Goal: Task Accomplishment & Management: Manage account settings

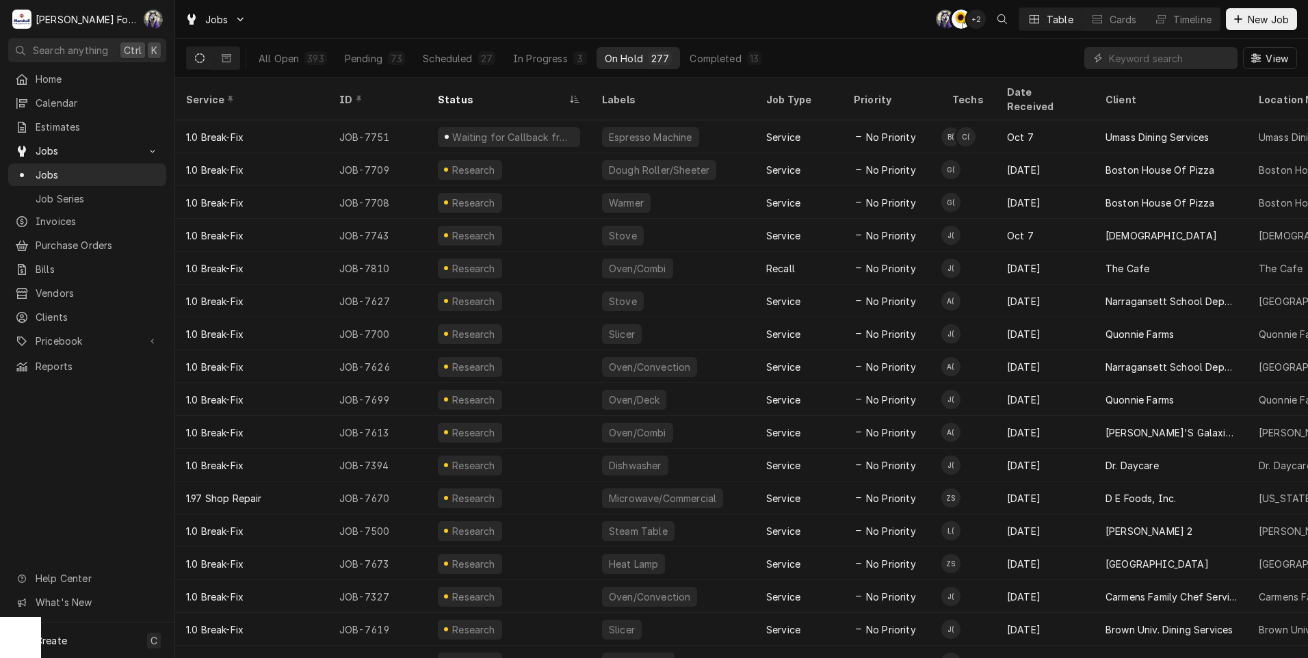
click at [1146, 64] on input "Dynamic Content Wrapper" at bounding box center [1170, 58] width 122 height 22
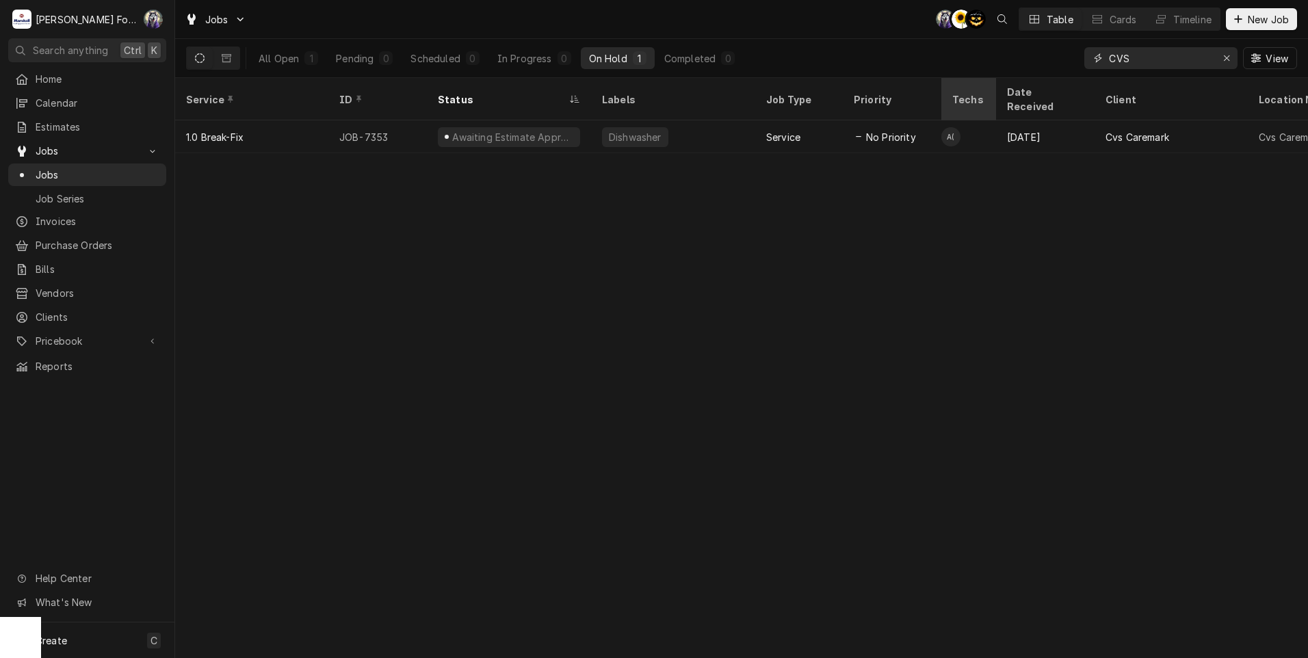
drag, startPoint x: 1136, startPoint y: 62, endPoint x: 990, endPoint y: 81, distance: 146.9
click at [1010, 79] on div "Jobs C( C( AT Table Cards Timeline New Job All Open 1 Pending 0 Scheduled 0 In …" at bounding box center [741, 329] width 1133 height 658
type input "7709"
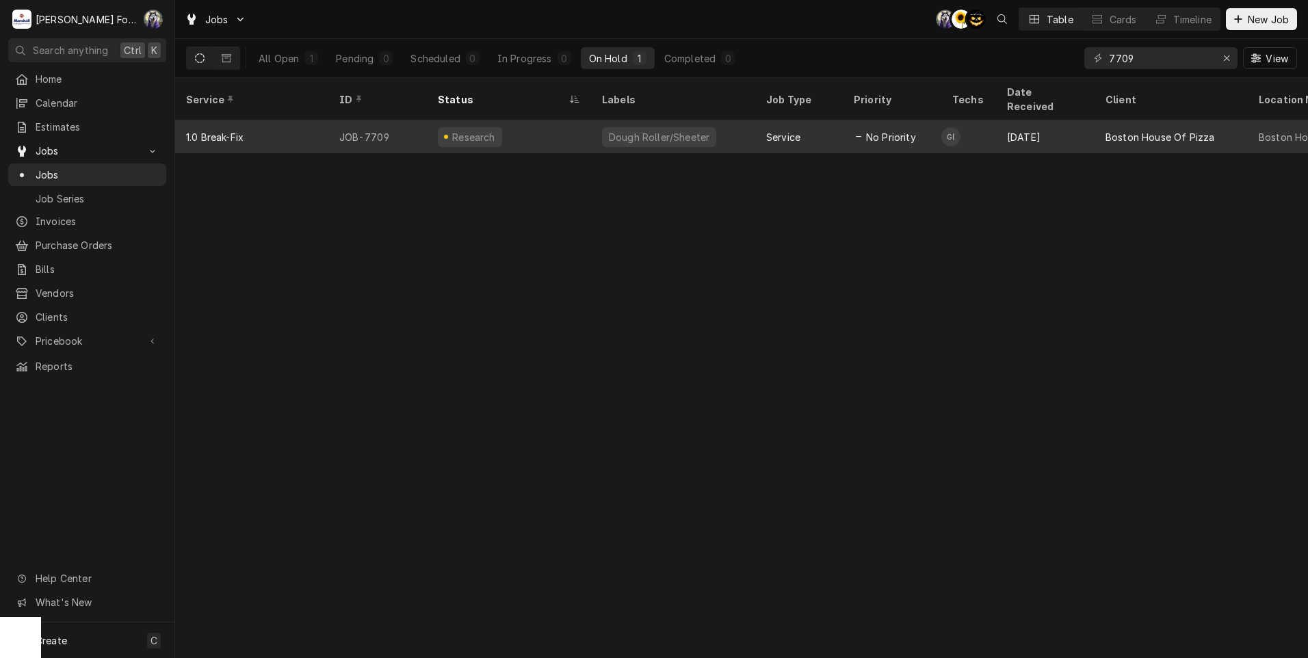
click at [561, 126] on div "Research" at bounding box center [509, 136] width 164 height 33
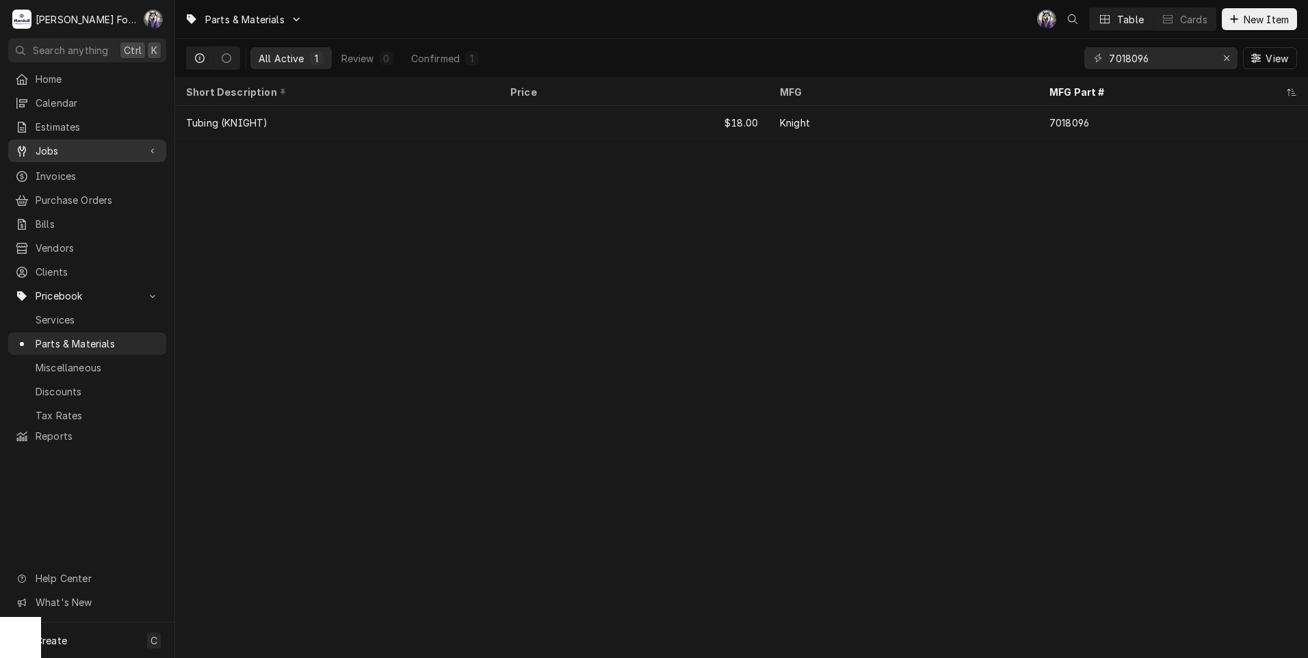
click at [62, 149] on span "Jobs" at bounding box center [87, 151] width 103 height 14
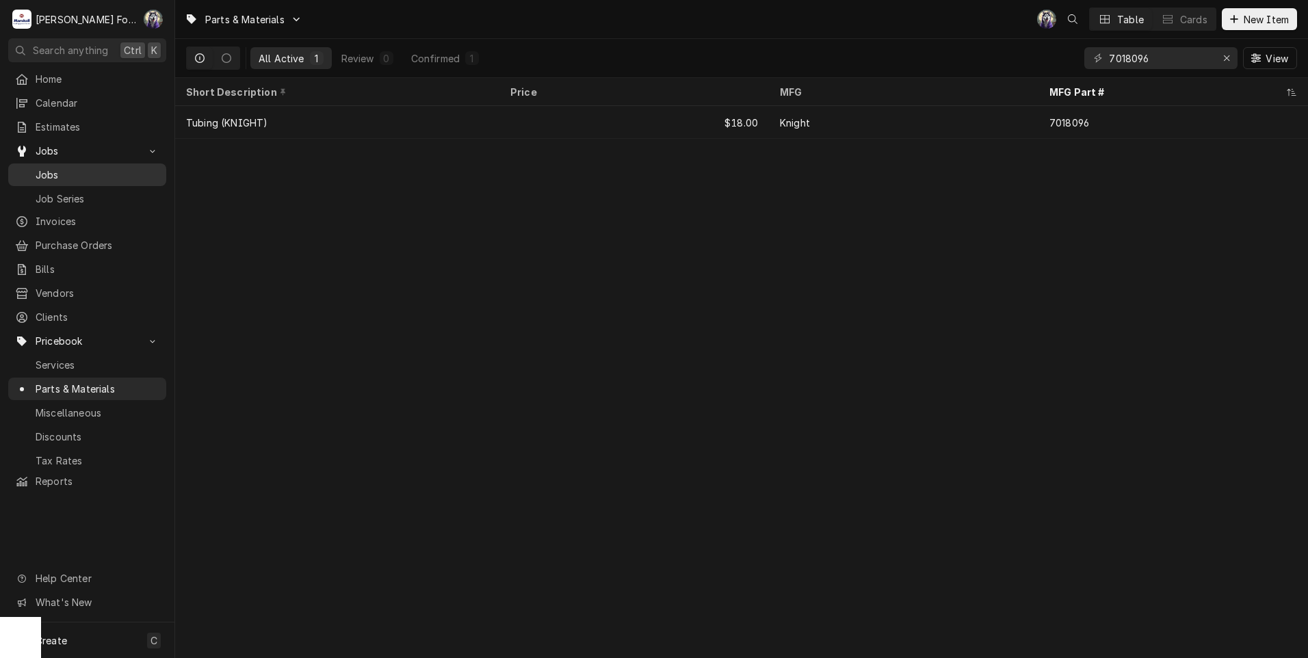
click at [42, 173] on span "Jobs" at bounding box center [98, 175] width 124 height 14
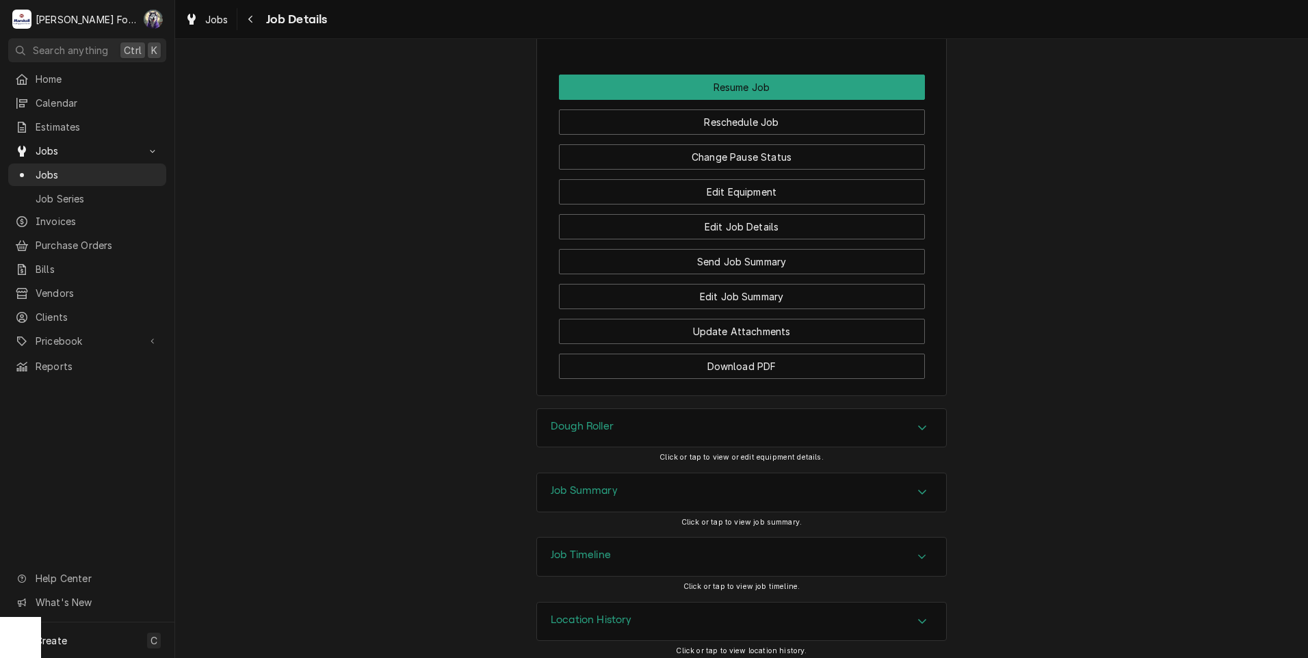
scroll to position [1620, 0]
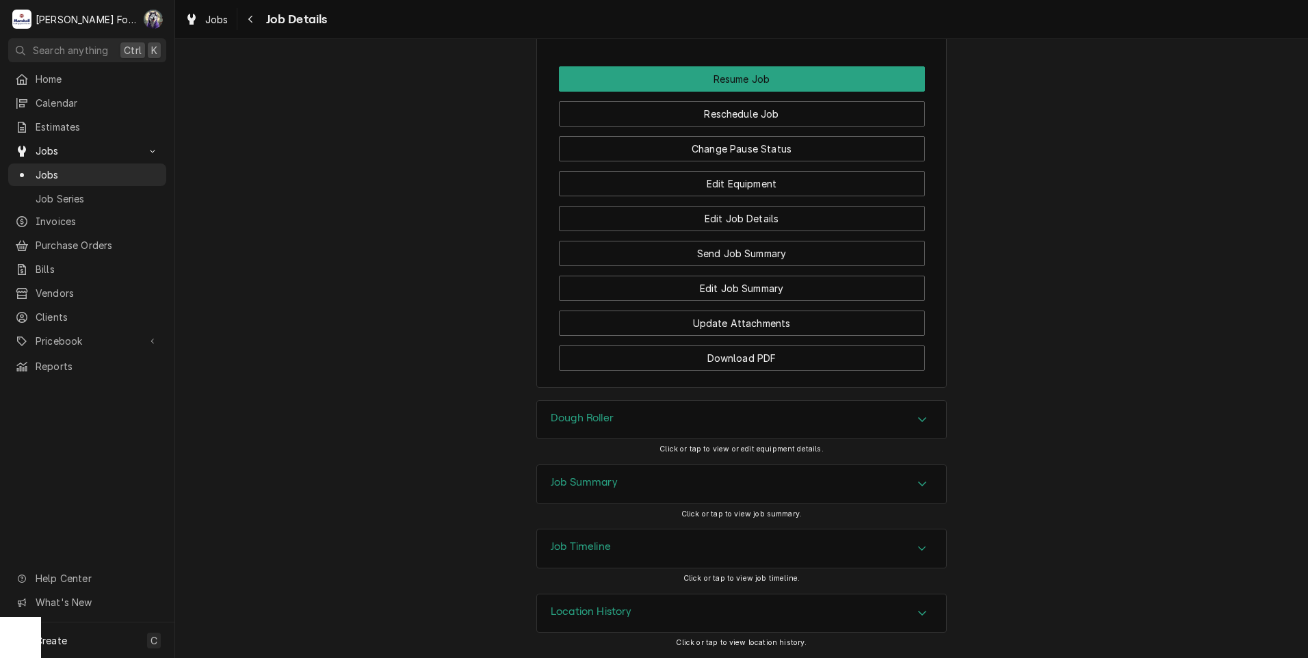
click at [574, 415] on h3 "Dough Roller" at bounding box center [582, 418] width 63 height 13
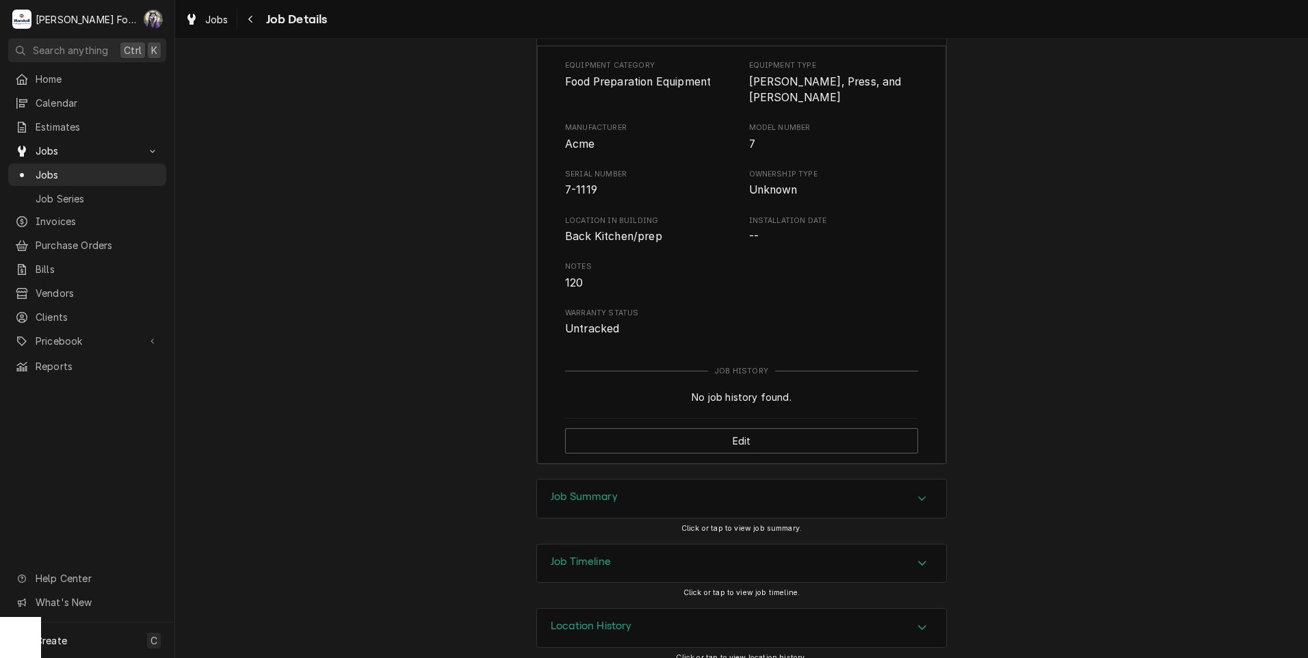
scroll to position [2028, 0]
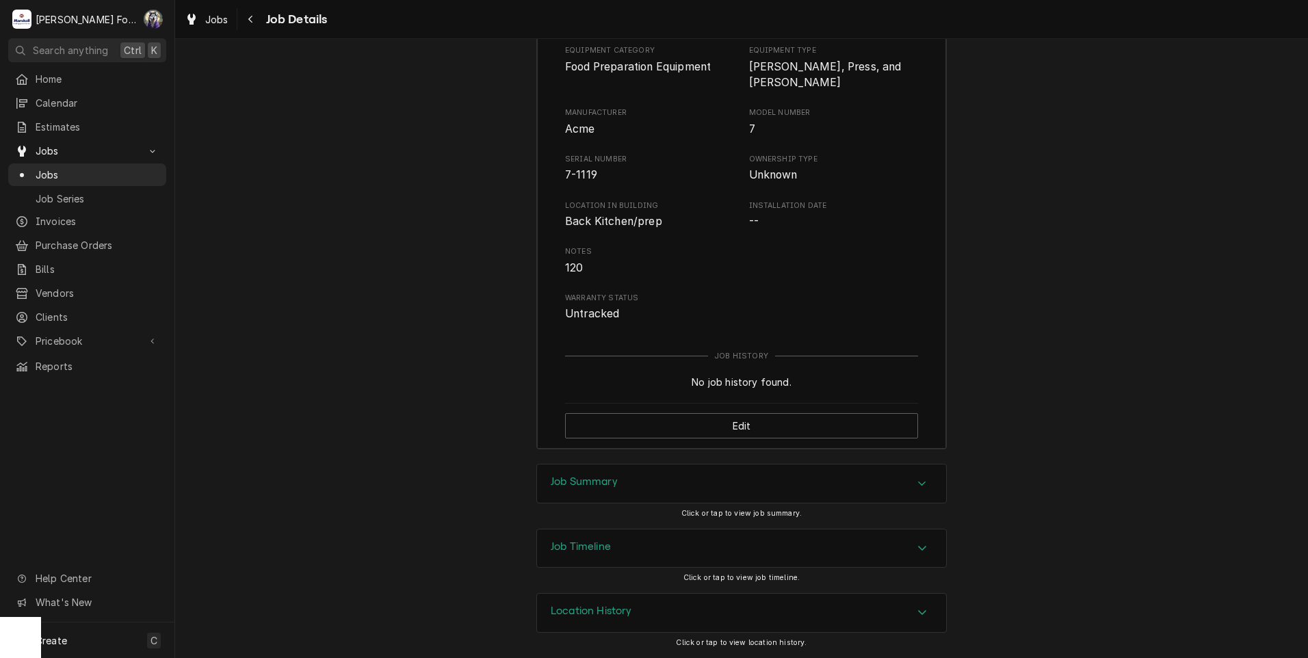
click at [613, 484] on div "Job Summary" at bounding box center [741, 483] width 409 height 38
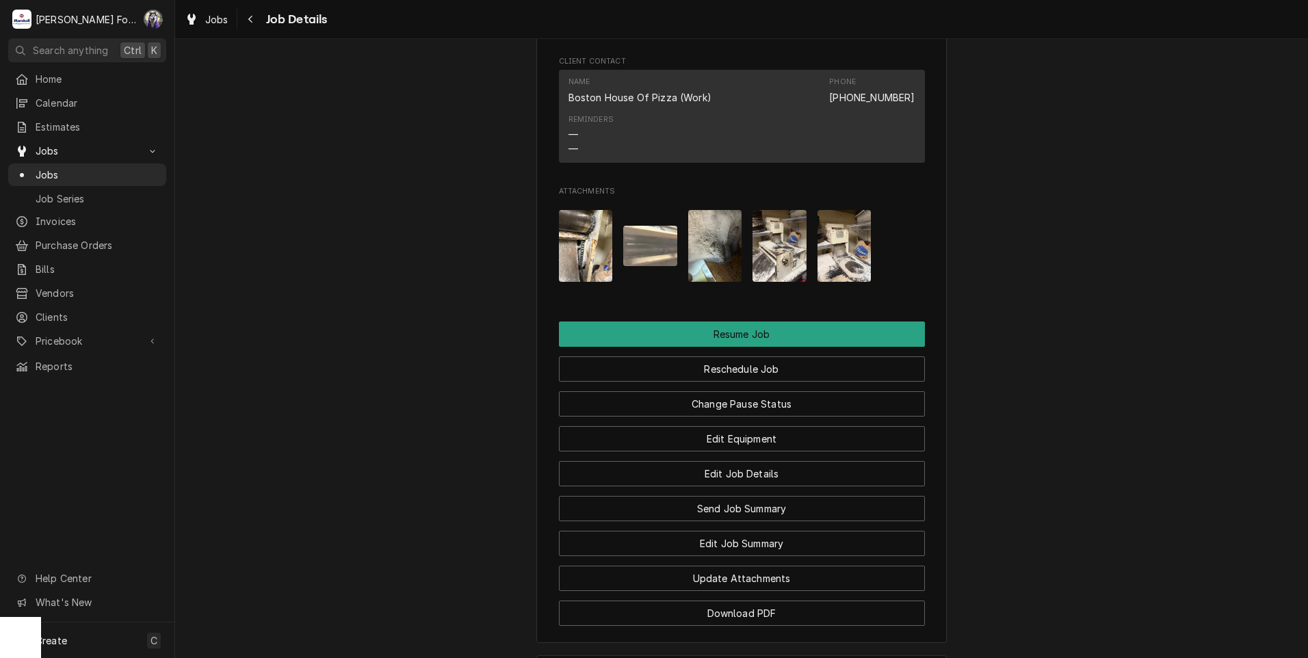
scroll to position [1344, 0]
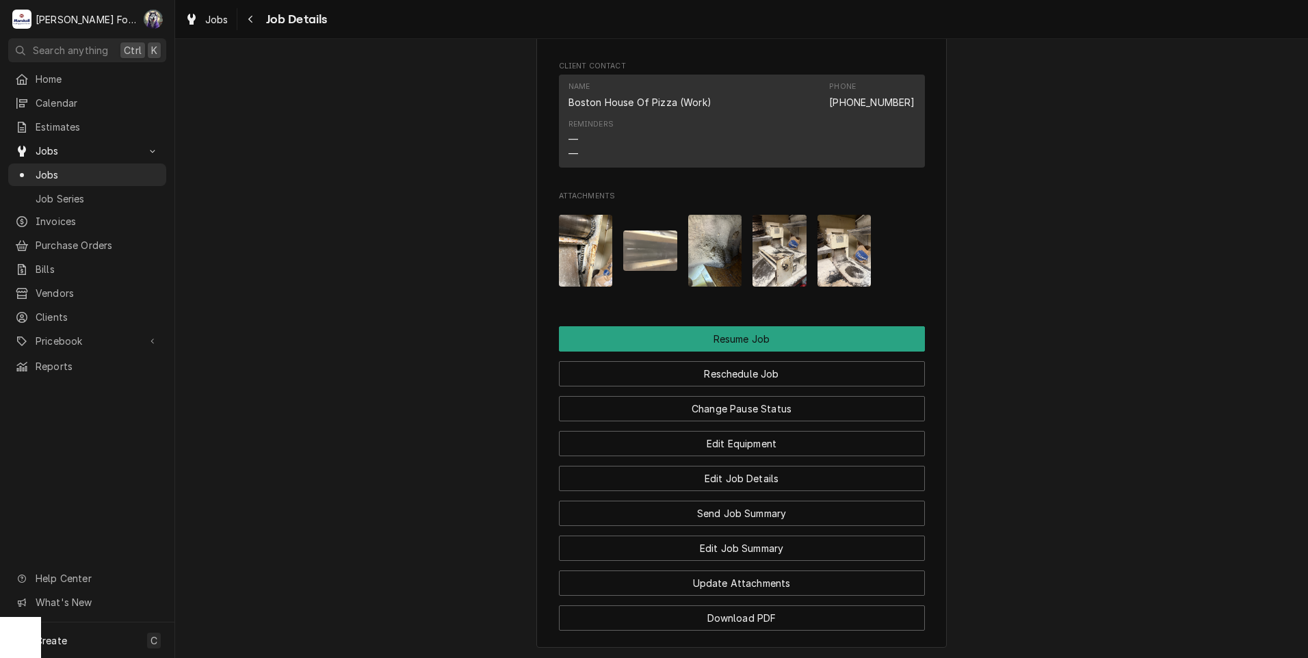
click at [583, 287] on img "Attachments" at bounding box center [586, 251] width 54 height 72
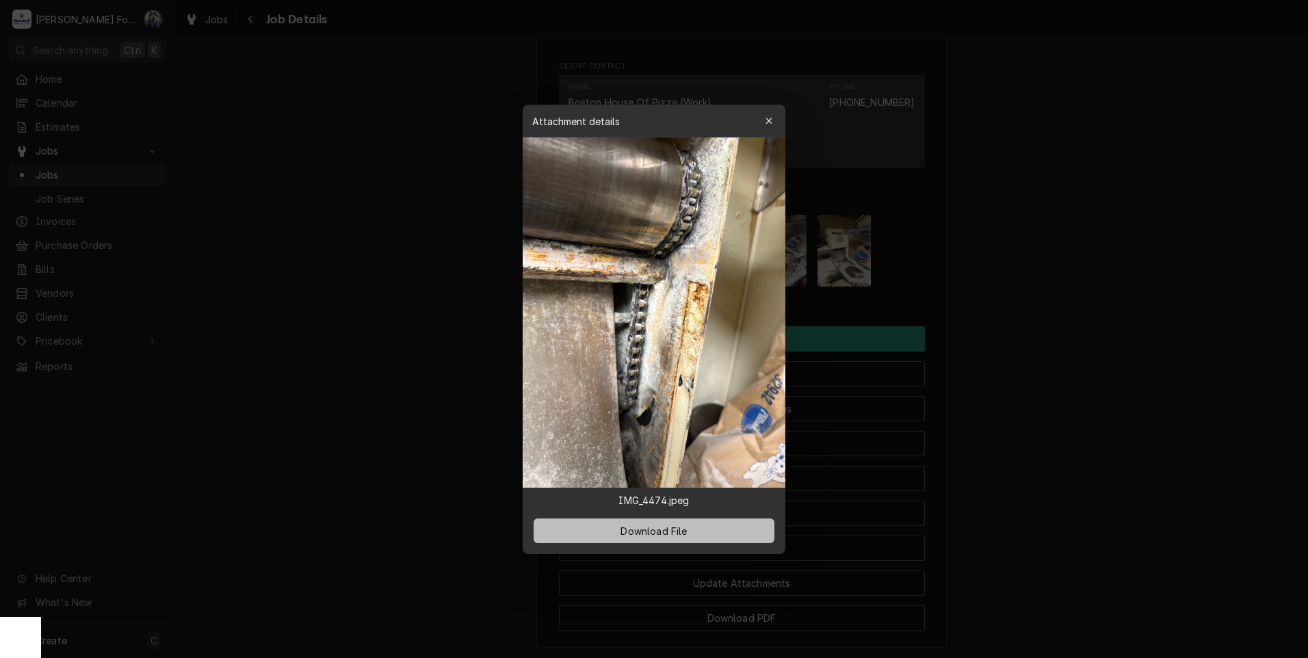
click at [648, 535] on span "Download File" at bounding box center [654, 530] width 72 height 14
click at [769, 119] on icon "button" at bounding box center [769, 121] width 8 height 10
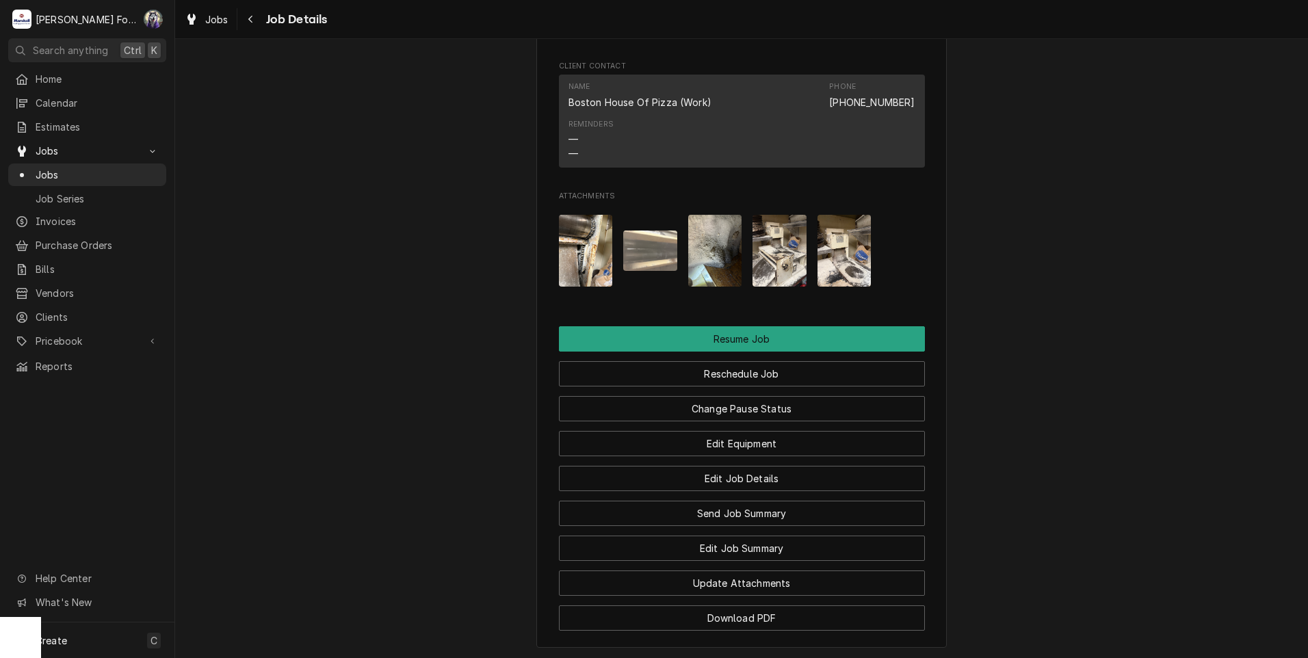
click at [639, 271] on img "Attachments" at bounding box center [650, 250] width 54 height 40
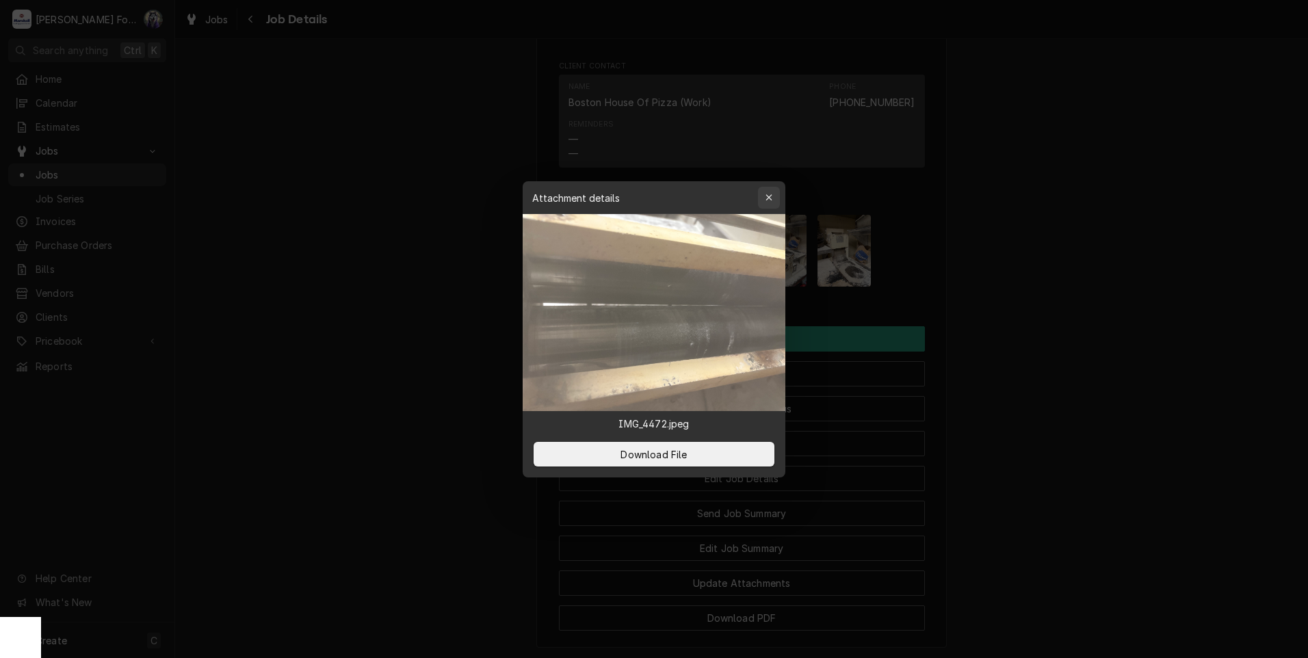
click at [767, 198] on icon "button" at bounding box center [769, 198] width 8 height 10
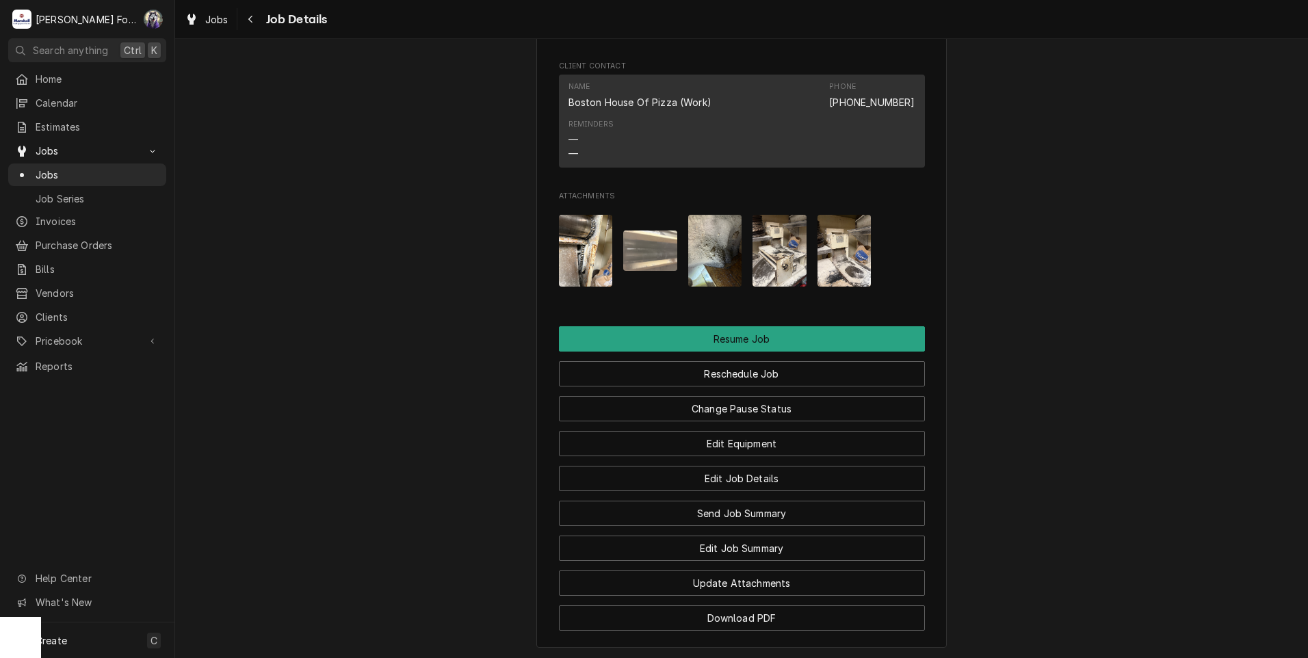
click at [716, 273] on img "Attachments" at bounding box center [715, 251] width 54 height 72
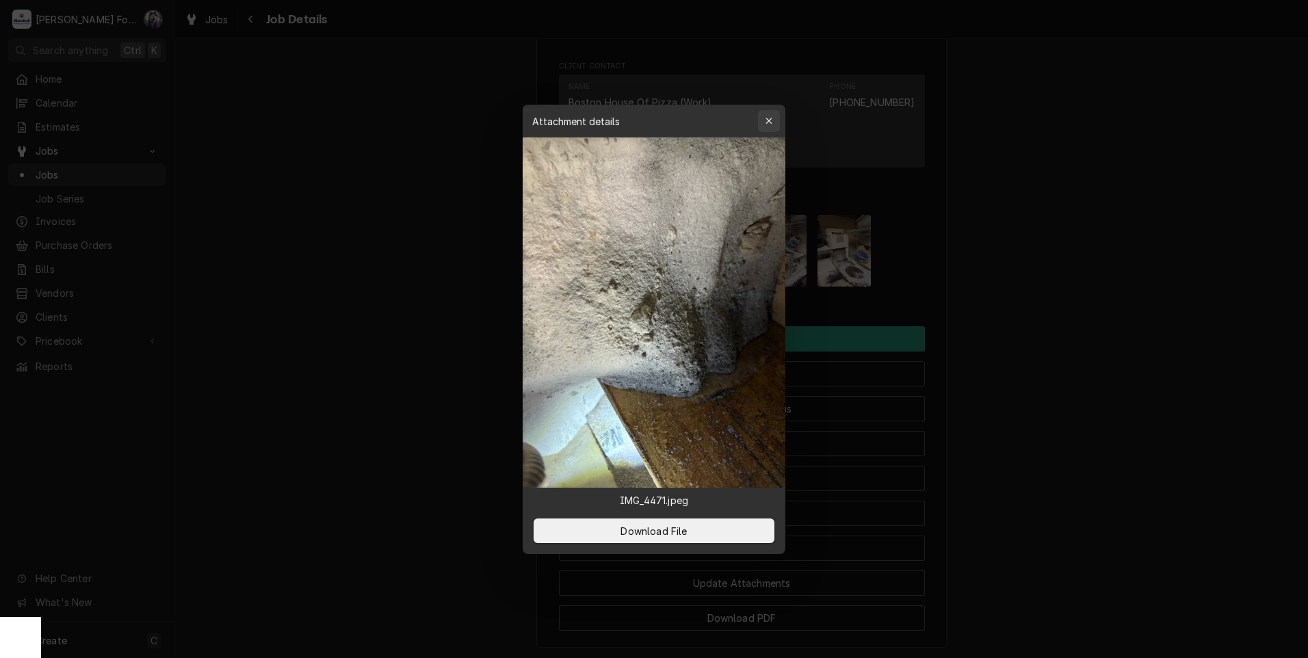
click at [764, 120] on div "button" at bounding box center [769, 121] width 14 height 14
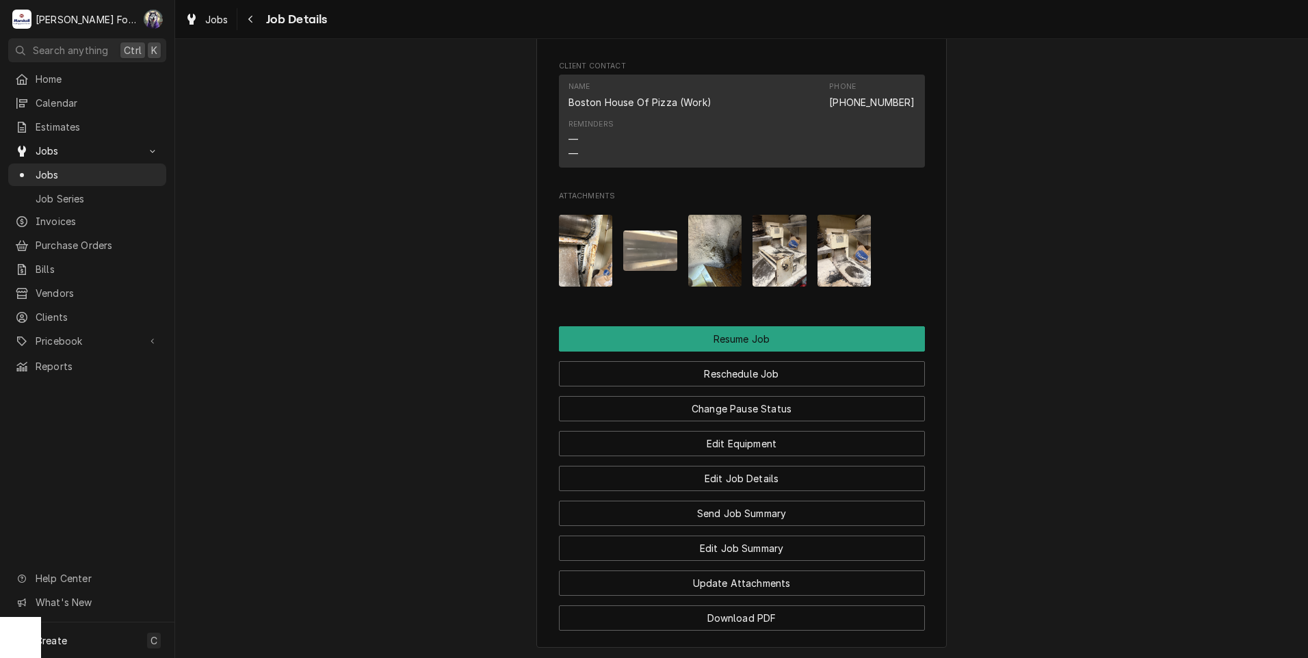
click at [756, 263] on img "Attachments" at bounding box center [779, 251] width 54 height 72
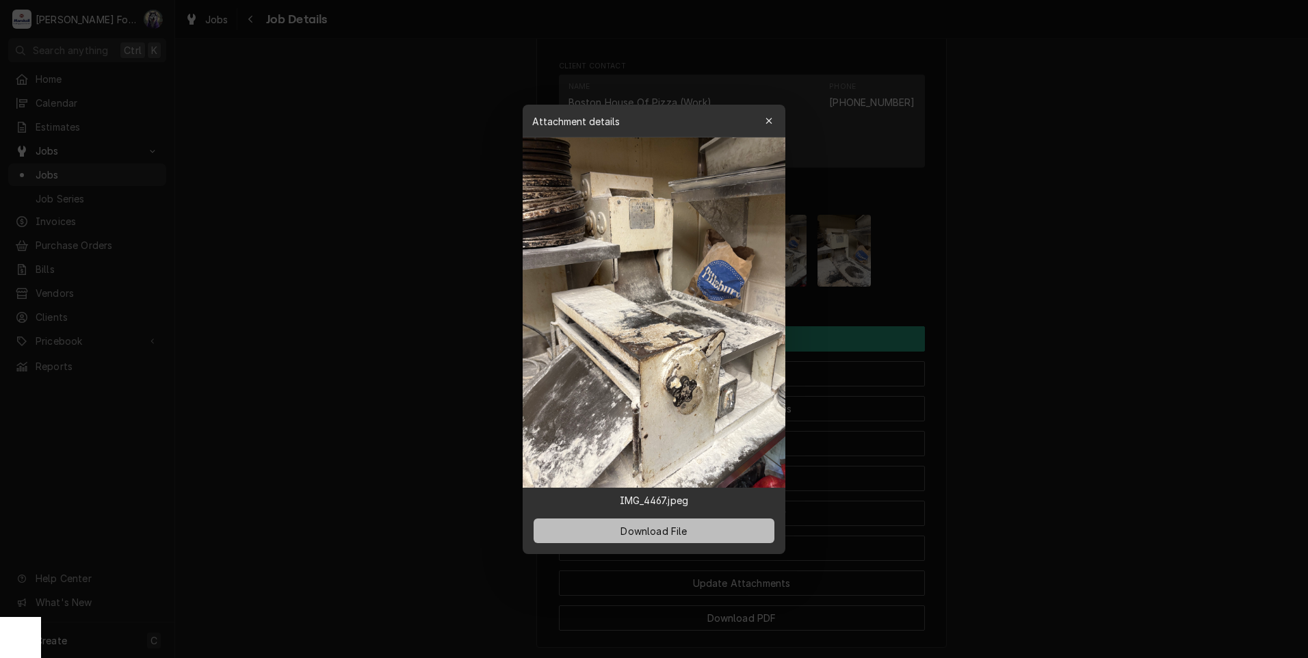
click at [663, 529] on span "Download File" at bounding box center [654, 530] width 72 height 14
click at [1111, 517] on div at bounding box center [654, 329] width 1308 height 658
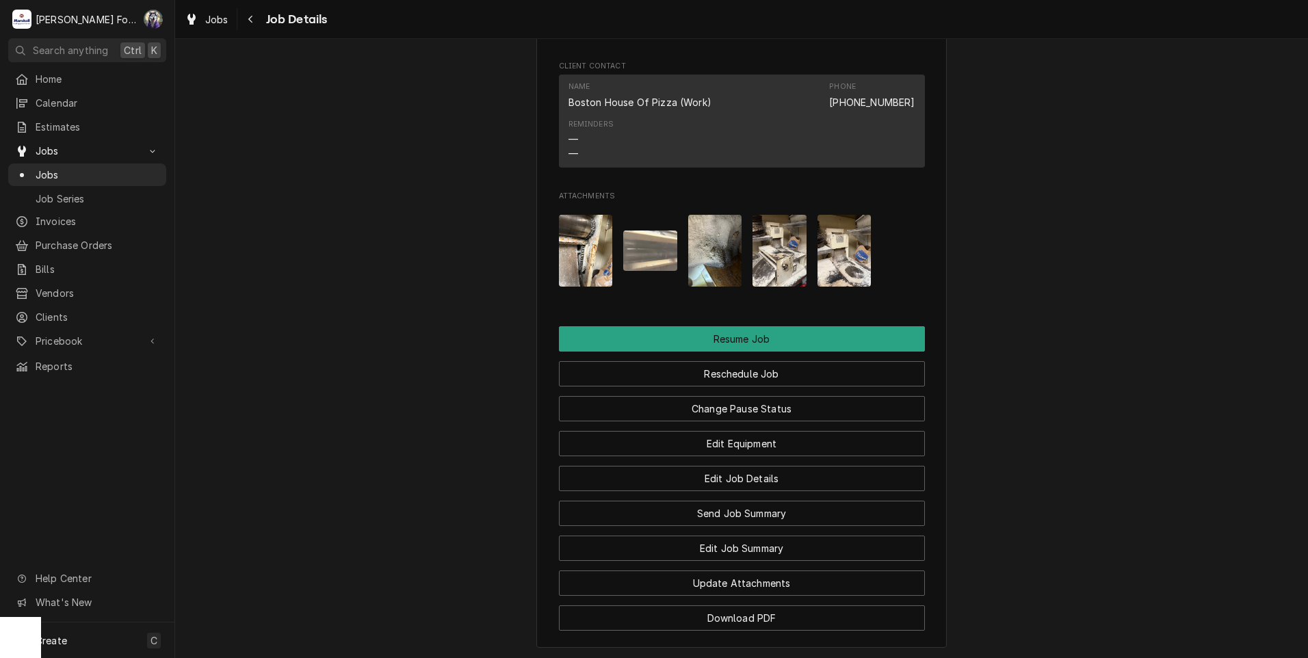
click at [842, 265] on img "Attachments" at bounding box center [844, 251] width 54 height 72
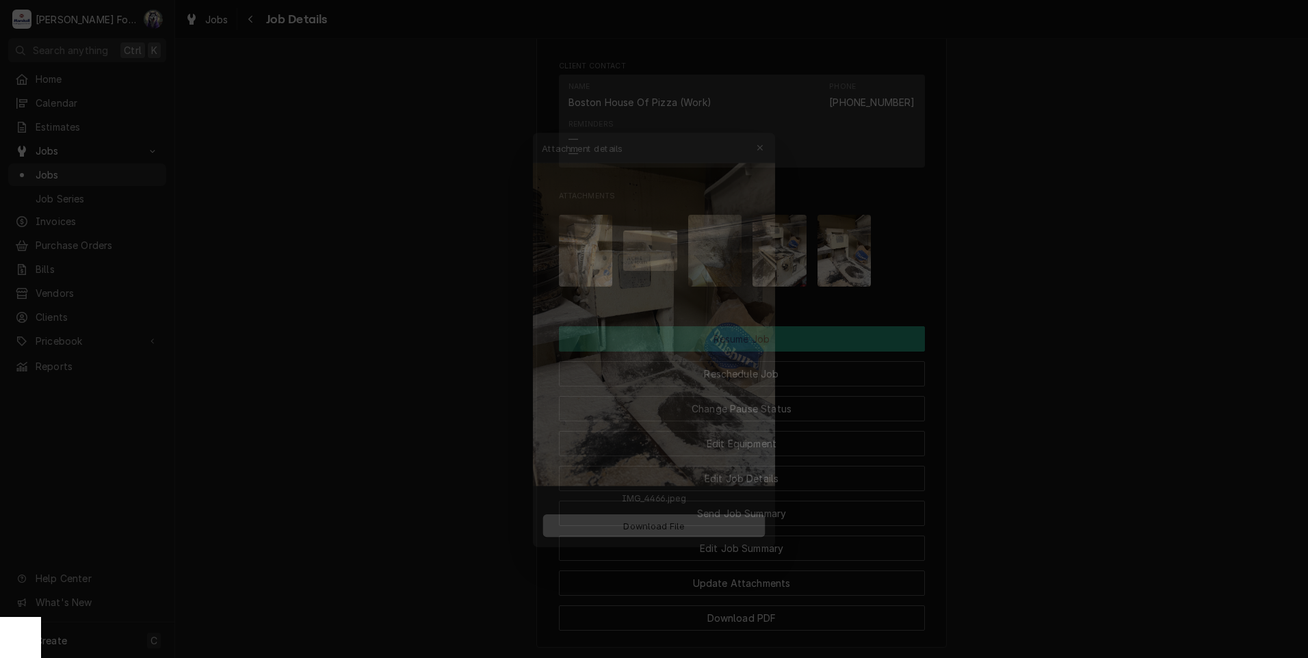
click at [1100, 349] on div at bounding box center [654, 329] width 1308 height 658
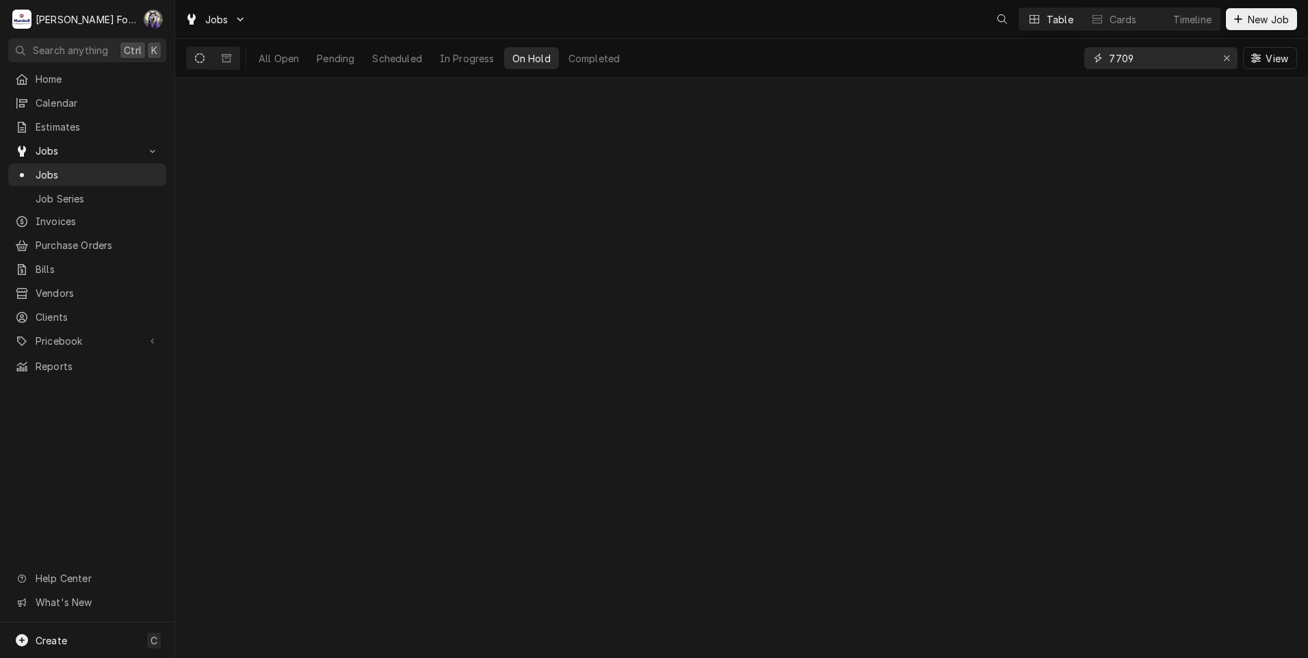
click at [1070, 76] on div "All Open Pending Scheduled In Progress On Hold Completed 7709 View" at bounding box center [741, 58] width 1111 height 38
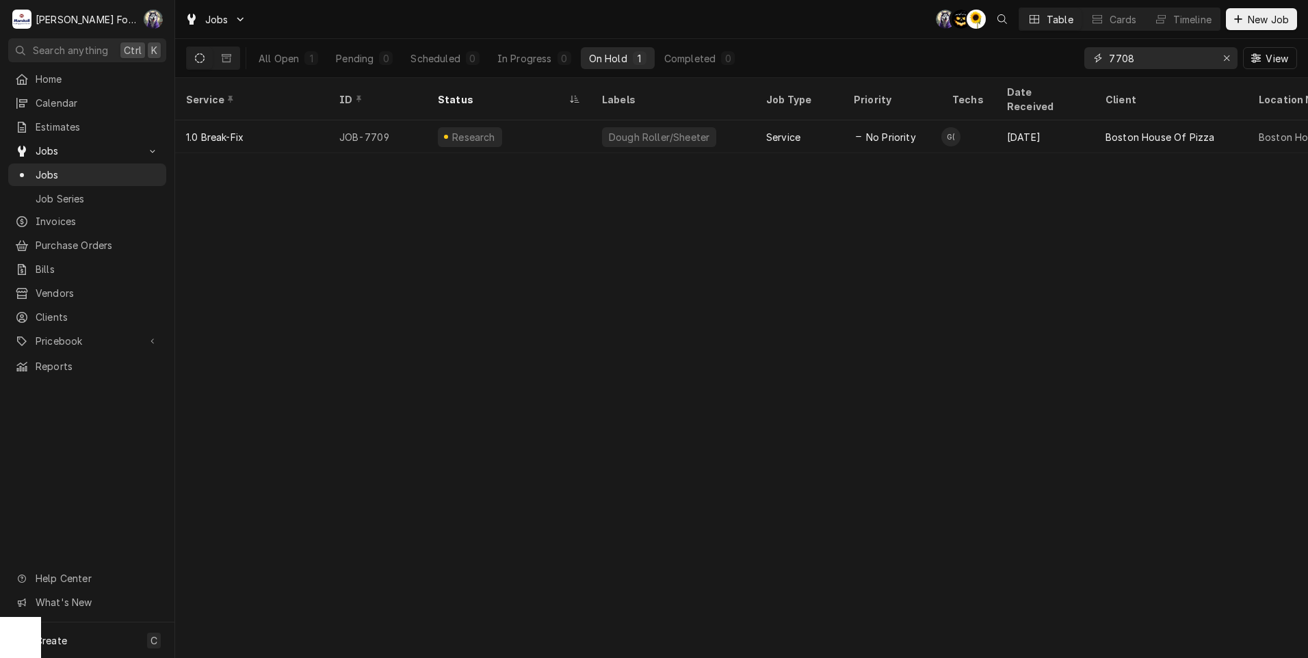
type input "7708"
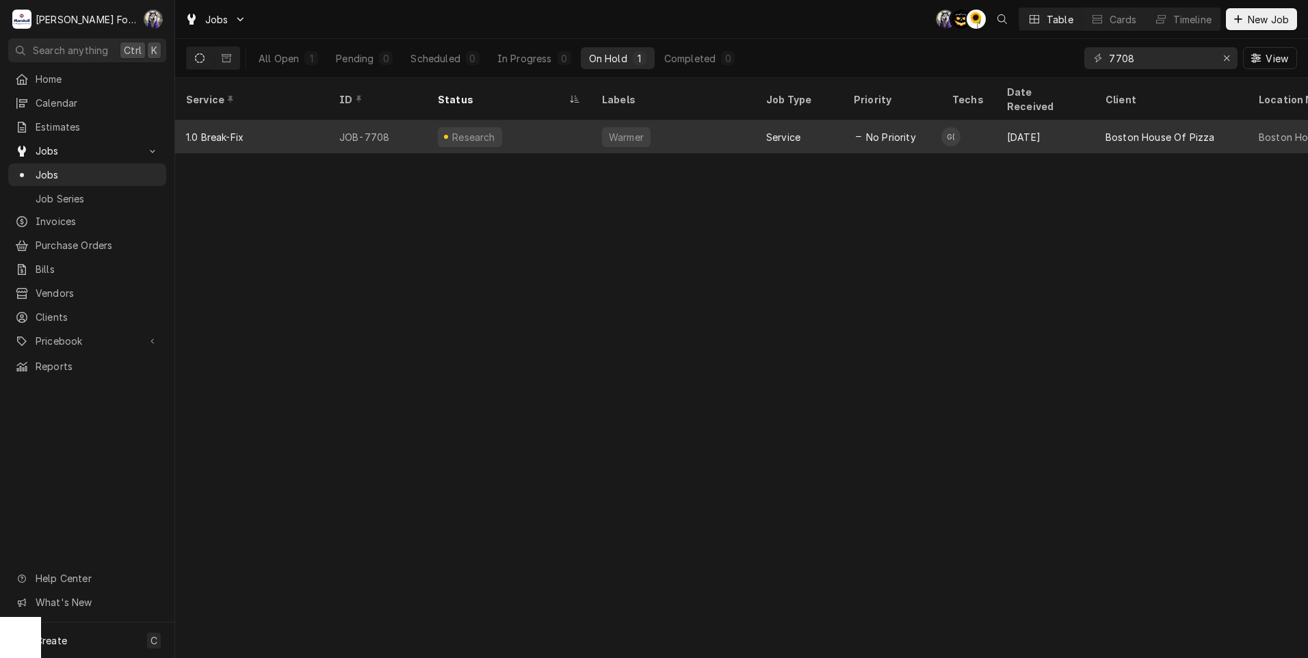
click at [519, 132] on div "Research" at bounding box center [509, 136] width 164 height 33
click at [518, 133] on div "Research" at bounding box center [509, 136] width 164 height 33
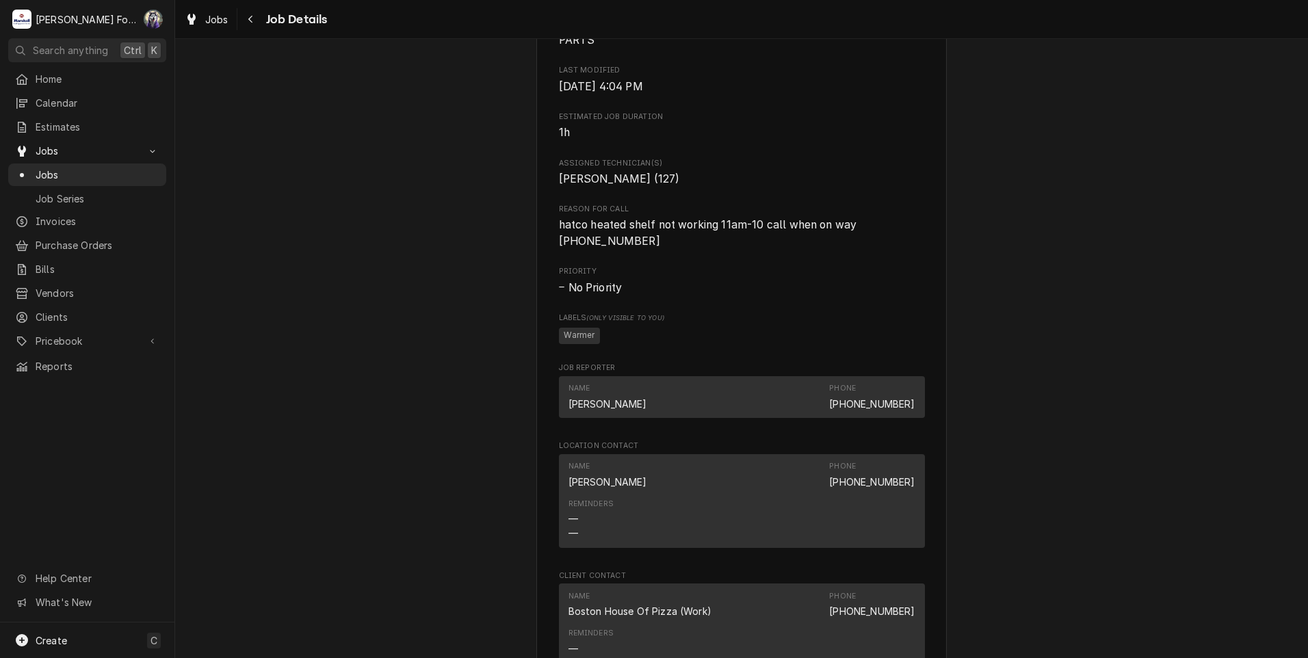
scroll to position [1140, 0]
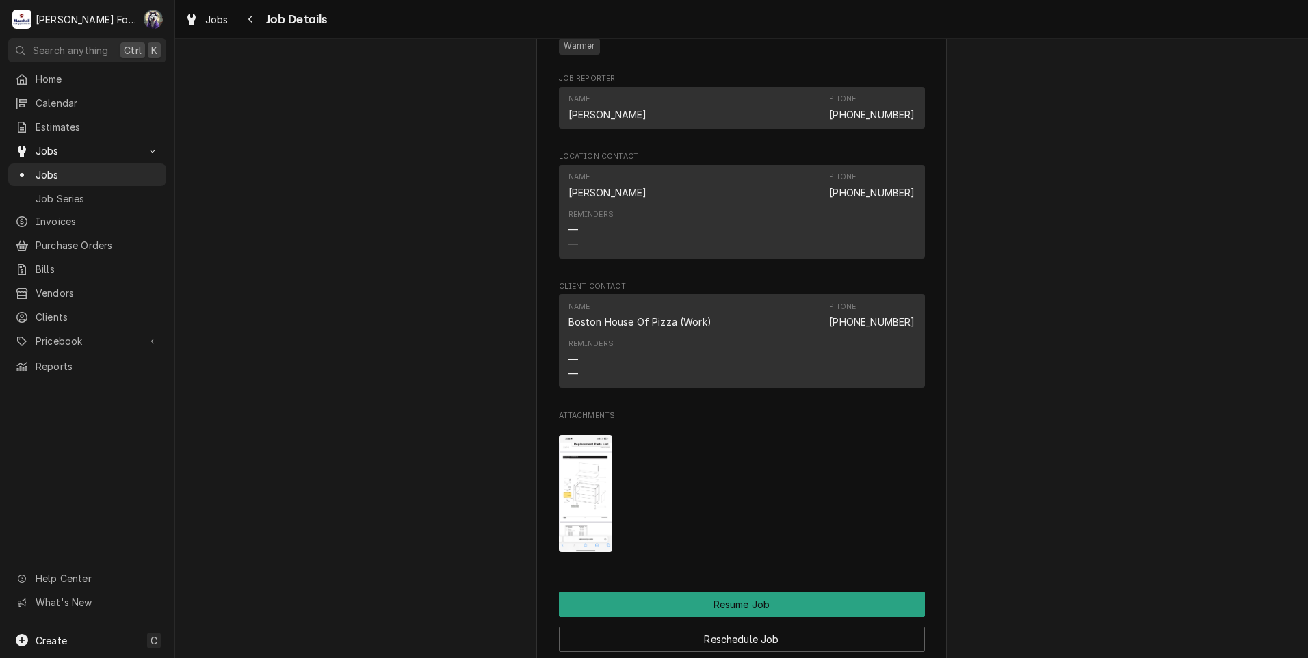
click at [579, 514] on img "Attachments" at bounding box center [586, 493] width 54 height 117
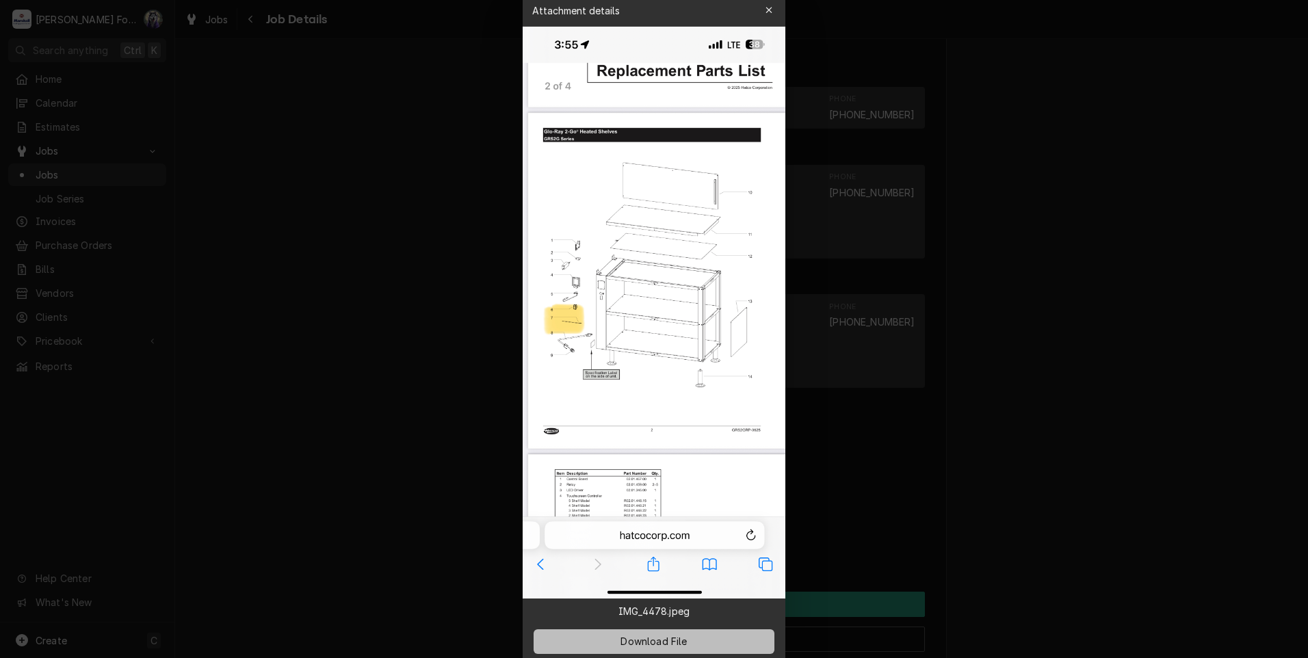
click at [648, 638] on span "Download File" at bounding box center [654, 641] width 72 height 14
click at [468, 141] on div at bounding box center [654, 329] width 1308 height 658
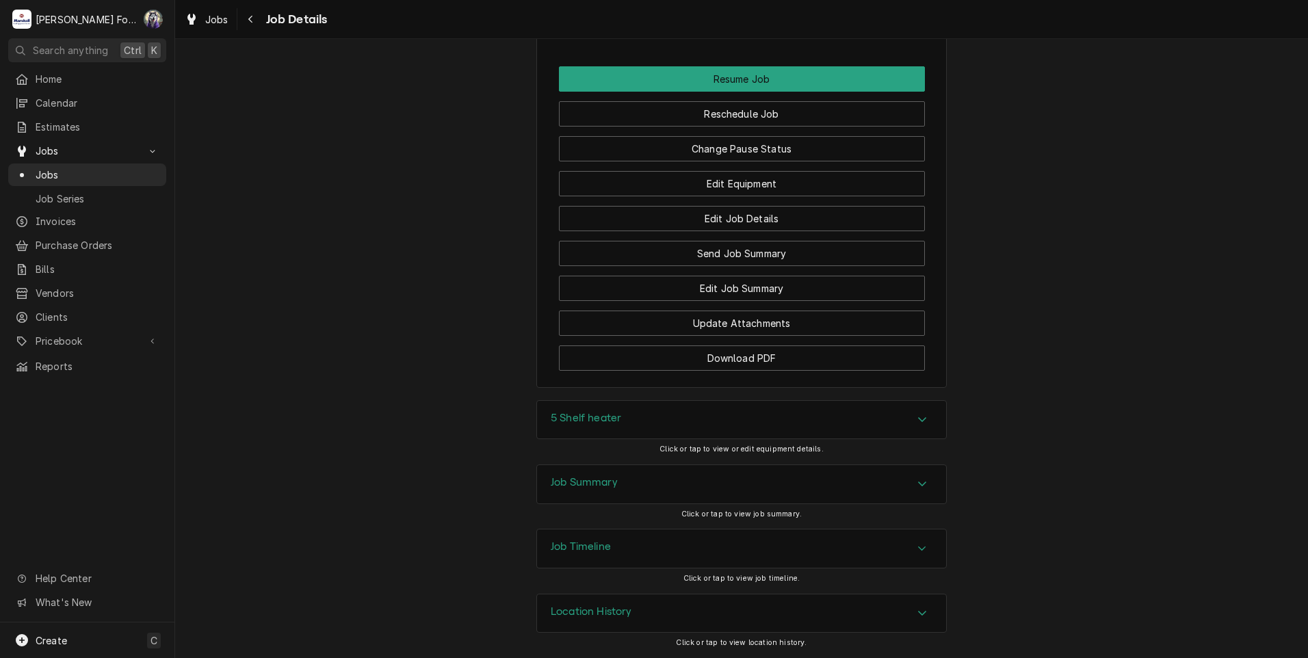
scroll to position [1682, 0]
click at [666, 427] on div "5 Shelf heater" at bounding box center [741, 420] width 409 height 38
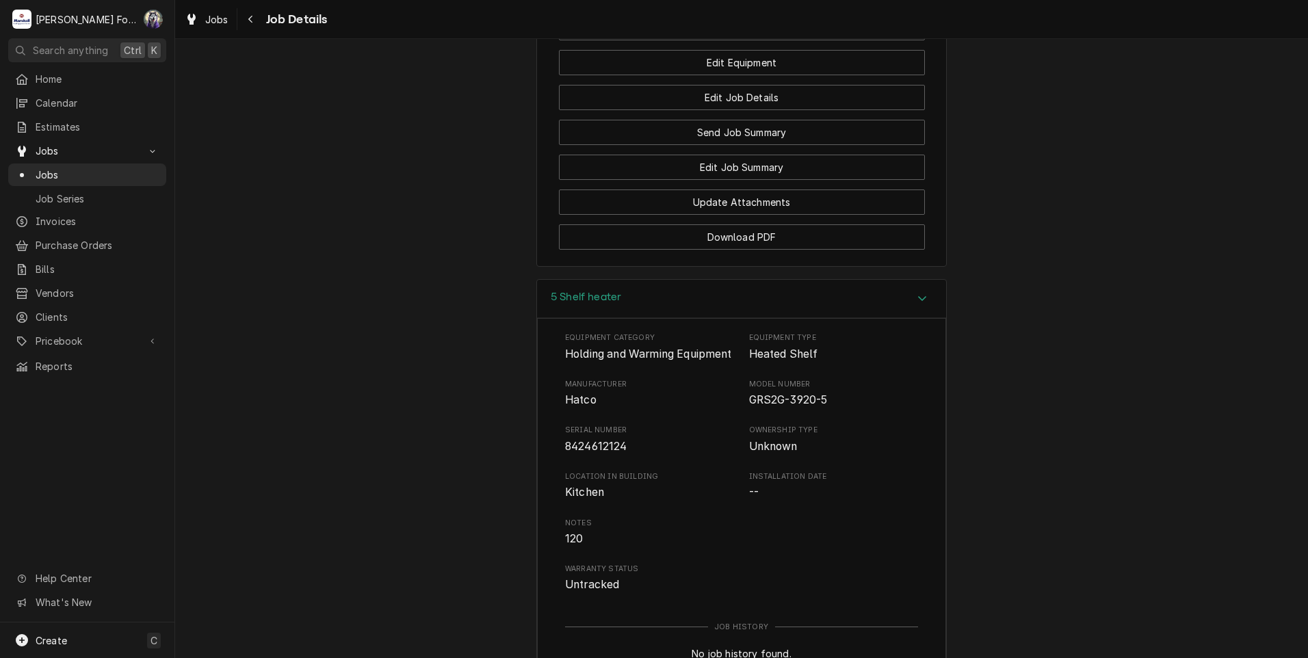
scroll to position [2089, 0]
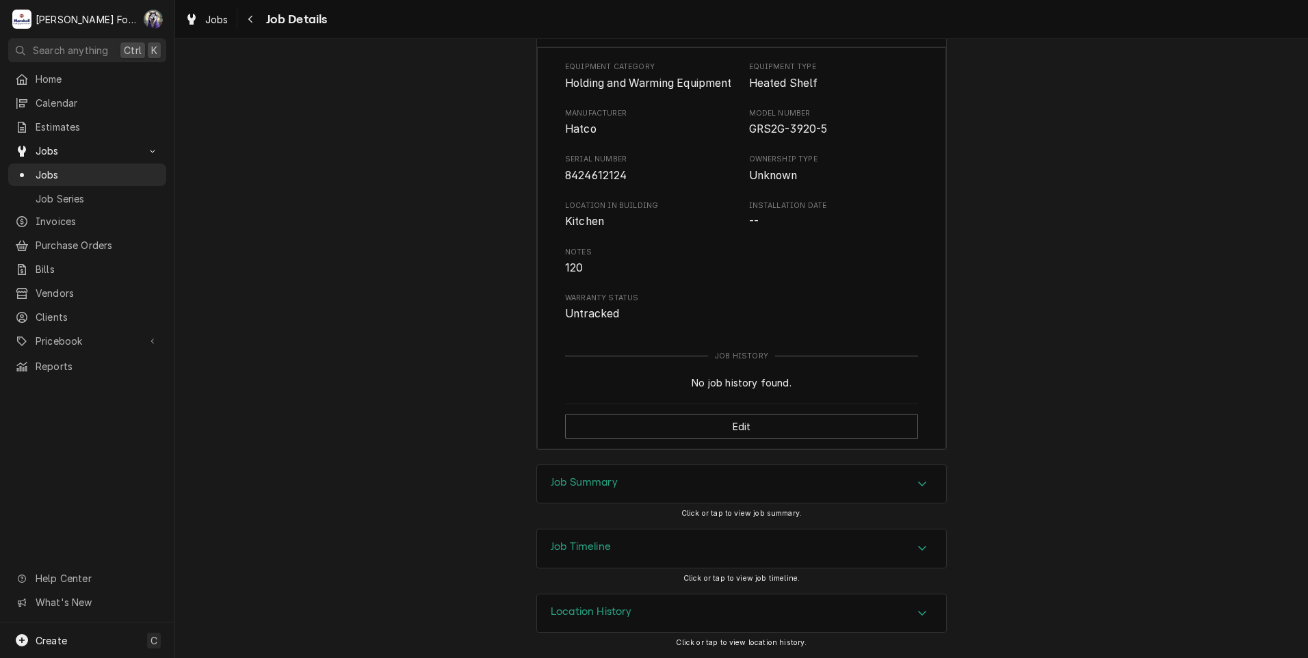
click at [623, 493] on div "Job Summary" at bounding box center [741, 484] width 409 height 38
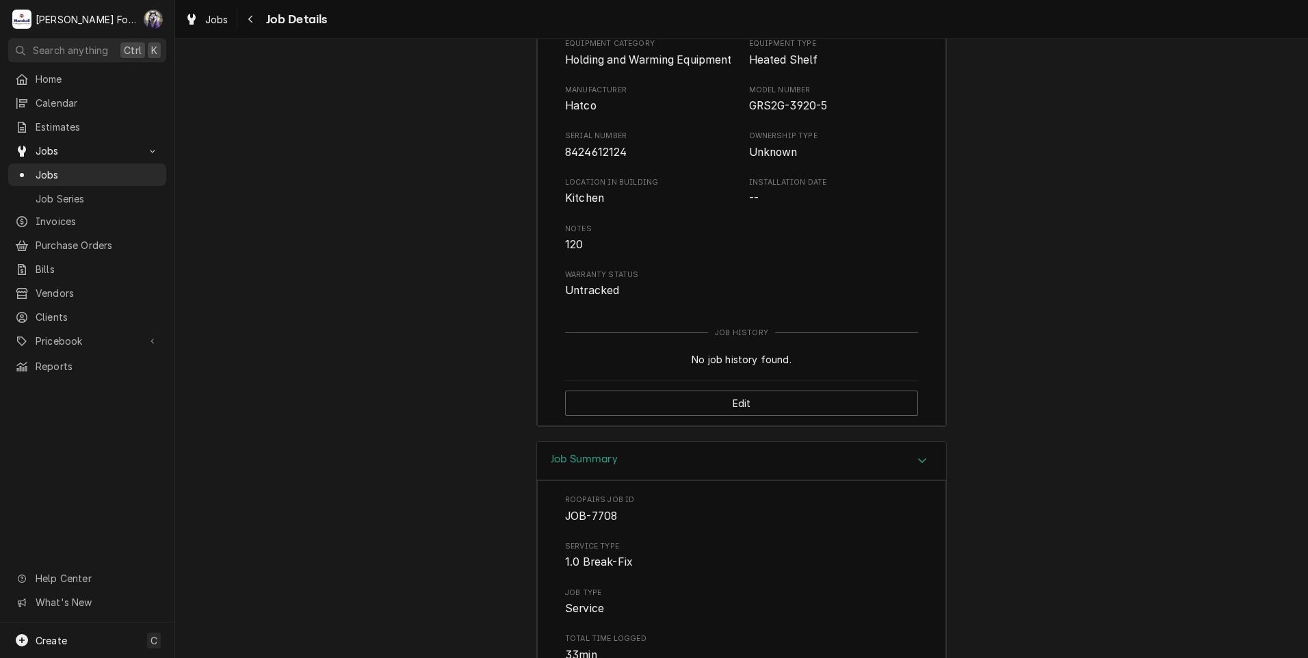
scroll to position [1964, 0]
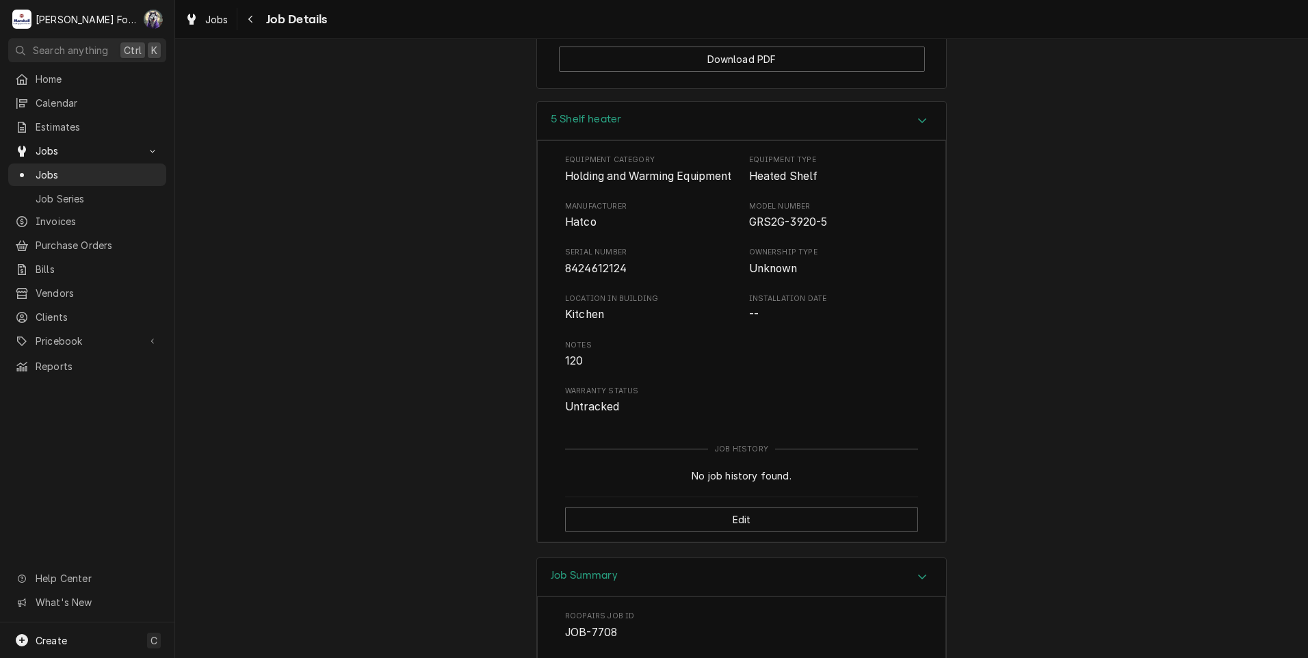
click at [375, 133] on div "5 Shelf heater Equipment Category Holding and Warming Equipment Equipment Type …" at bounding box center [741, 329] width 1133 height 456
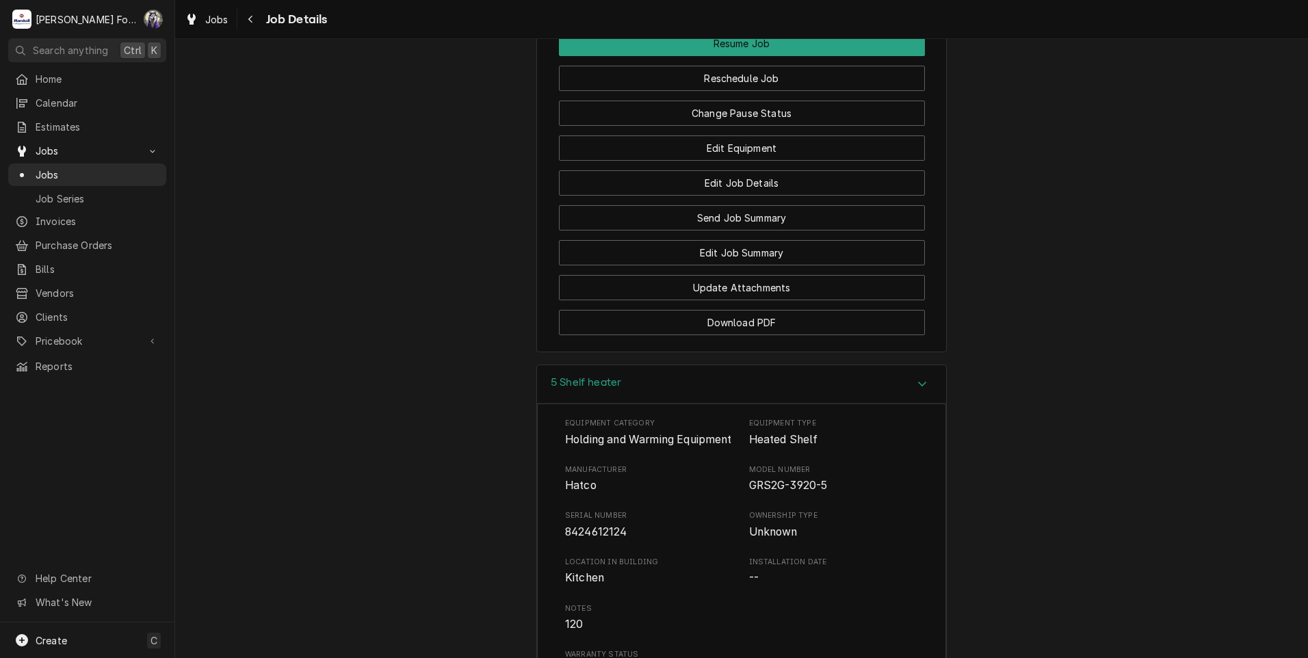
scroll to position [1622, 0]
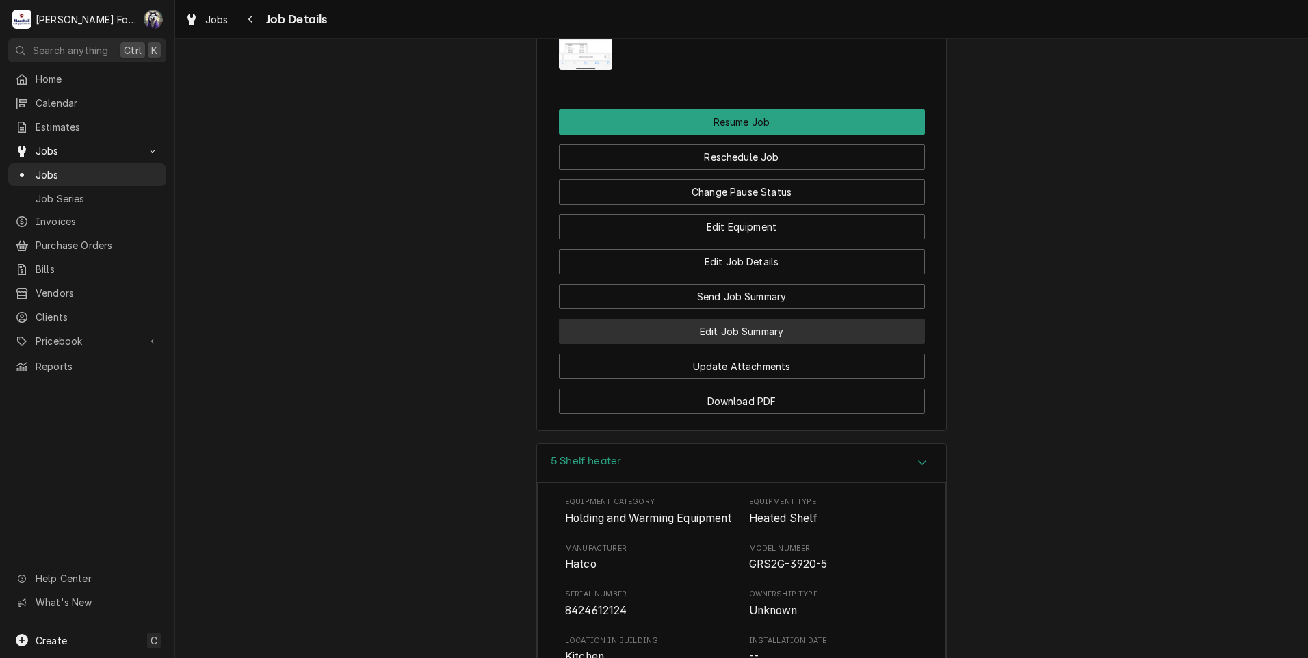
click at [735, 344] on button "Edit Job Summary" at bounding box center [742, 331] width 366 height 25
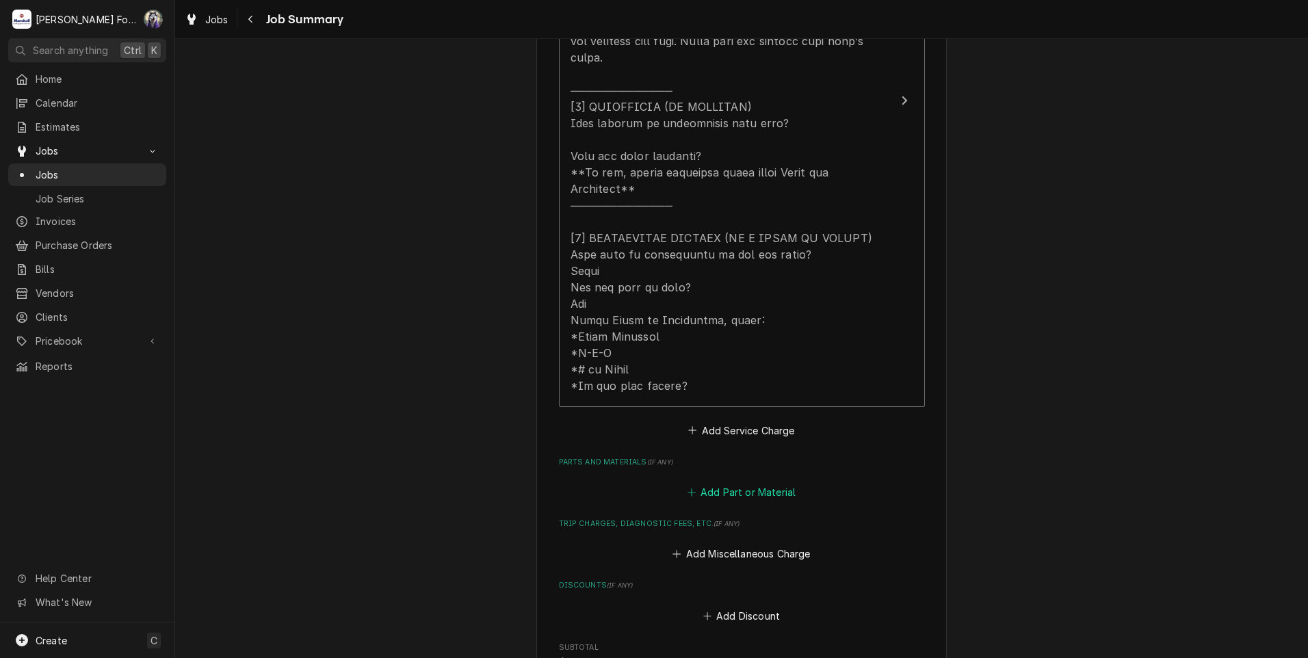
scroll to position [684, 0]
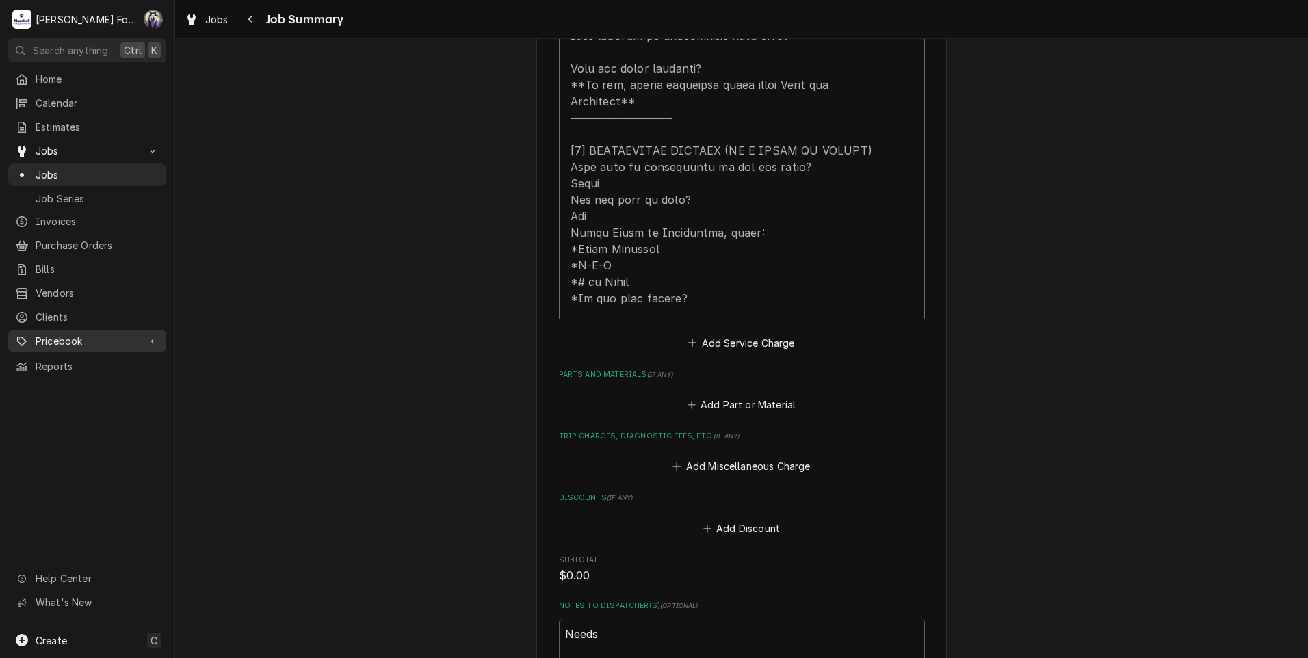
click at [64, 334] on span "Pricebook" at bounding box center [87, 341] width 103 height 14
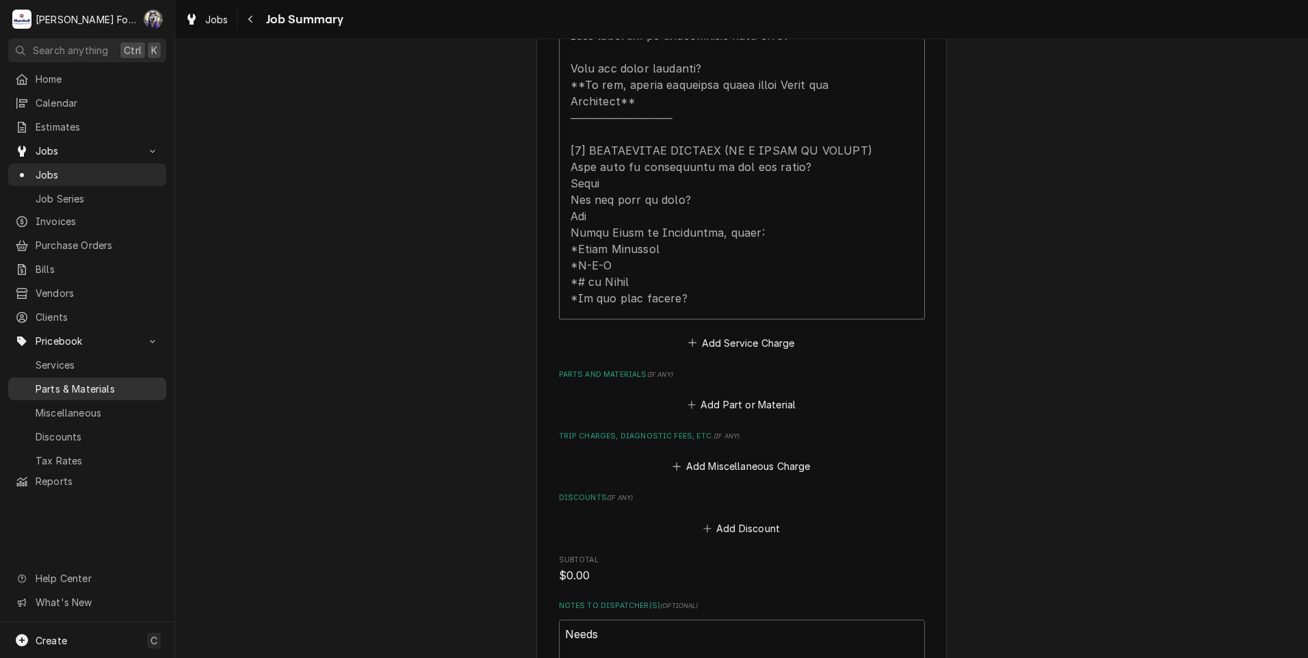
click at [73, 382] on span "Parts & Materials" at bounding box center [98, 389] width 124 height 14
type textarea "x"
click at [729, 395] on button "Add Part or Material" at bounding box center [741, 404] width 113 height 19
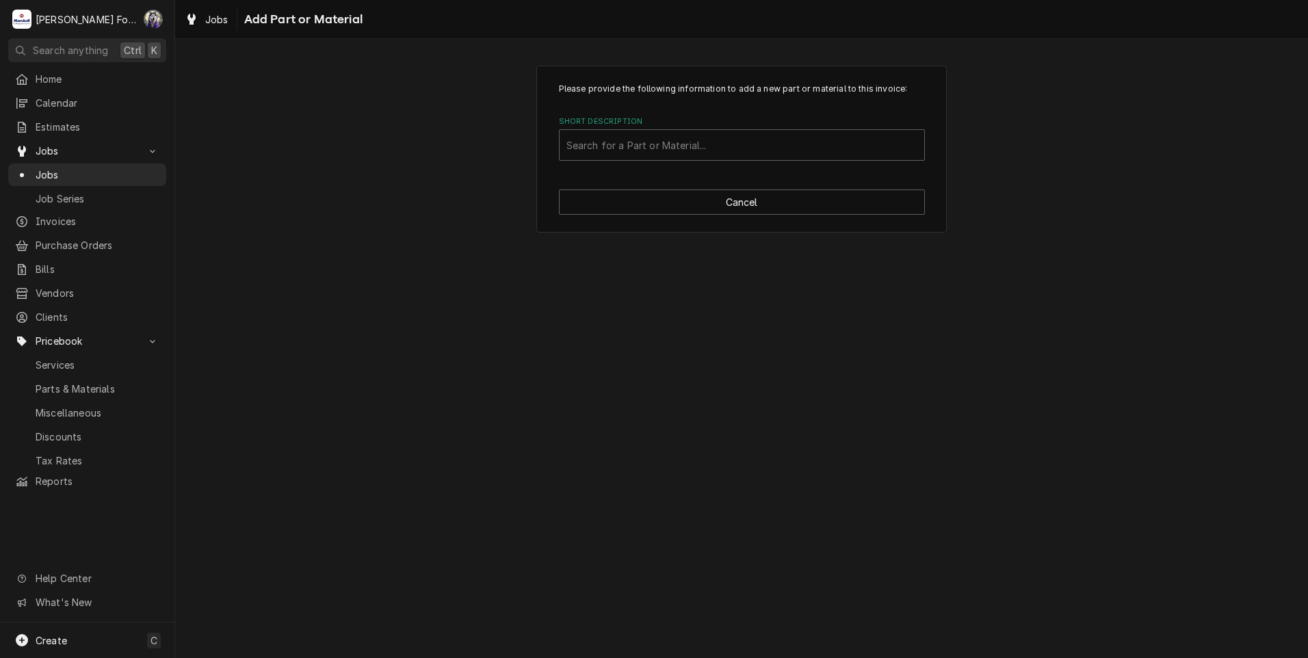
click at [657, 161] on div "Please provide the following information to add a new part or material to this …" at bounding box center [741, 149] width 410 height 167
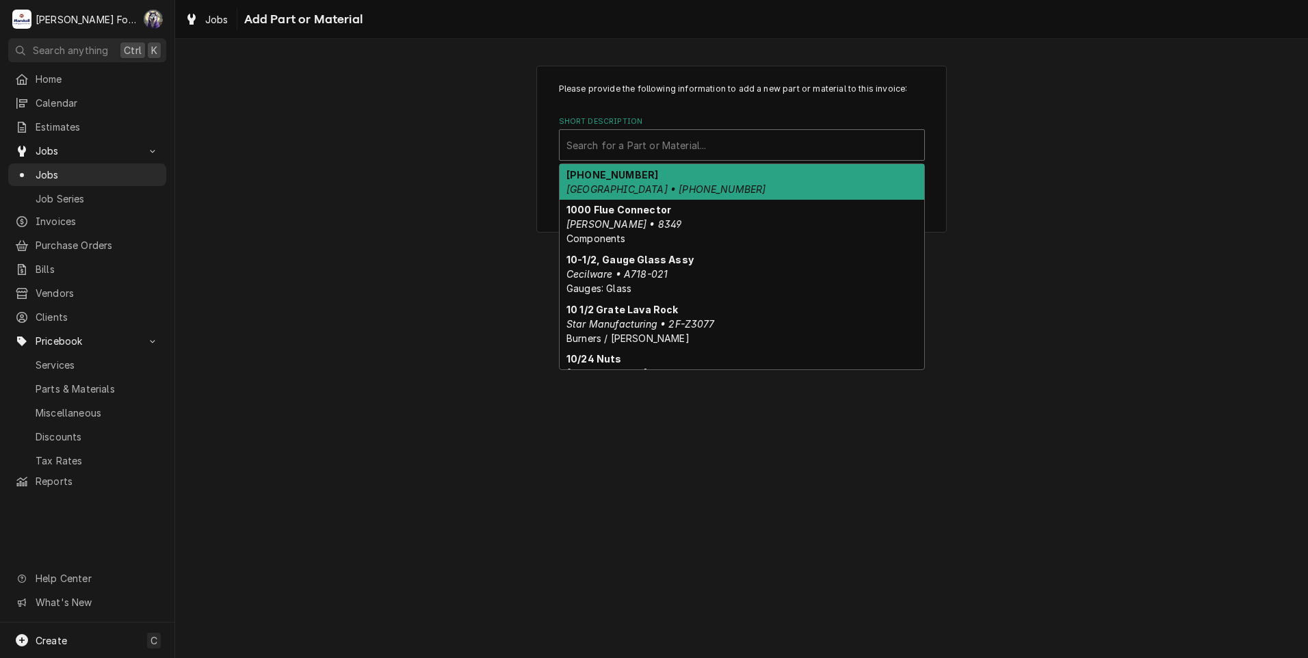
click at [657, 144] on div "Short Description" at bounding box center [741, 145] width 351 height 25
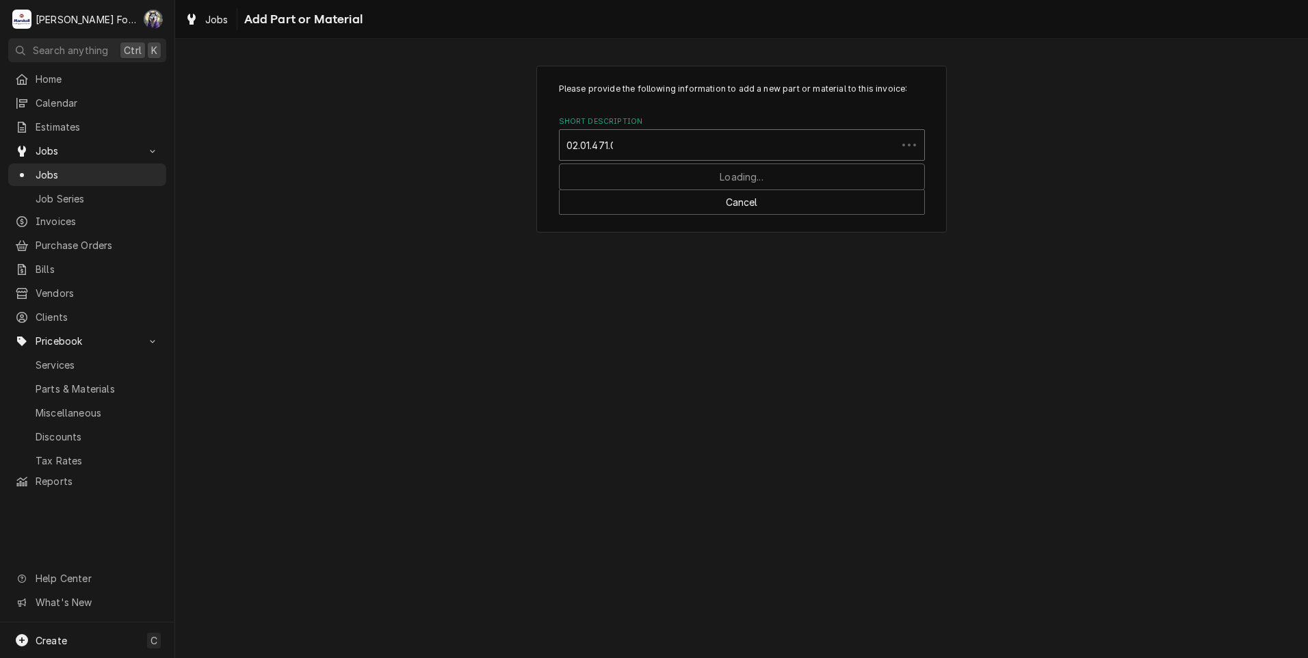
type input "02.01.471.00"
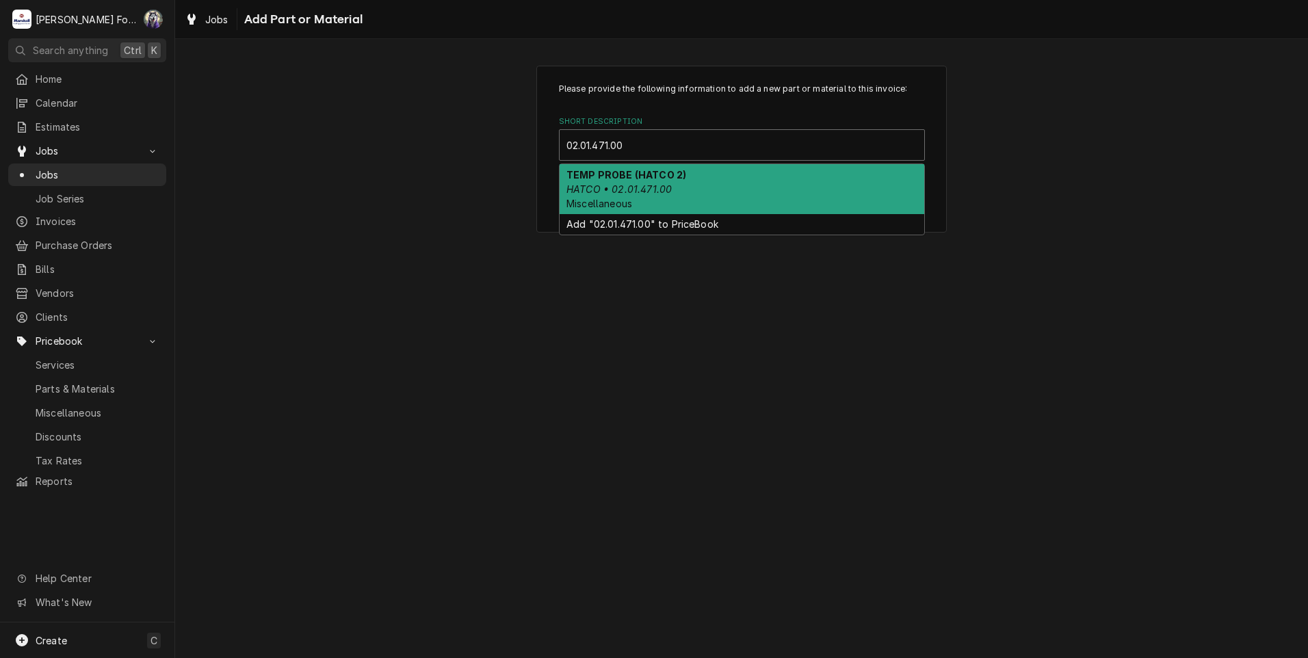
click at [659, 184] on em "HATCO • 02.01.471.00" at bounding box center [618, 189] width 105 height 12
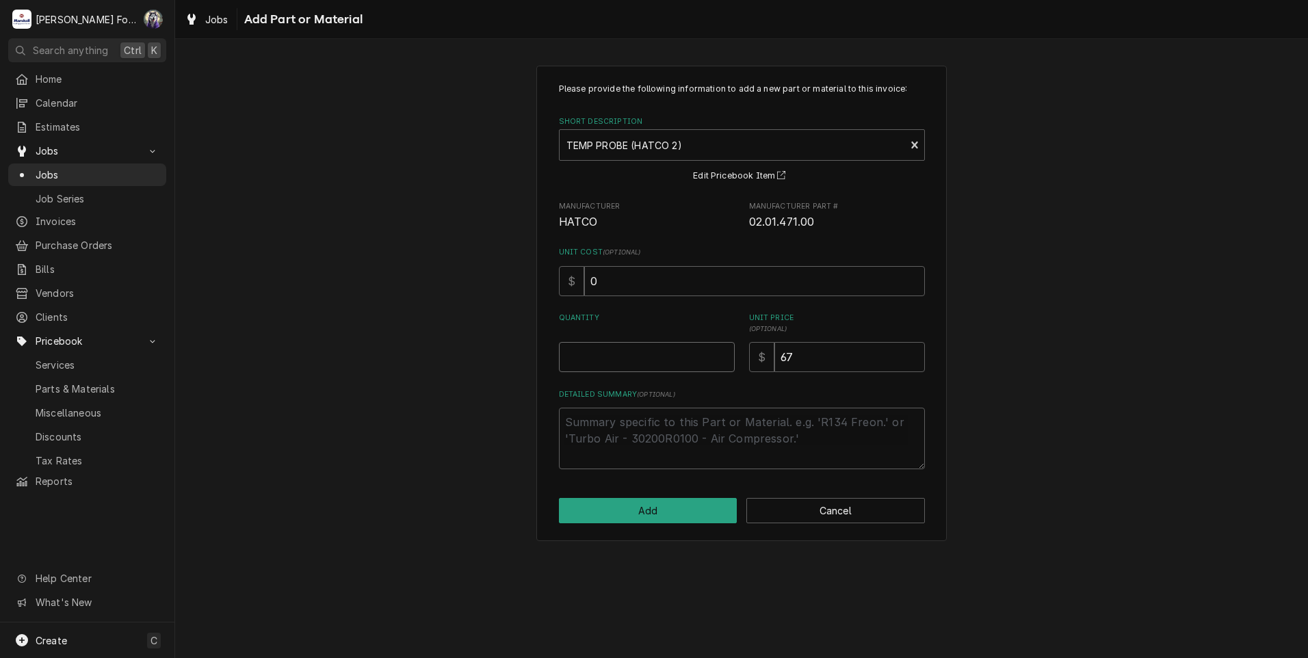
type textarea "x"
type input "0.5"
click at [725, 350] on input "0.5" at bounding box center [647, 357] width 176 height 30
type textarea "x"
type input "1"
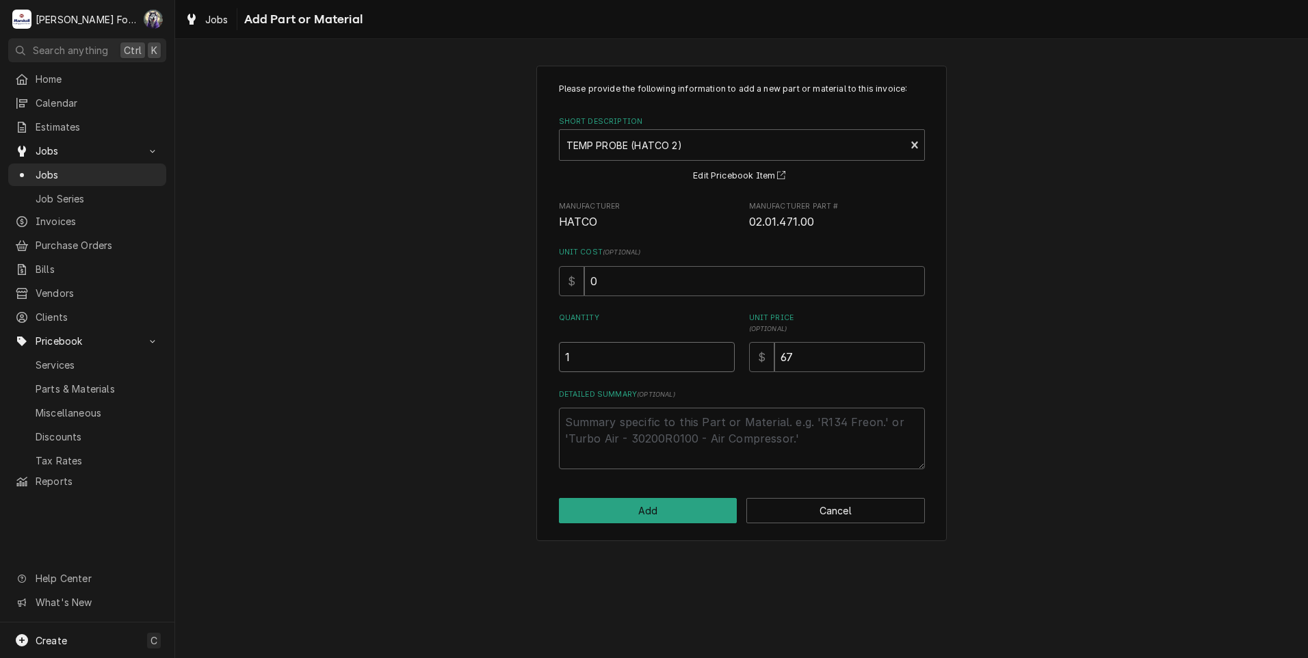
click at [725, 350] on input "1" at bounding box center [647, 357] width 176 height 30
click at [636, 519] on button "Add" at bounding box center [648, 510] width 179 height 25
type textarea "x"
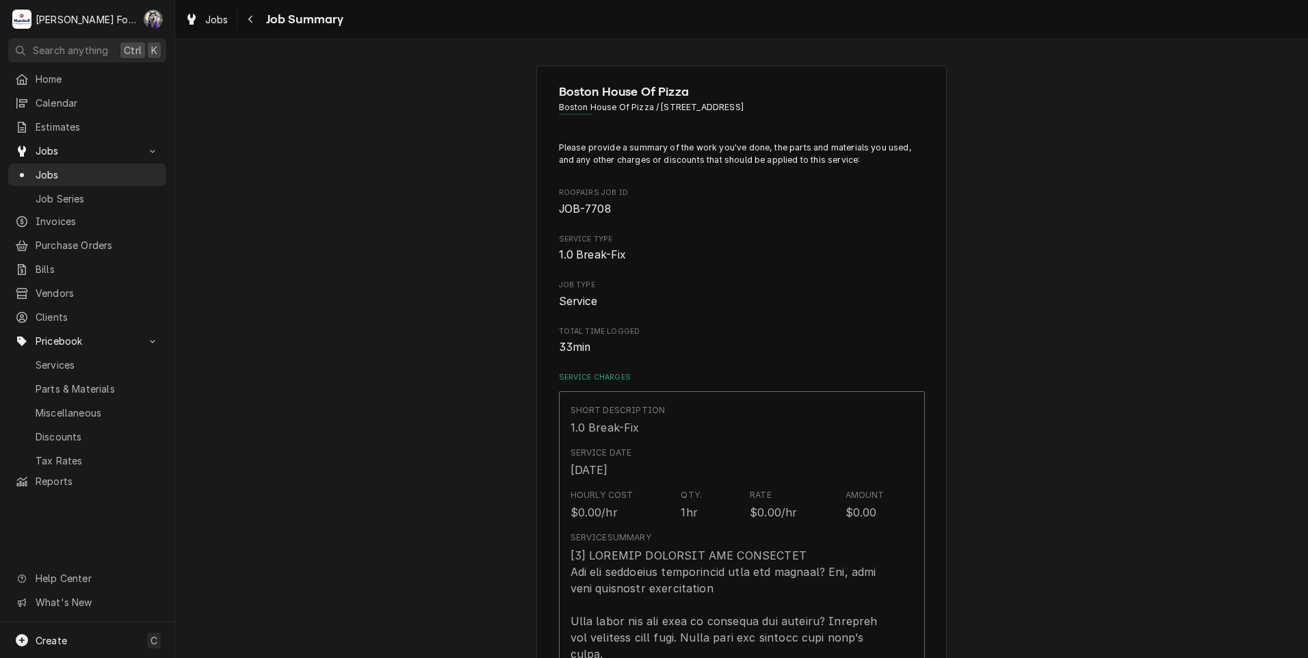
scroll to position [684, 0]
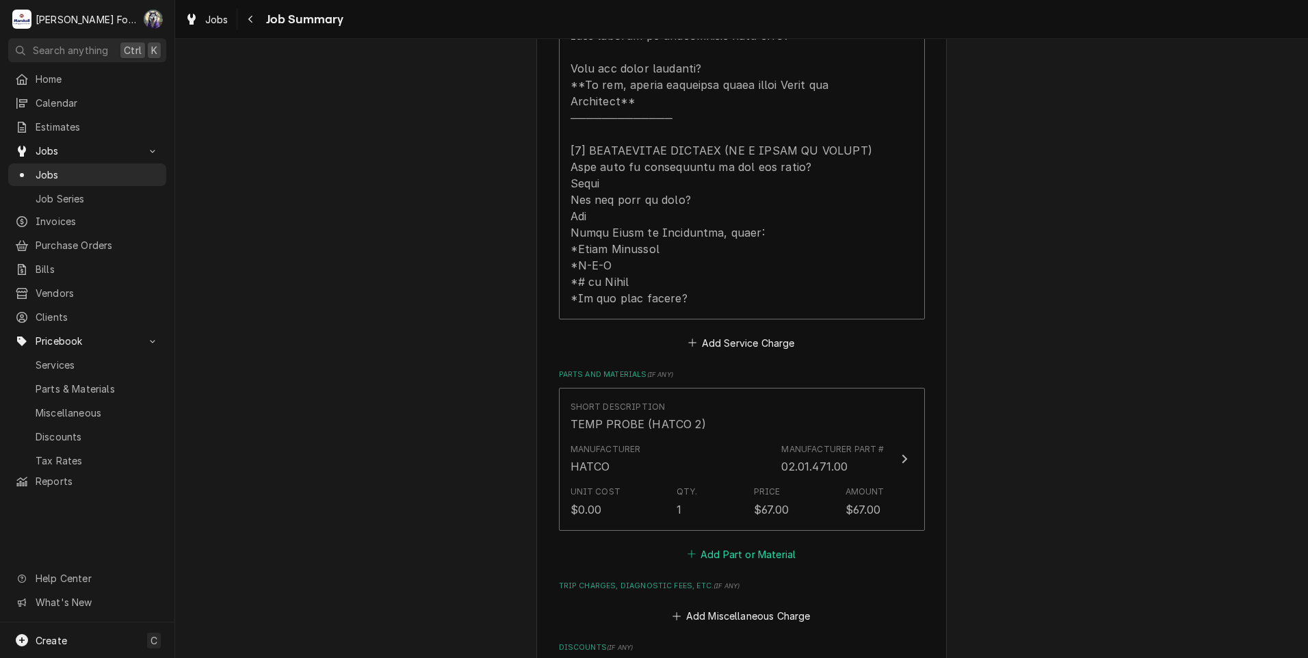
click at [729, 544] on button "Add Part or Material" at bounding box center [741, 553] width 113 height 19
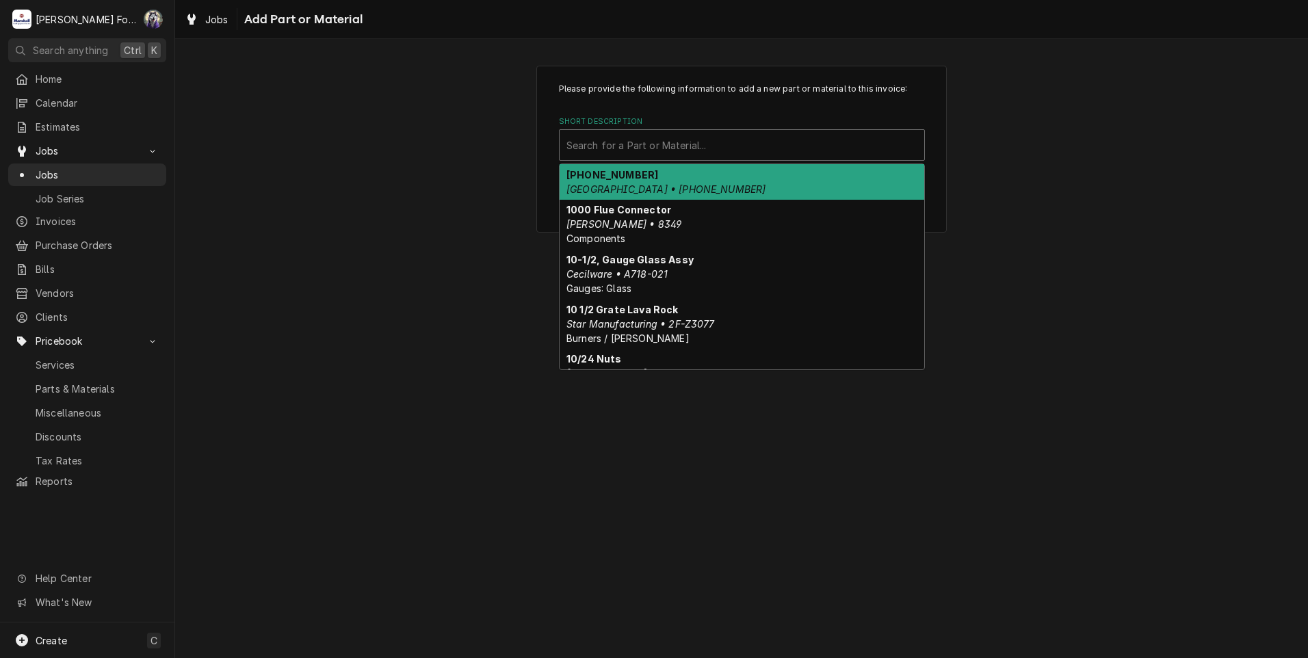
click at [627, 148] on div "Short Description" at bounding box center [741, 145] width 351 height 25
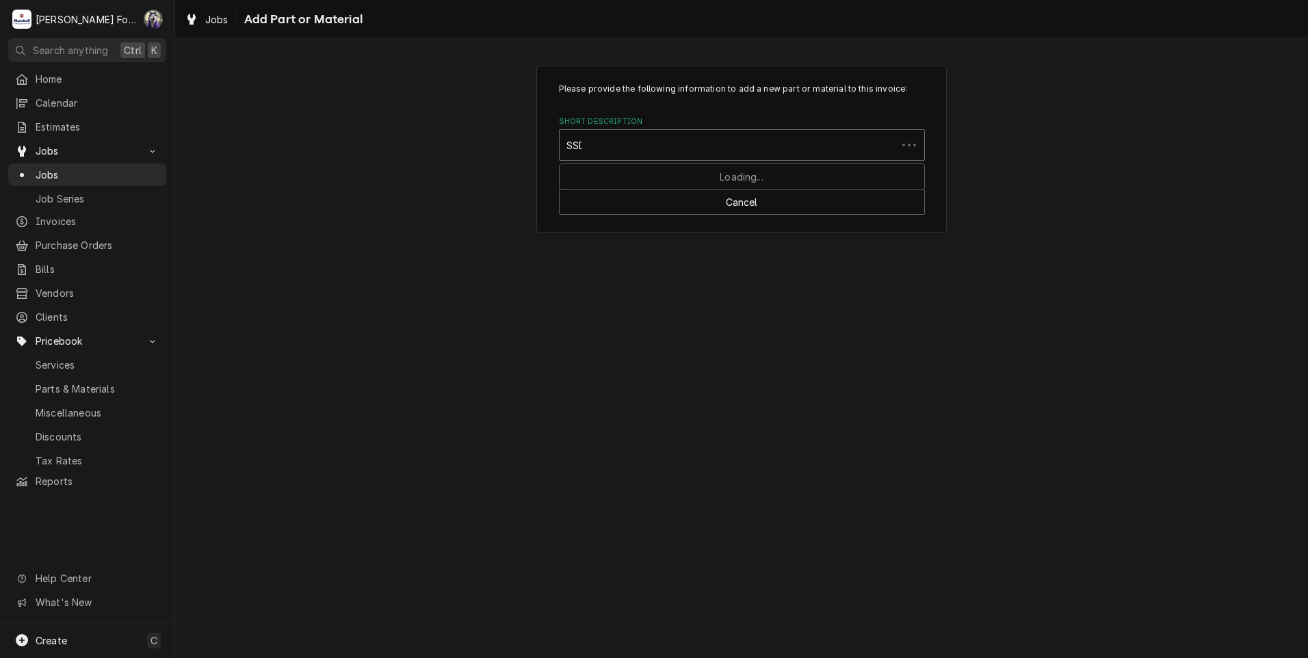
type input "SSDT"
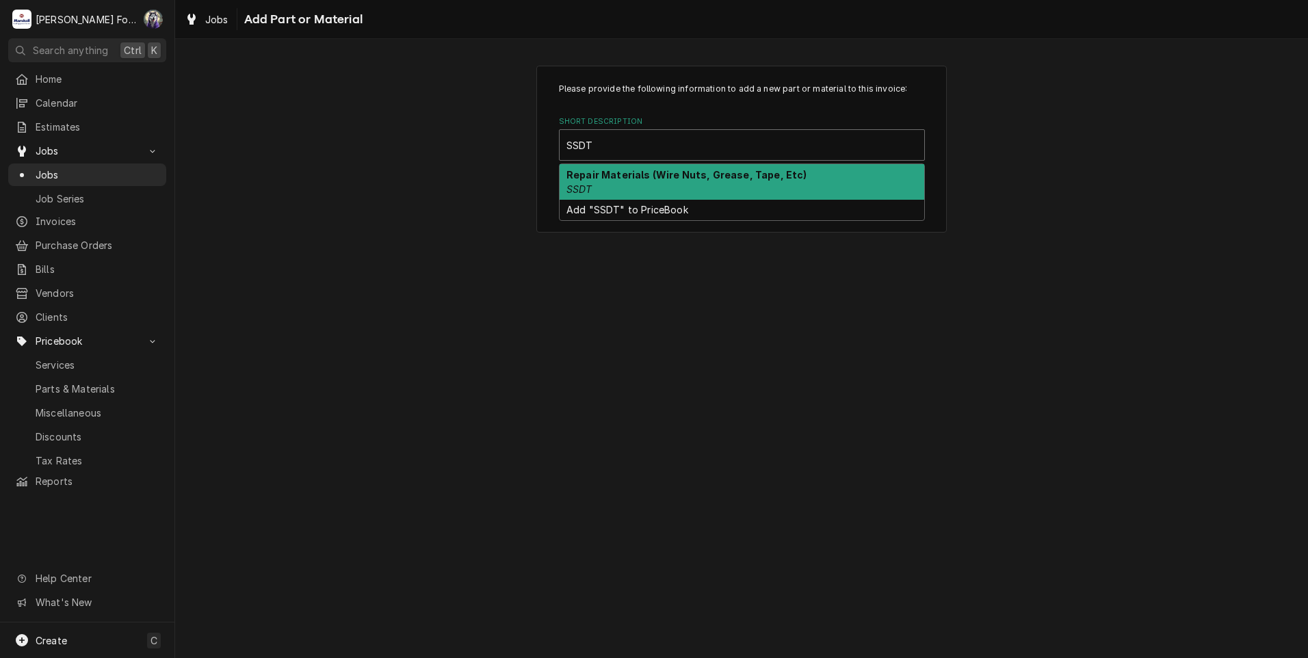
click at [648, 181] on div "Repair Materials (Wire Nuts, Grease, Tape, Etc) SSDT" at bounding box center [741, 182] width 365 height 36
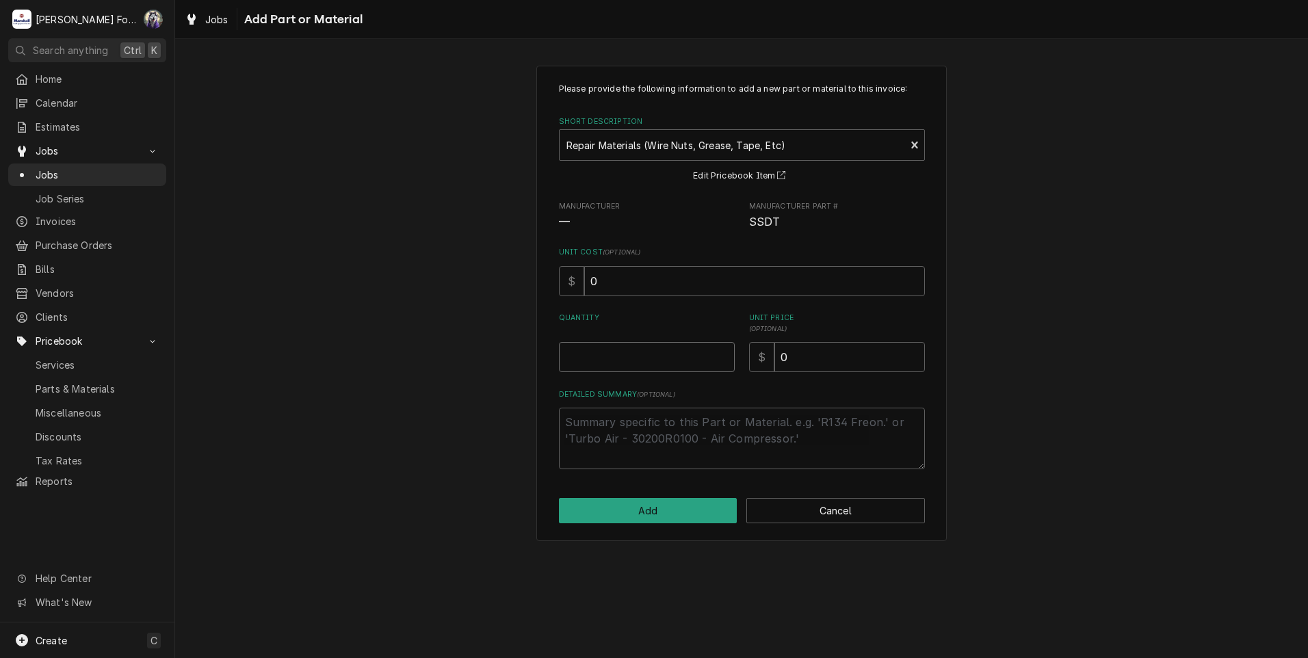
type textarea "x"
type input "0.5"
click at [725, 355] on input "0.5" at bounding box center [647, 357] width 176 height 30
type textarea "x"
type input "1"
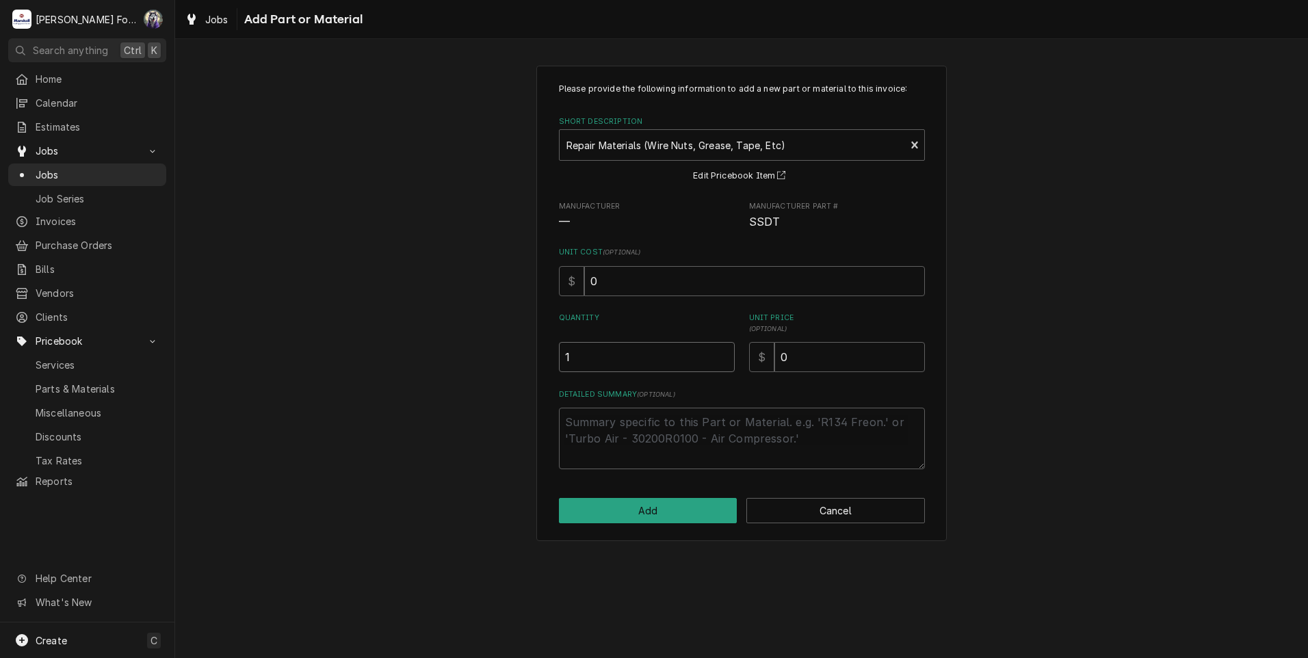
click at [725, 355] on input "1" at bounding box center [647, 357] width 176 height 30
drag, startPoint x: 808, startPoint y: 362, endPoint x: 678, endPoint y: 385, distance: 132.6
click at [691, 385] on div "Please provide the following information to add a new part or material to this …" at bounding box center [742, 276] width 366 height 386
type textarea "x"
type input "2"
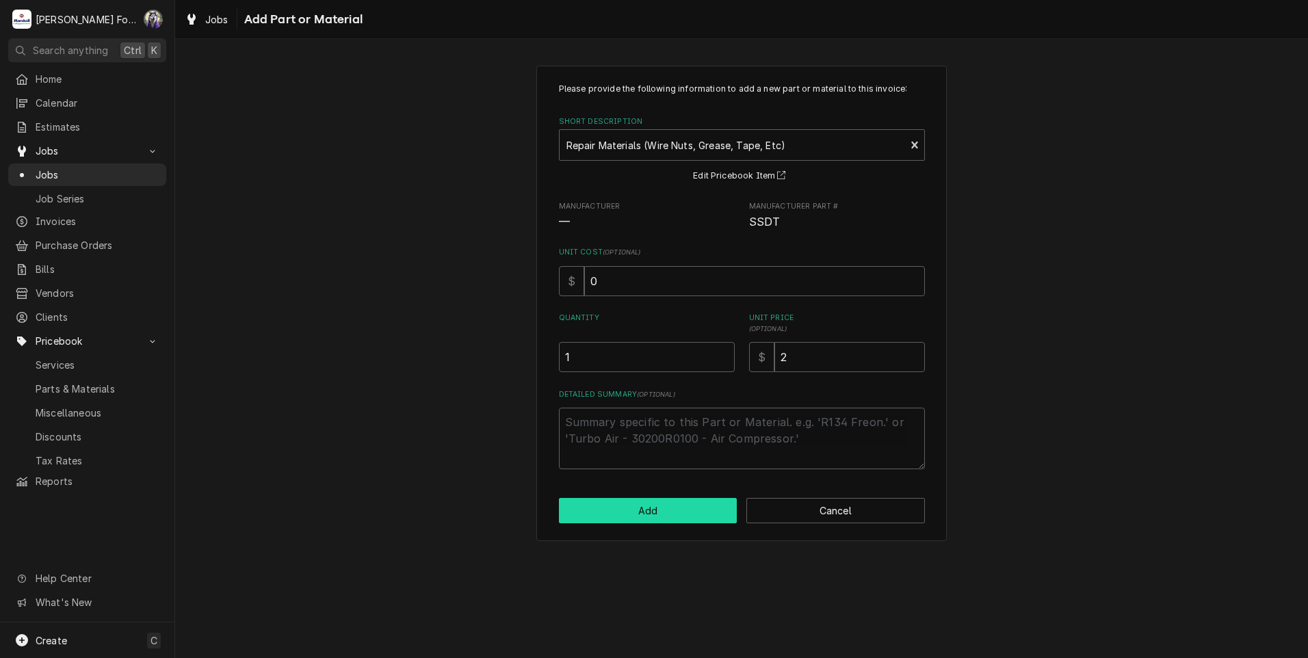
click at [661, 520] on button "Add" at bounding box center [648, 510] width 179 height 25
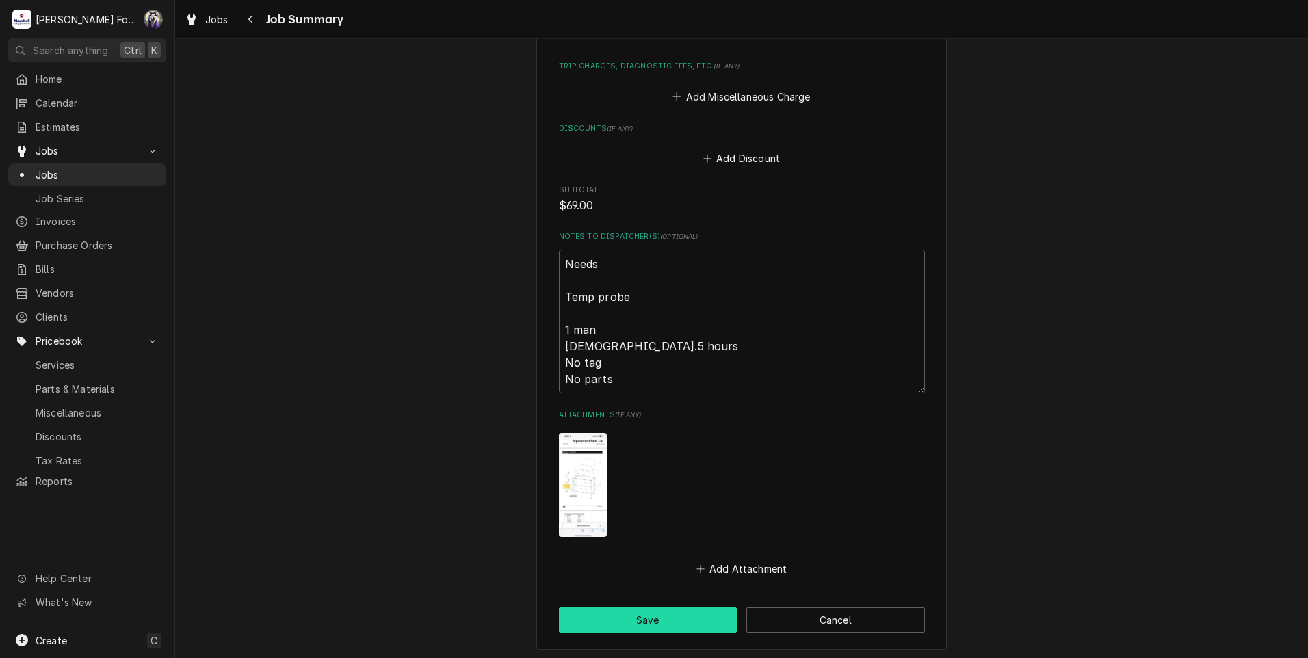
scroll to position [1470, 0]
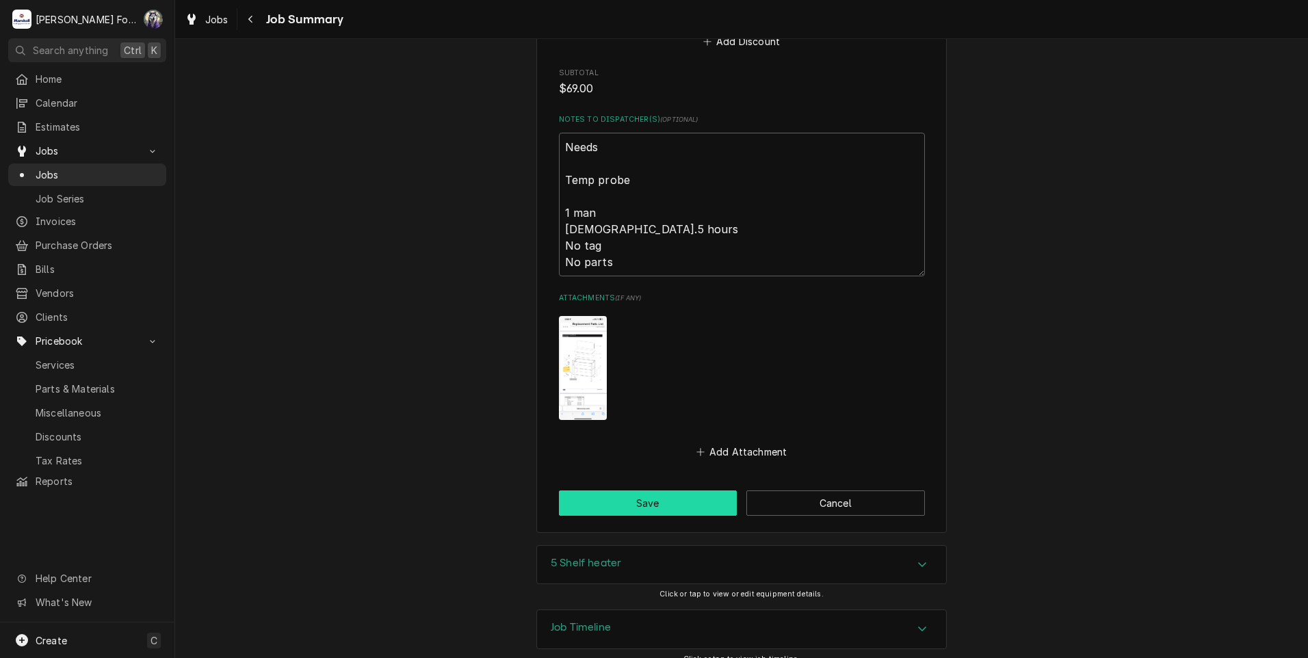
click at [619, 491] on button "Save" at bounding box center [648, 502] width 179 height 25
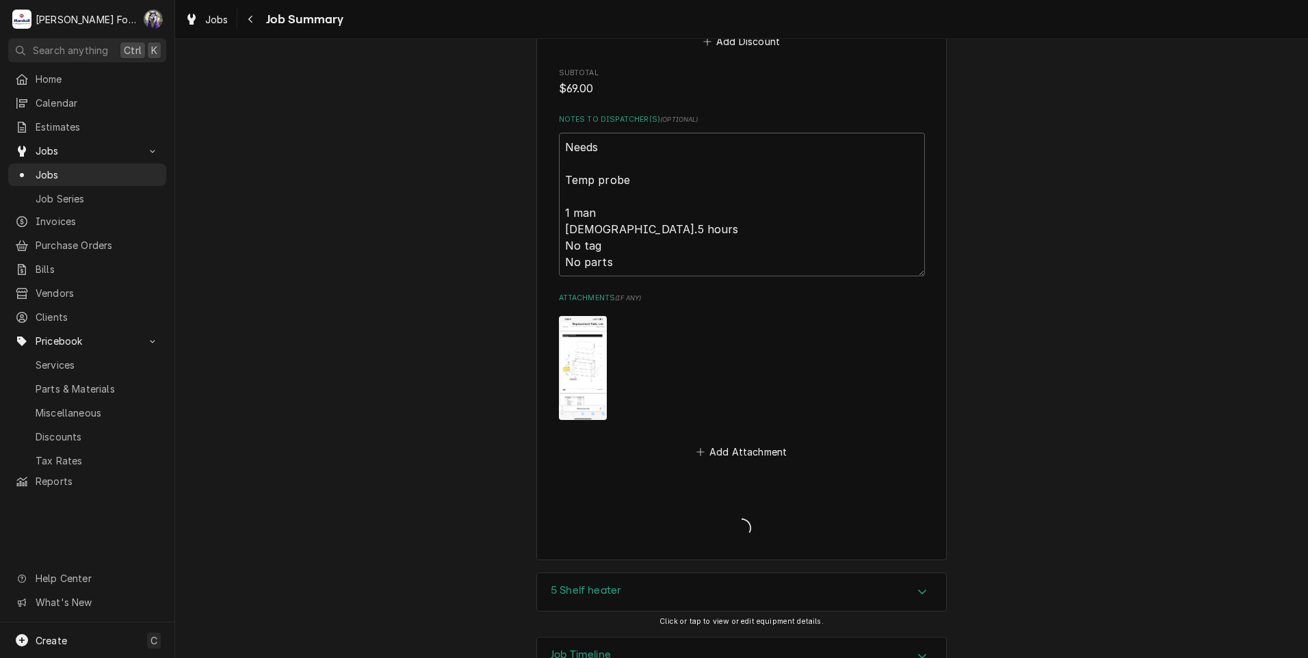
type textarea "x"
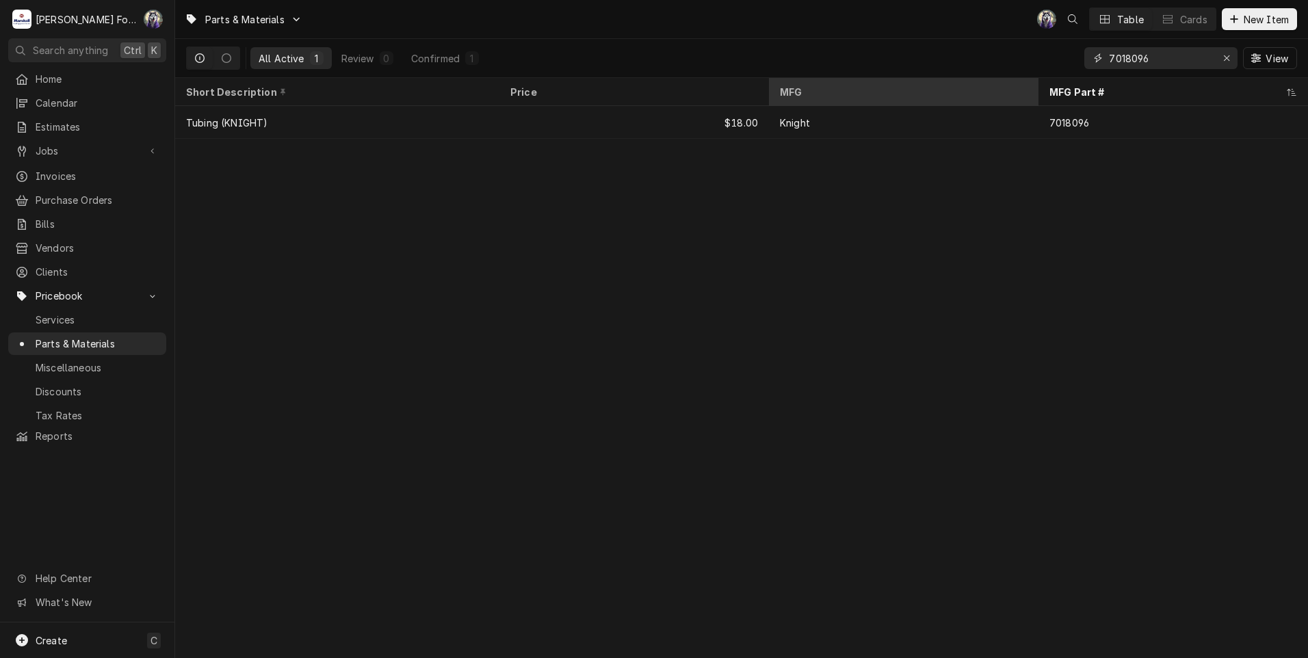
drag, startPoint x: 1174, startPoint y: 55, endPoint x: 1006, endPoint y: 82, distance: 169.7
click at [1016, 79] on div "Parts & Materials C( Table Cards New Item All Active 1 Review 0 Confirmed 1 701…" at bounding box center [741, 329] width 1133 height 658
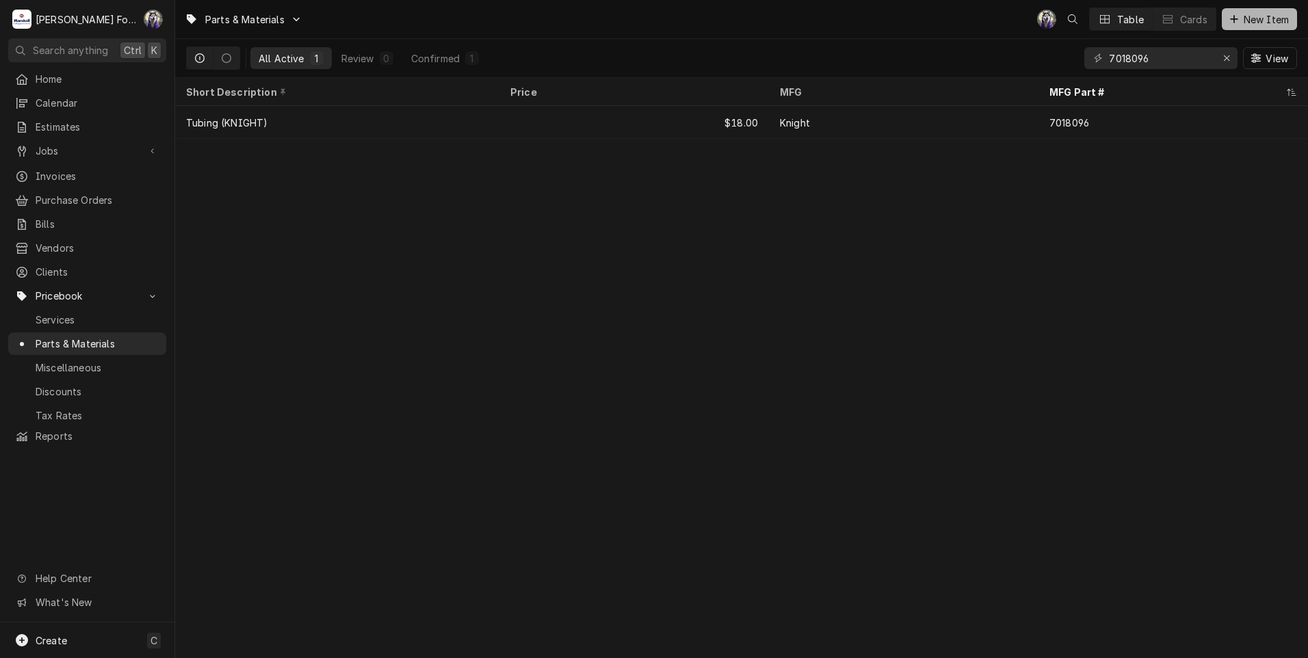
click at [1241, 17] on span "New Item" at bounding box center [1266, 19] width 51 height 14
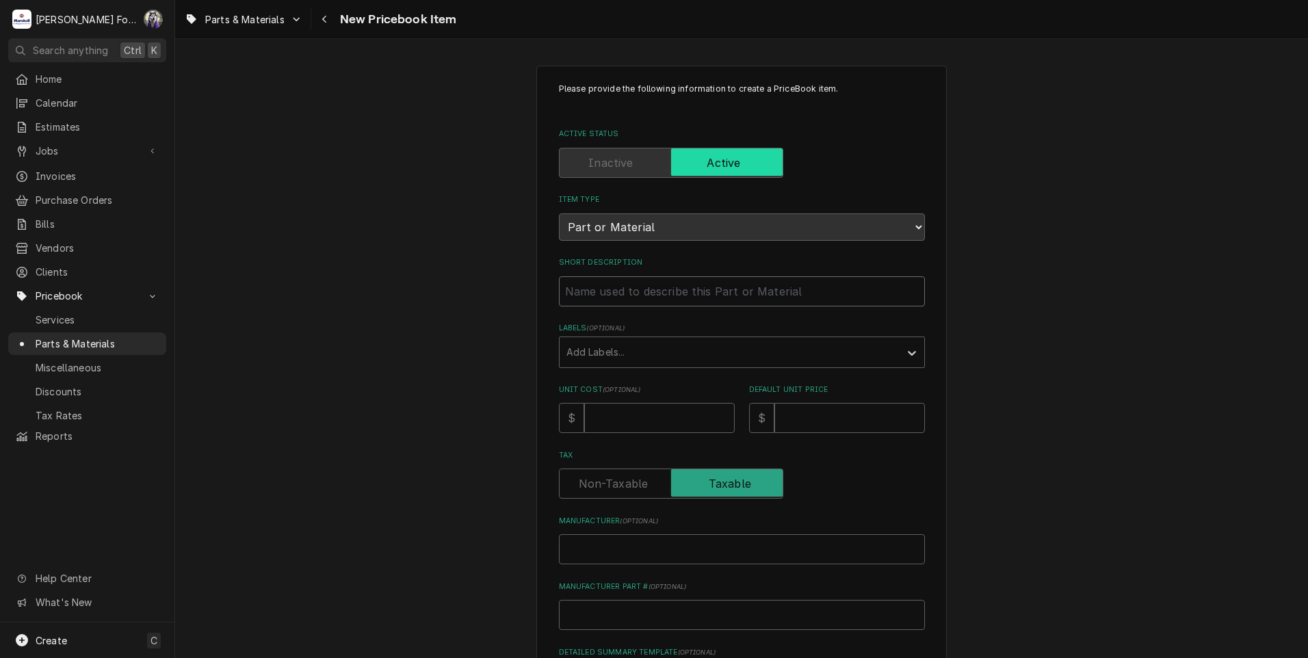
click at [650, 298] on input "Short Description" at bounding box center [742, 291] width 366 height 30
type textarea "x"
type input "T"
type textarea "x"
type input "TE"
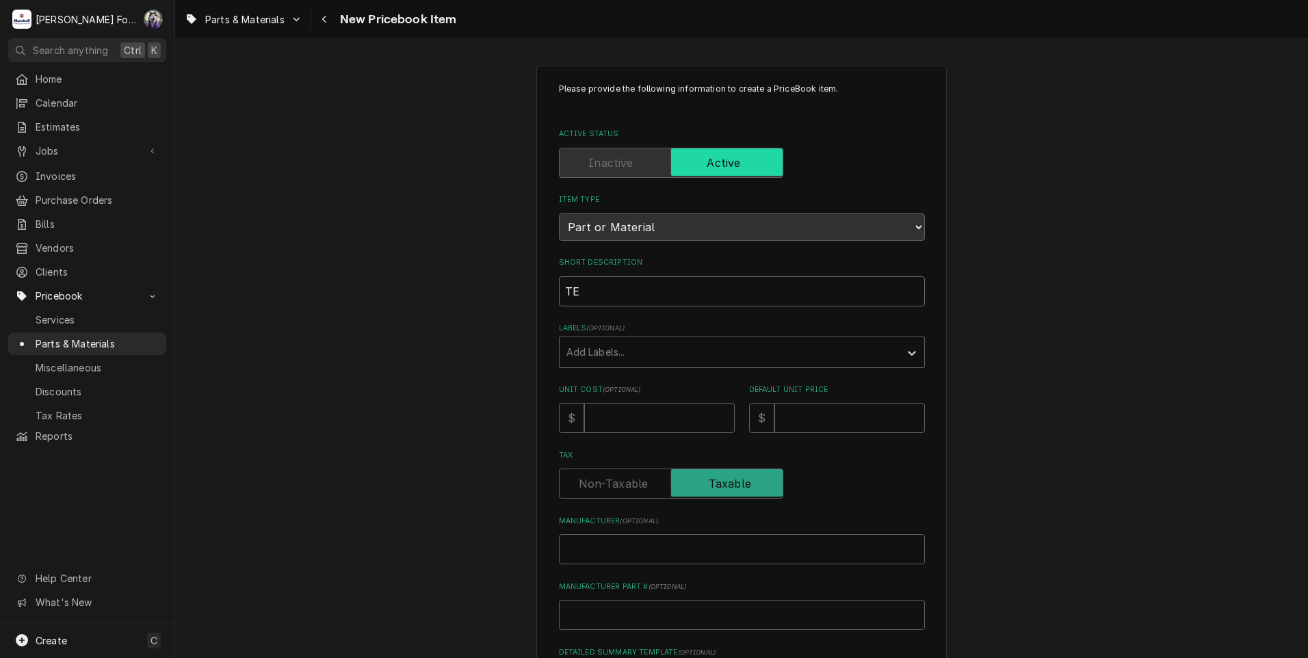
type textarea "x"
type input "TEM"
type textarea "x"
type input "TEMP"
type textarea "x"
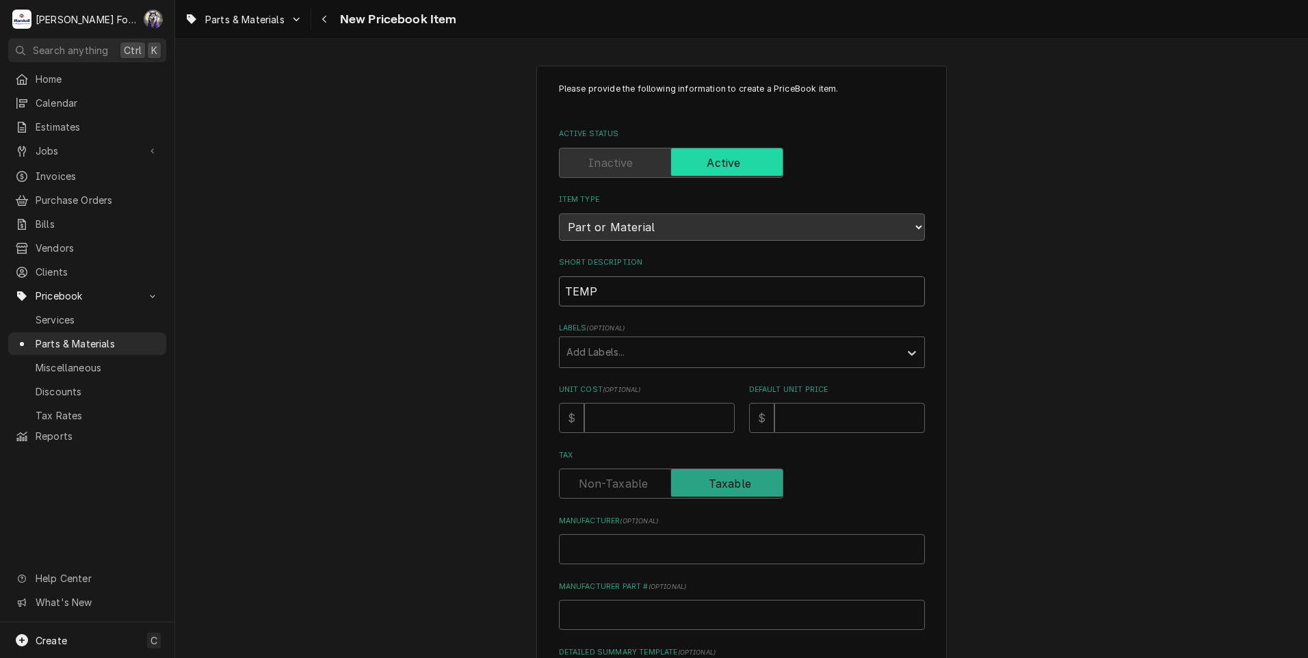
type input "TEMP"
type textarea "x"
type input "TEMP P"
type textarea "x"
type input "TEMP PR"
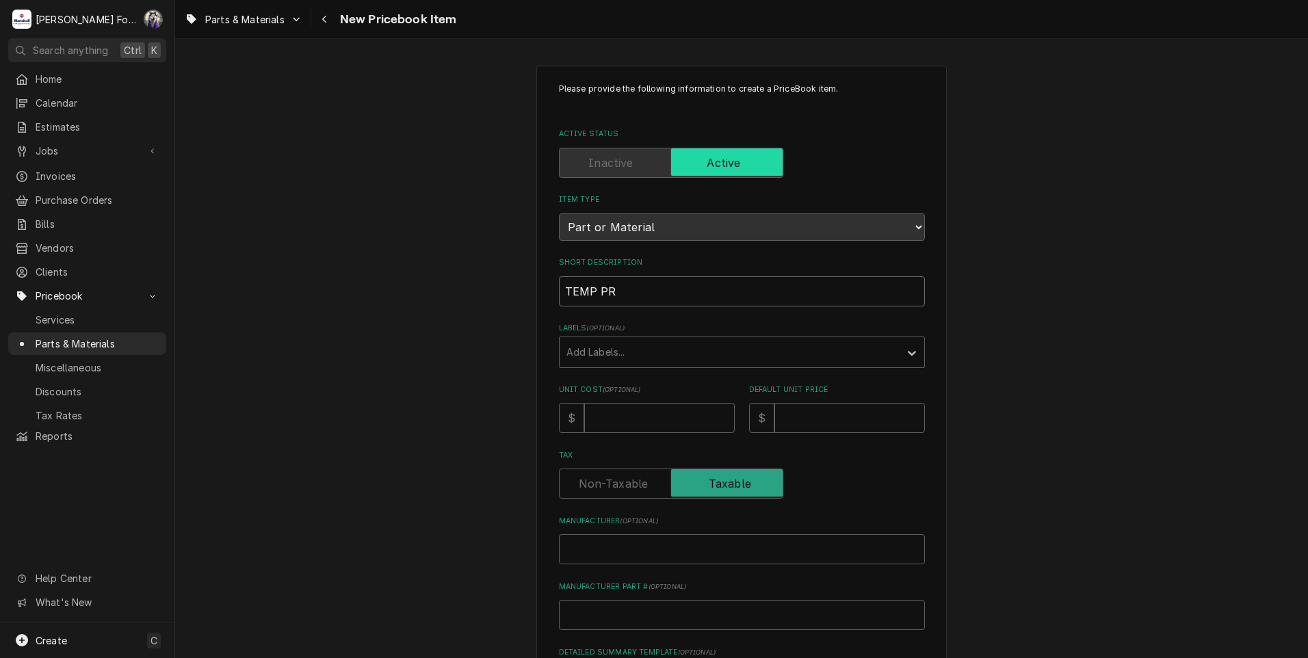
type textarea "x"
type input "TEMP PRO"
type textarea "x"
type input "TEMP PROB"
type textarea "x"
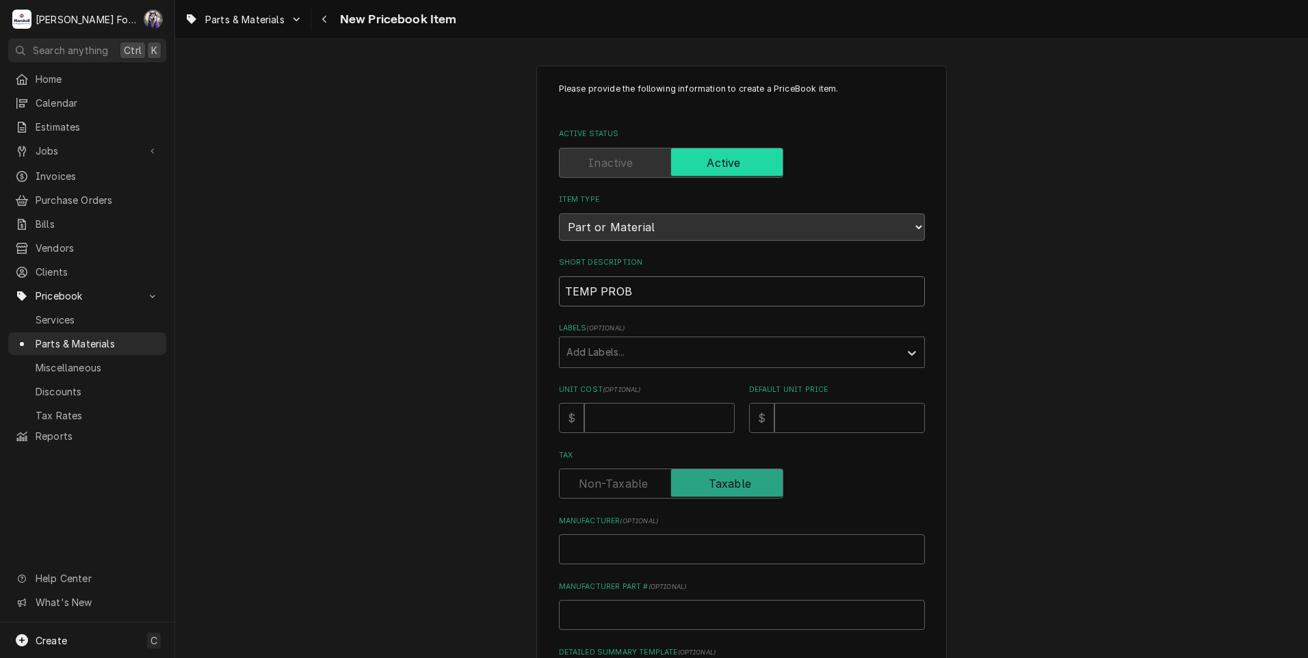
type input "TEMP PROBE"
type textarea "x"
type input "TEMP PROBE"
type textarea "x"
type input "TEMP PROBE ("
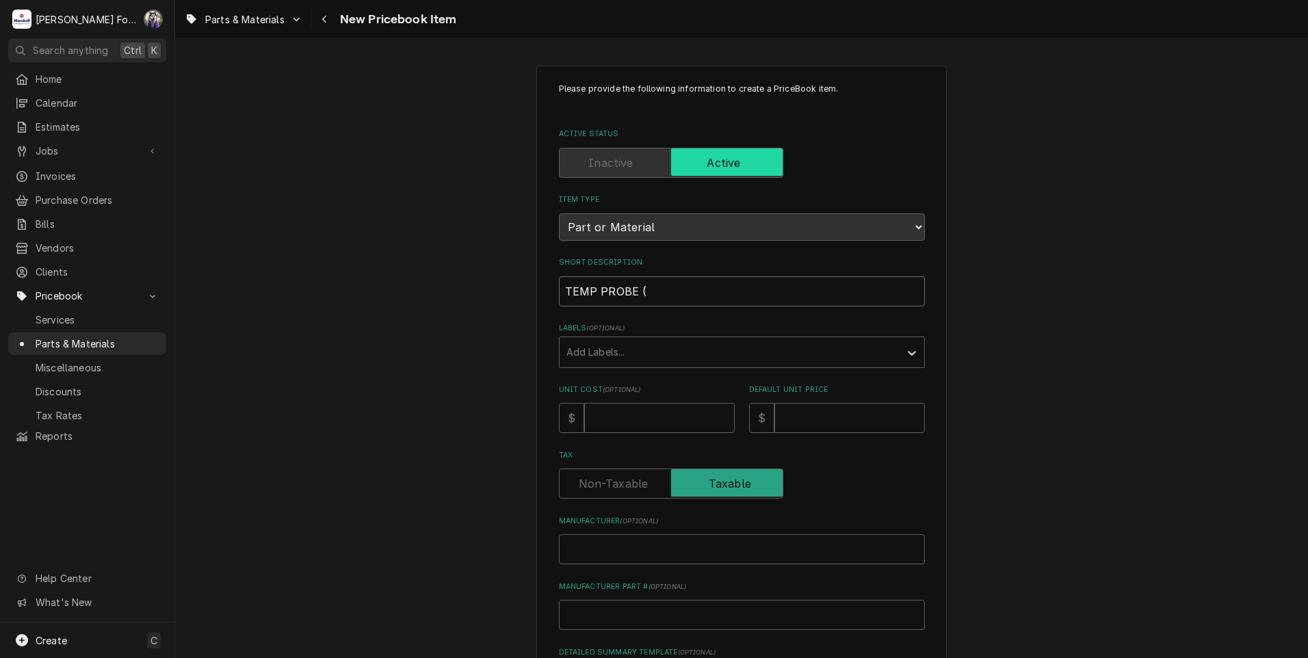
type textarea "x"
type input "TEMP PROBE (H"
type textarea "x"
type input "TEMP PROBE (HA"
type textarea "x"
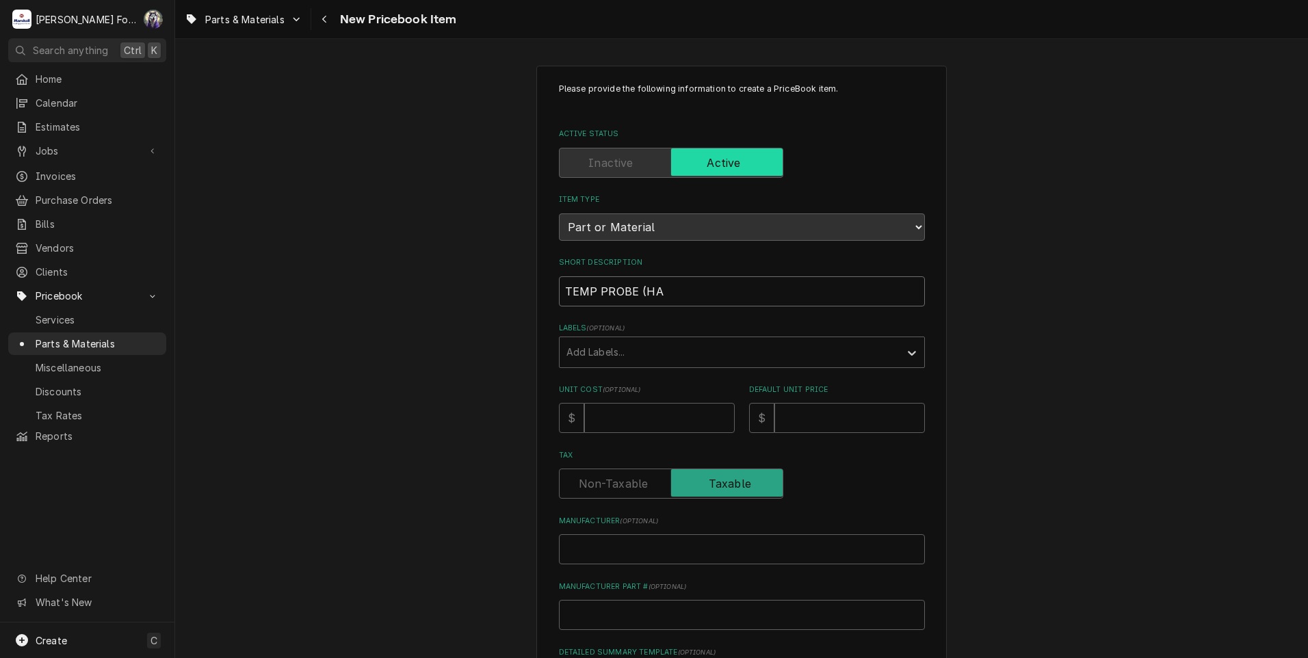
type input "TEMP PROBE (HAT"
type textarea "x"
type input "TEMP PROBE (HATC"
type textarea "x"
type input "TEMP PROBE (HATCO"
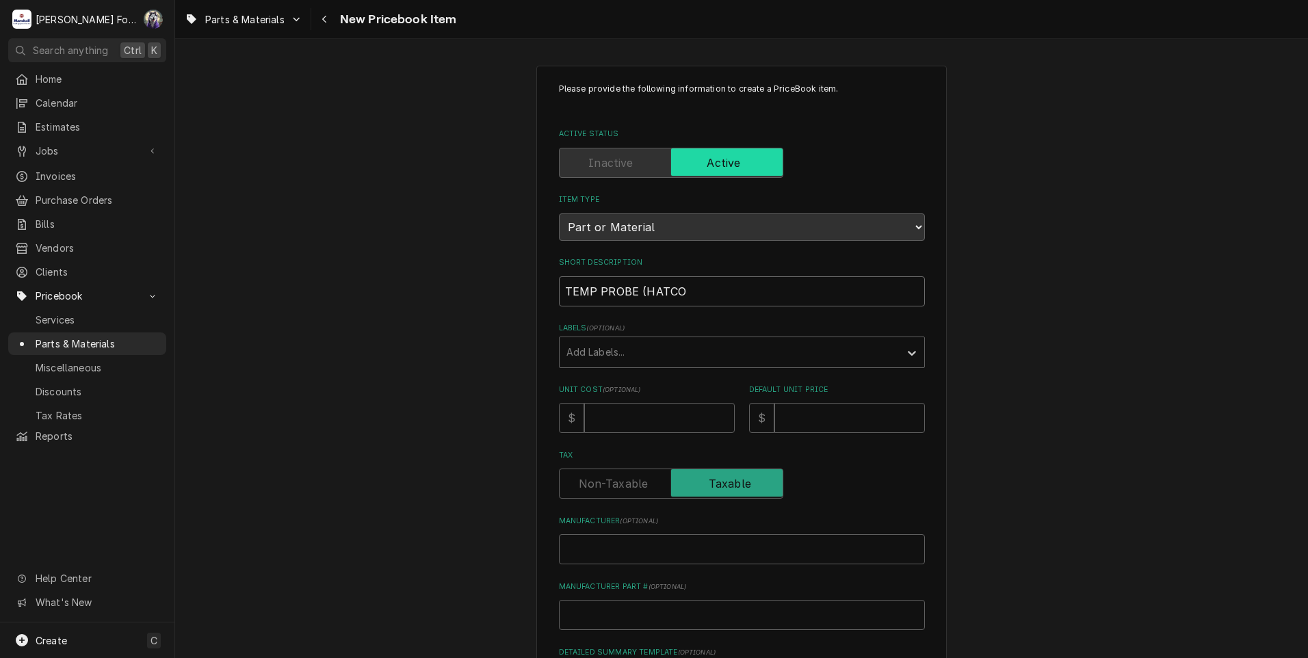
type textarea "x"
type input "TEMP PROBE (HATCO"
type textarea "x"
type input "TEMP PROBE (HATCO 1"
type textarea "x"
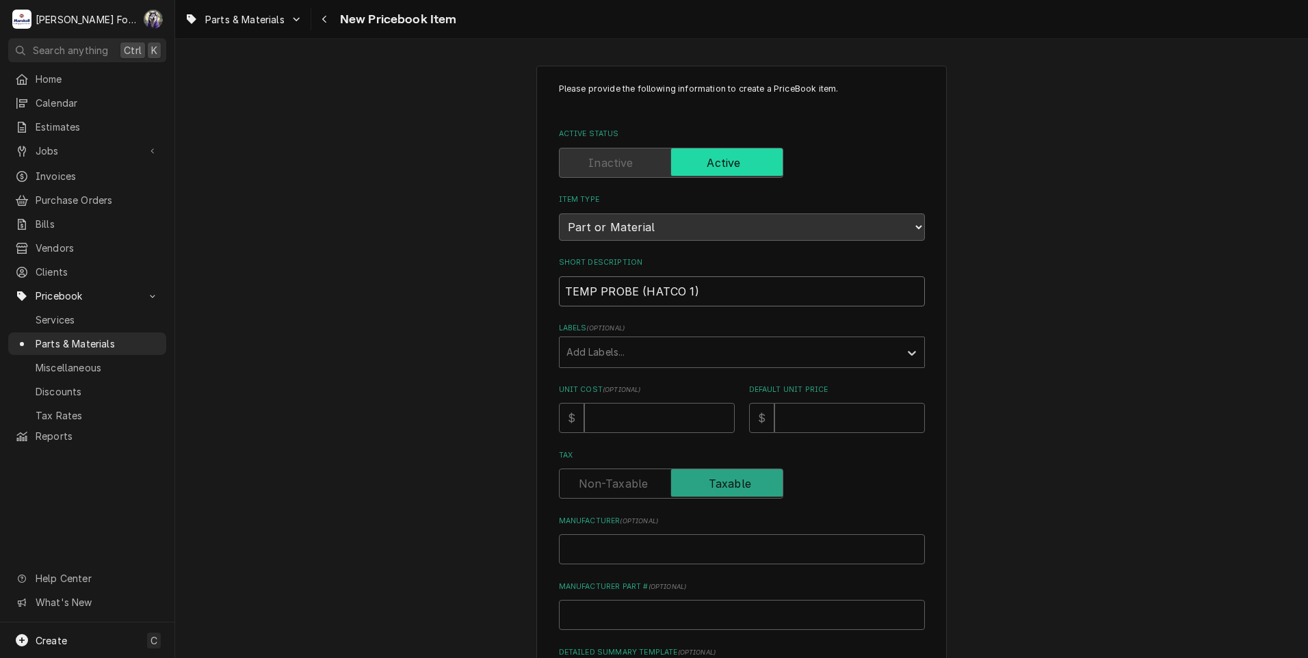
type input "TEMP PROBE (HATCO 1)"
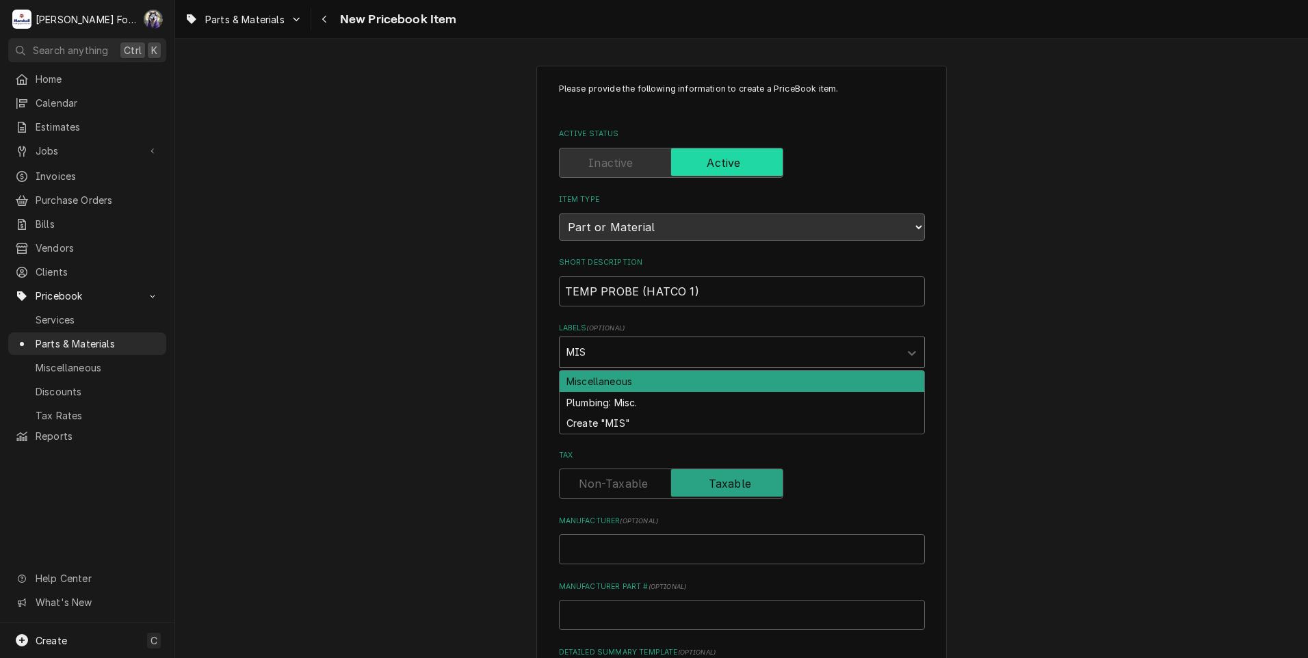
type input "MISC"
type textarea "x"
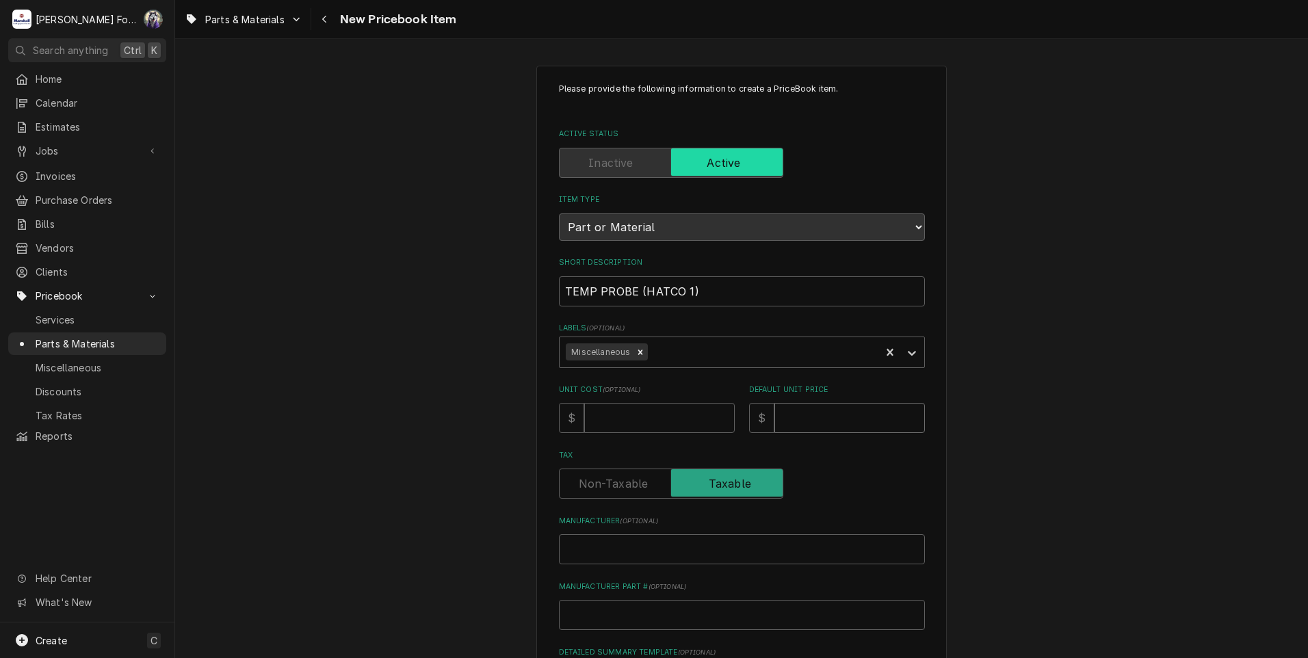
type textarea "x"
type input "6"
type textarea "x"
type input "67"
type textarea "x"
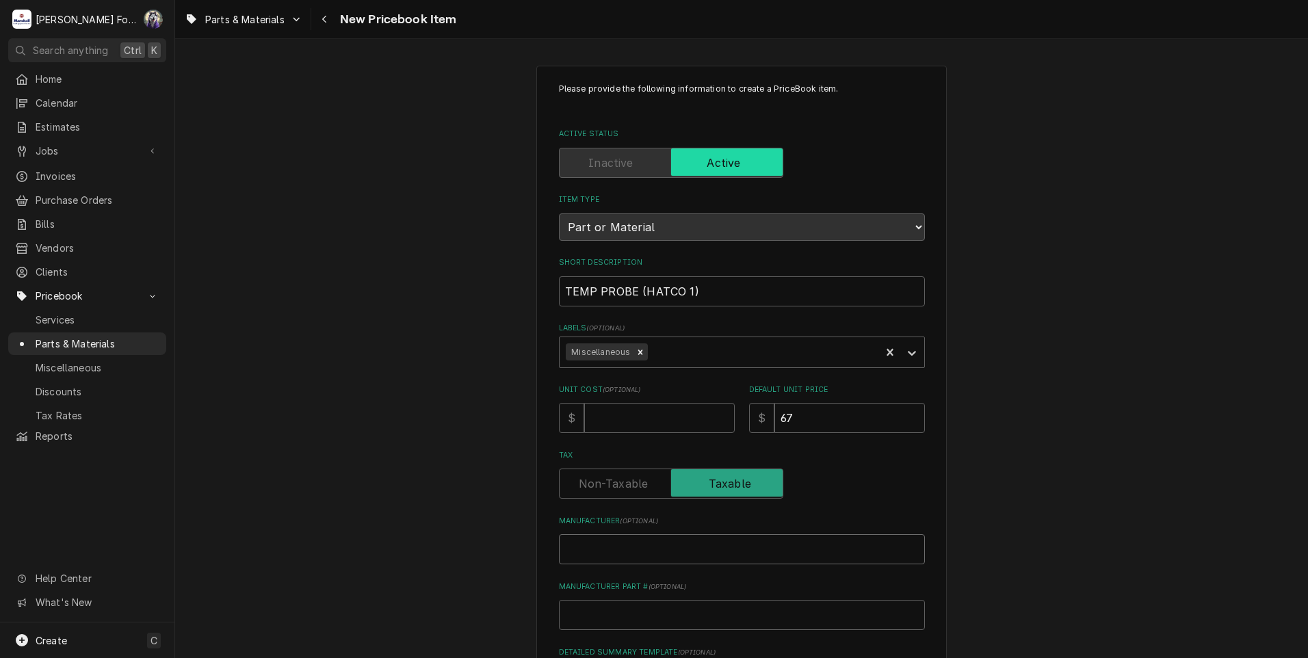
type input "H"
type textarea "x"
type input "HA"
type textarea "x"
type input "HAT"
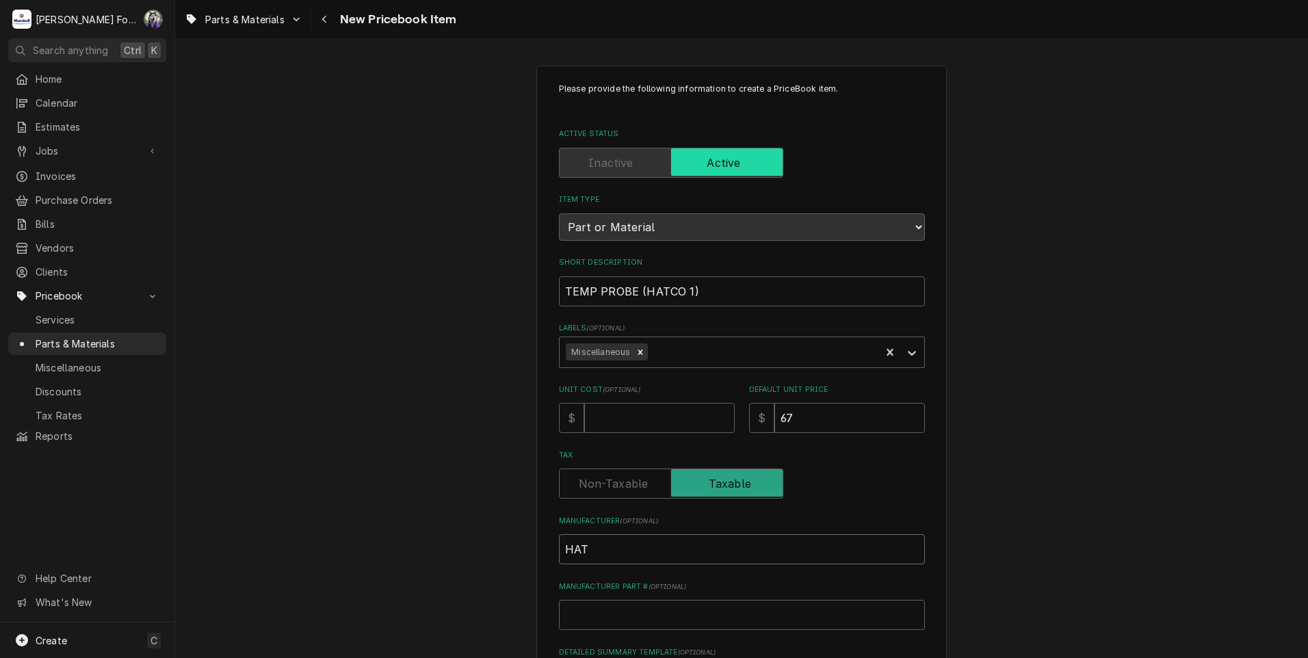
type textarea "x"
type input "HATC"
type textarea "x"
type input "HATCO"
type textarea "x"
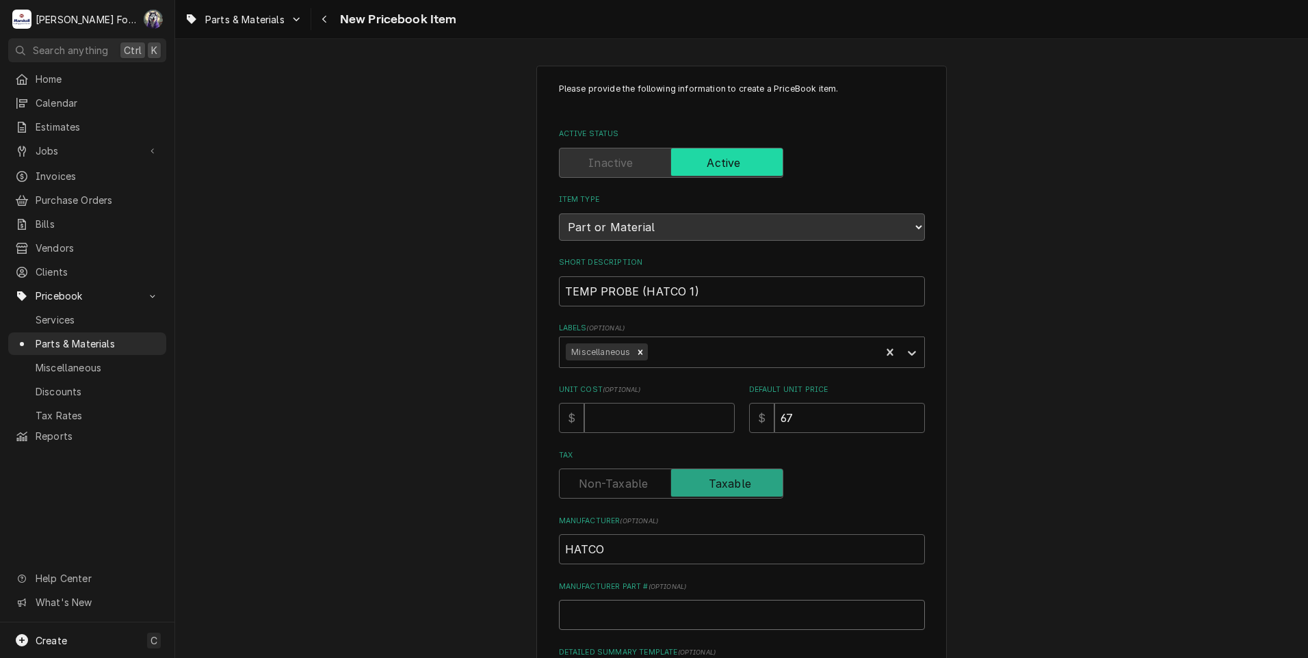
type input "0"
type textarea "x"
type input "02"
type textarea "x"
type input "02."
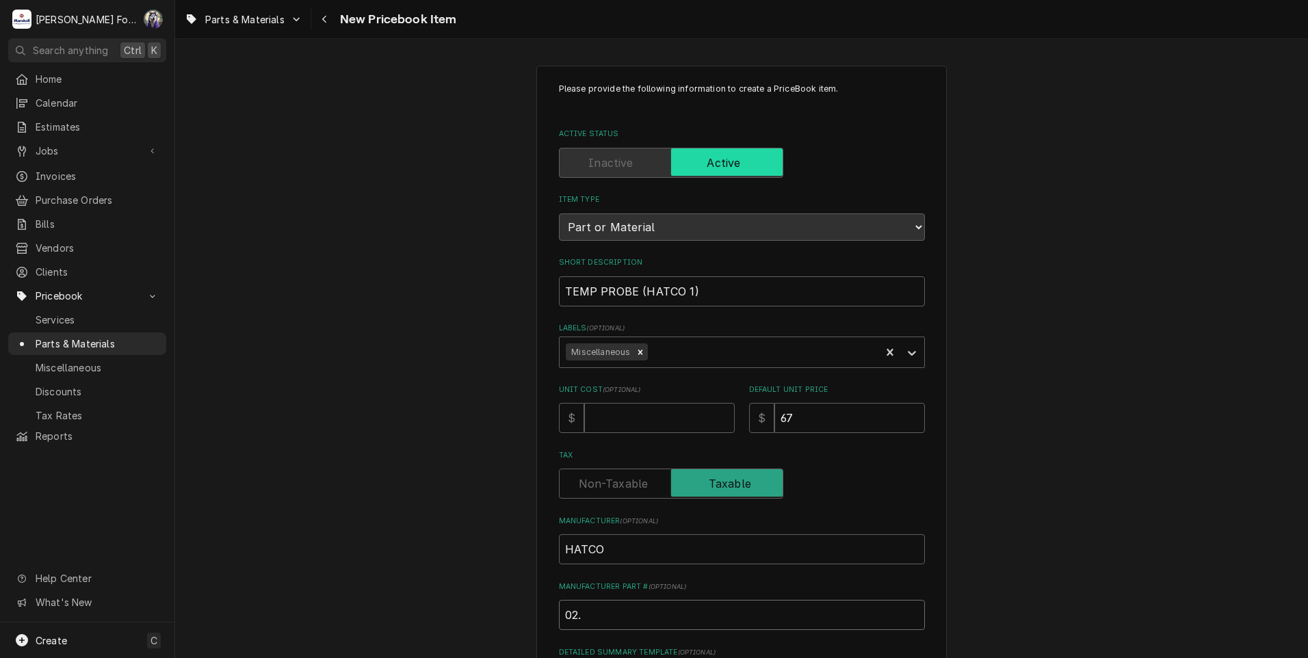
type textarea "x"
type input "02.0"
type textarea "x"
type input "02.01"
type textarea "x"
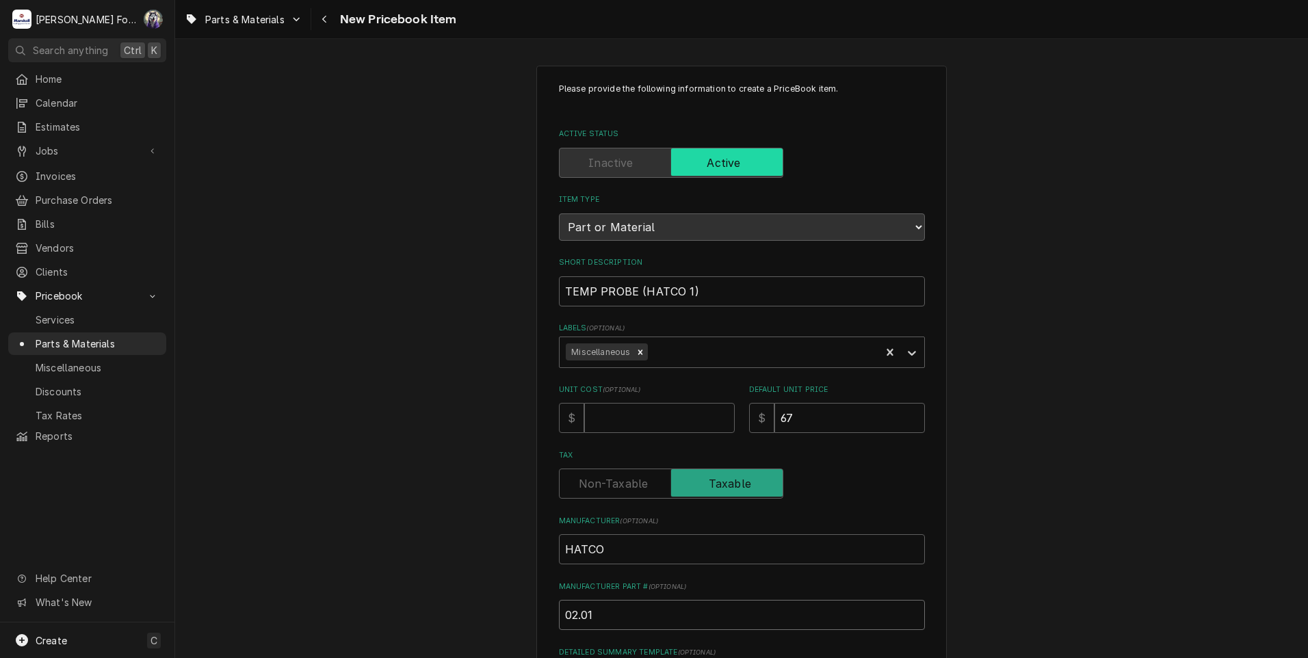
type input "02.01."
type textarea "x"
type input "02.01.4"
type textarea "x"
type input "02.01.47"
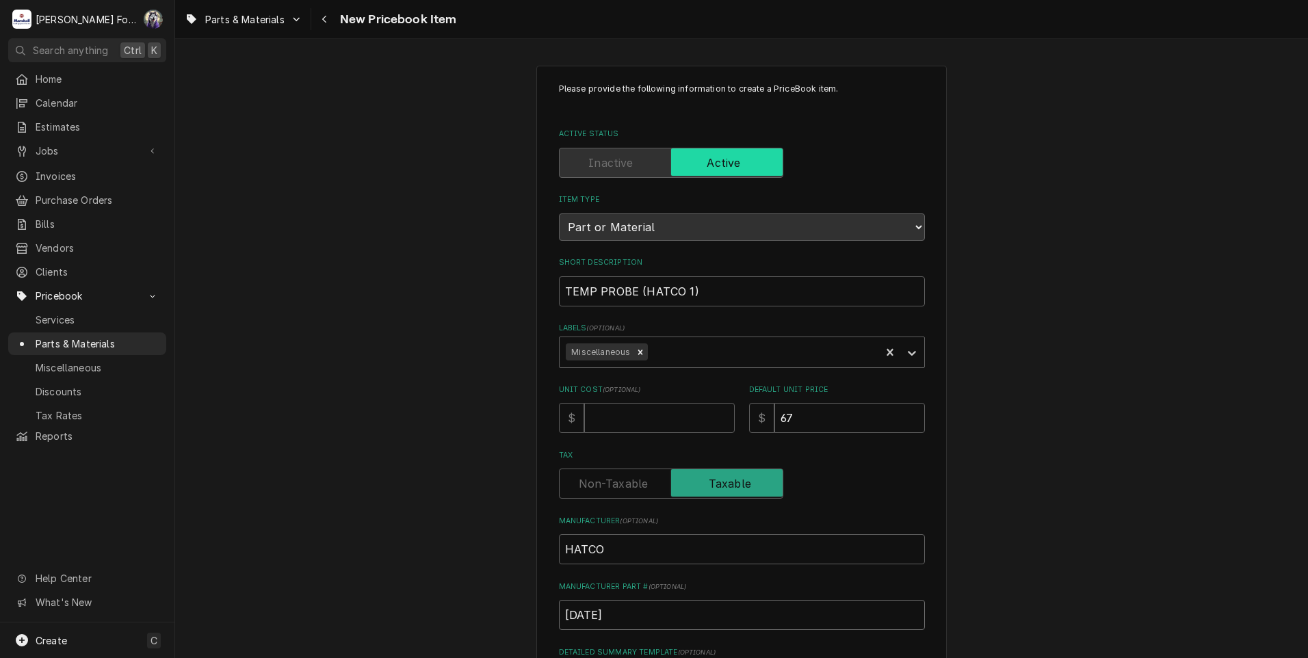
type textarea "x"
type input "02.01.471"
type textarea "x"
type input "02.01.471."
type textarea "x"
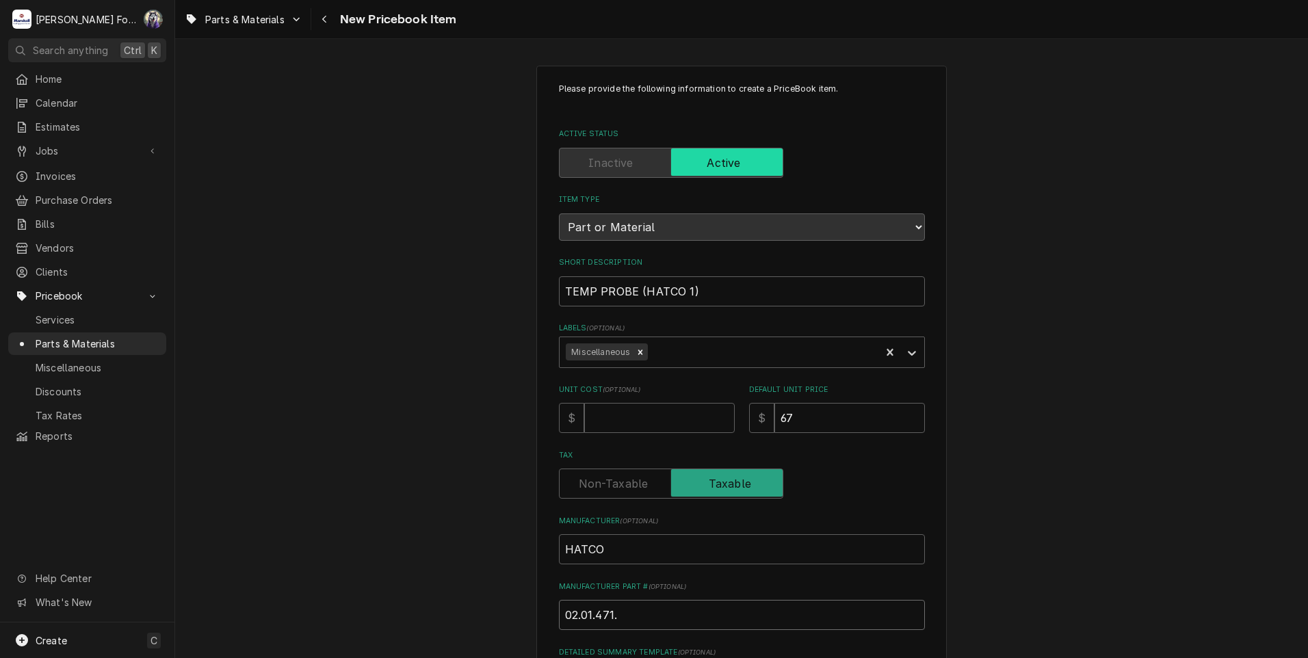
type input "02.01.471.0"
type textarea "x"
type input "02.01.471.00"
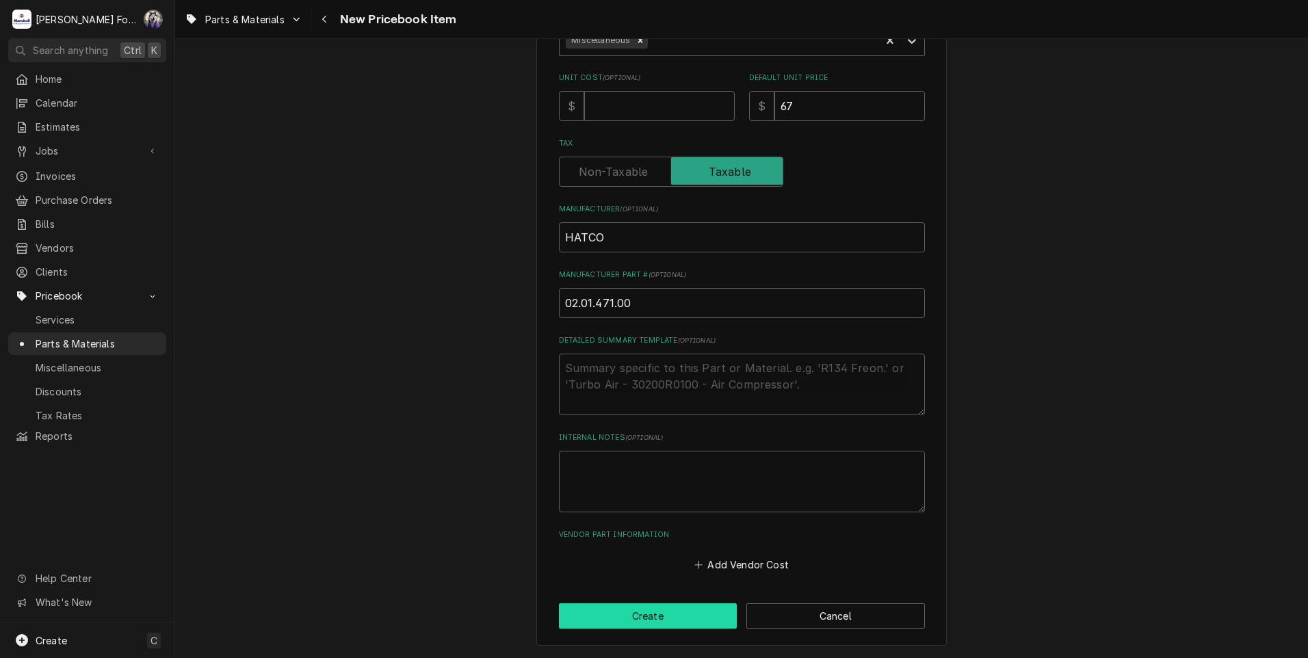
click at [611, 610] on button "Create" at bounding box center [648, 615] width 179 height 25
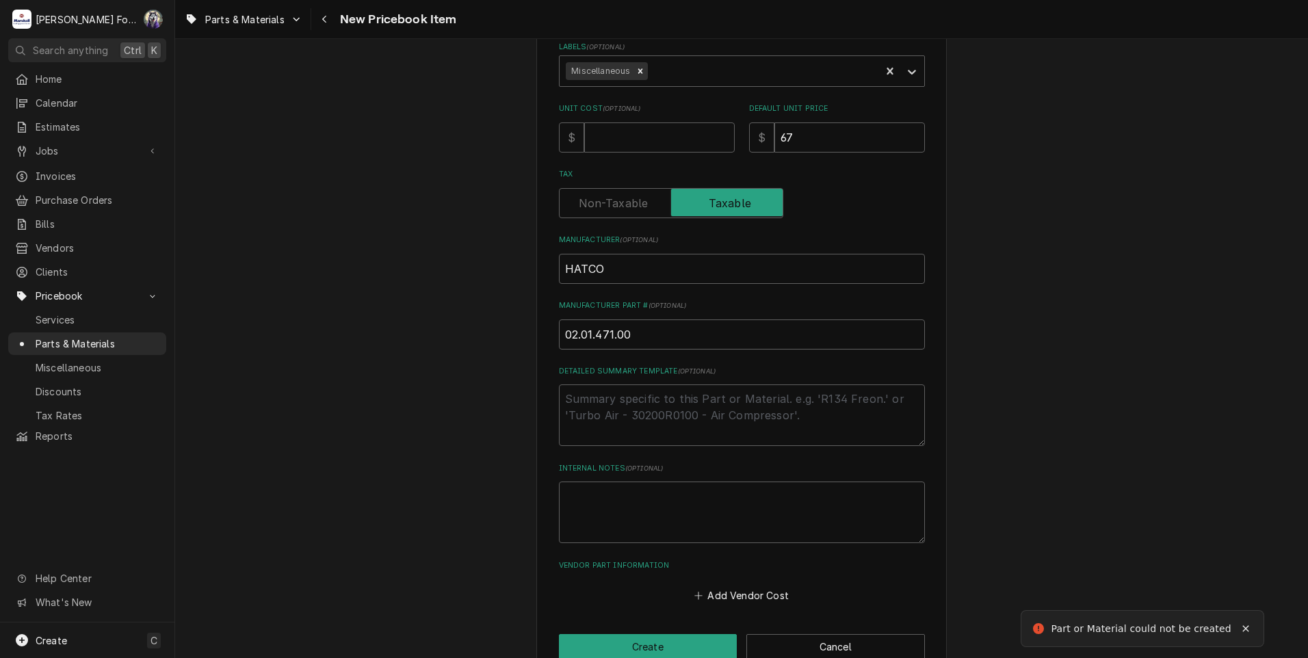
scroll to position [218, 0]
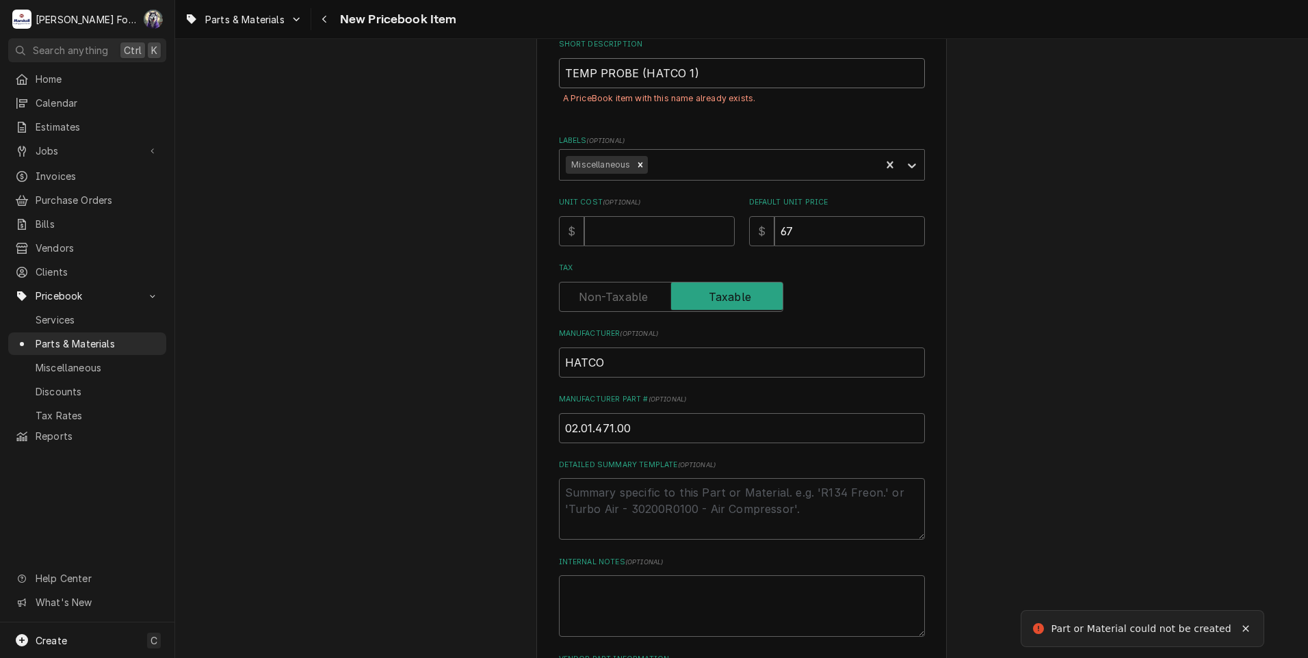
click at [685, 71] on input "TEMP PROBE (HATCO 1)" at bounding box center [742, 73] width 366 height 30
type textarea "x"
type input "TEMP PROBE (HATCO )"
type textarea "x"
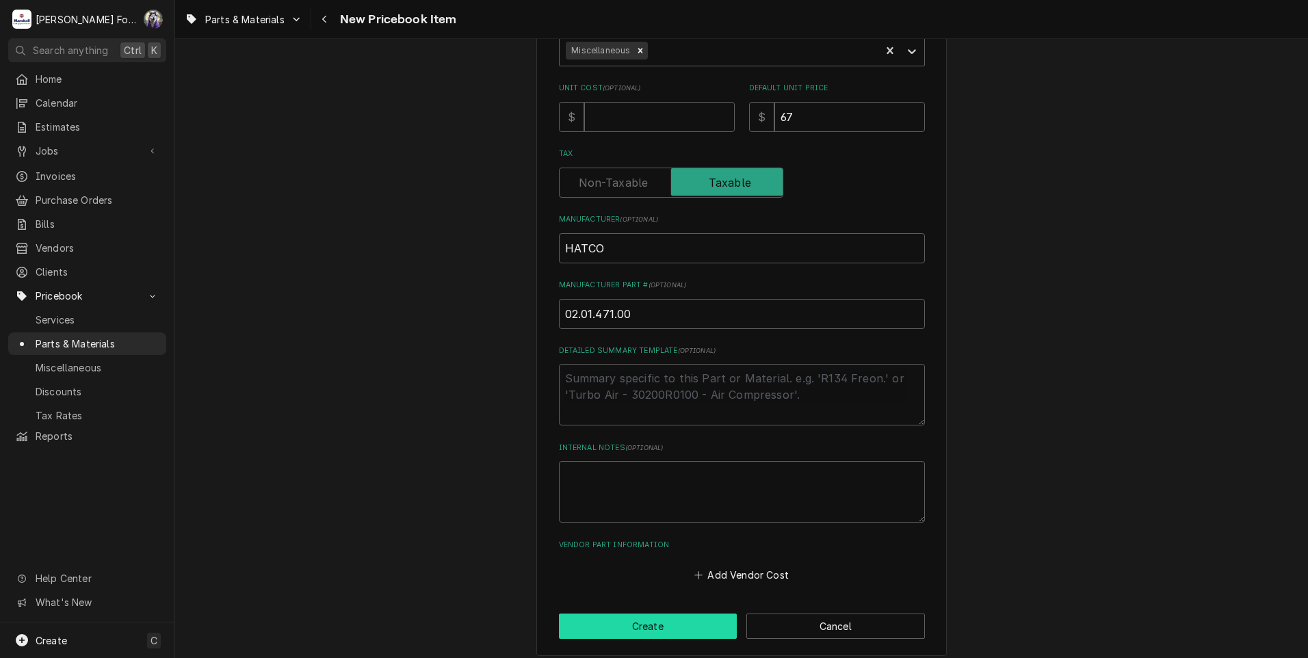
type input "TEMP PROBE (HATCO 2)"
click at [663, 628] on button "Create" at bounding box center [648, 625] width 179 height 25
type textarea "x"
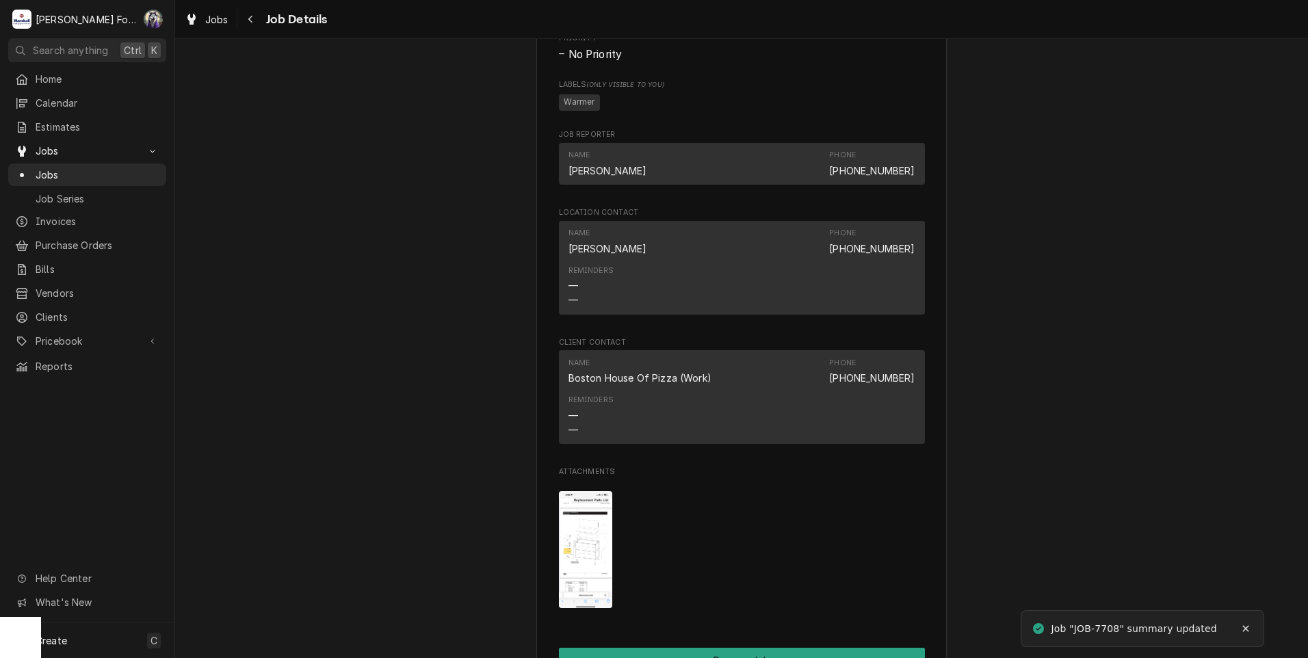
scroll to position [1596, 0]
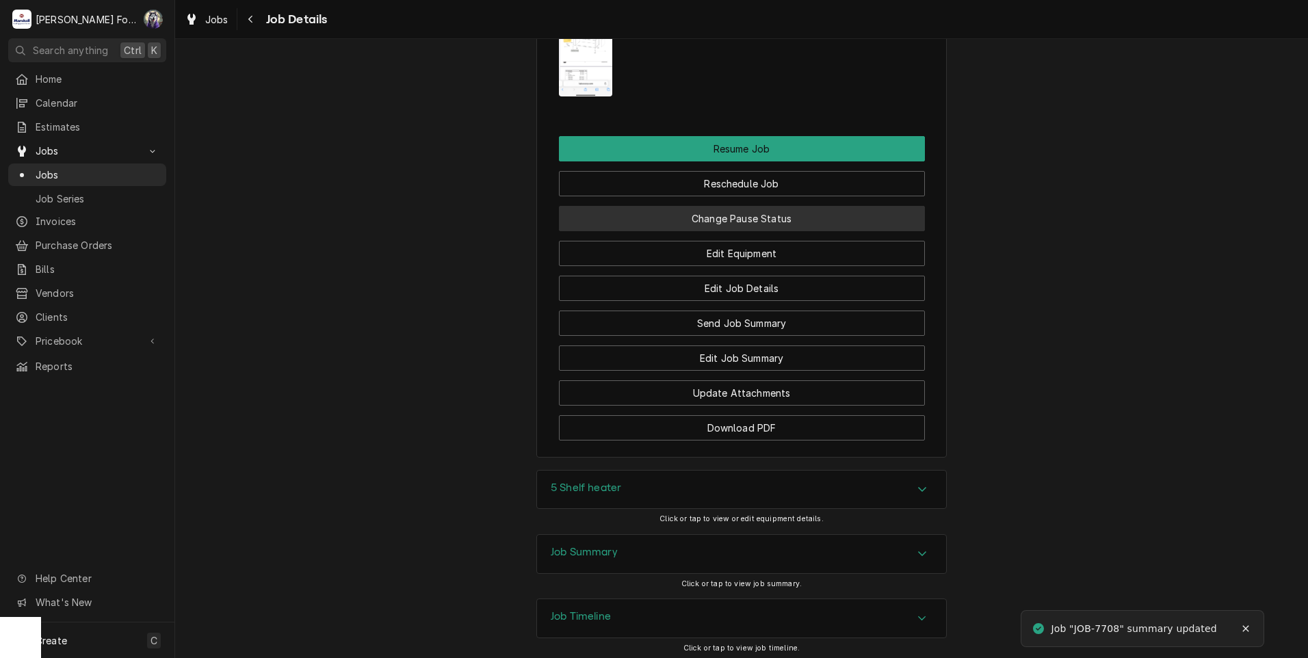
click at [702, 231] on button "Change Pause Status" at bounding box center [742, 218] width 366 height 25
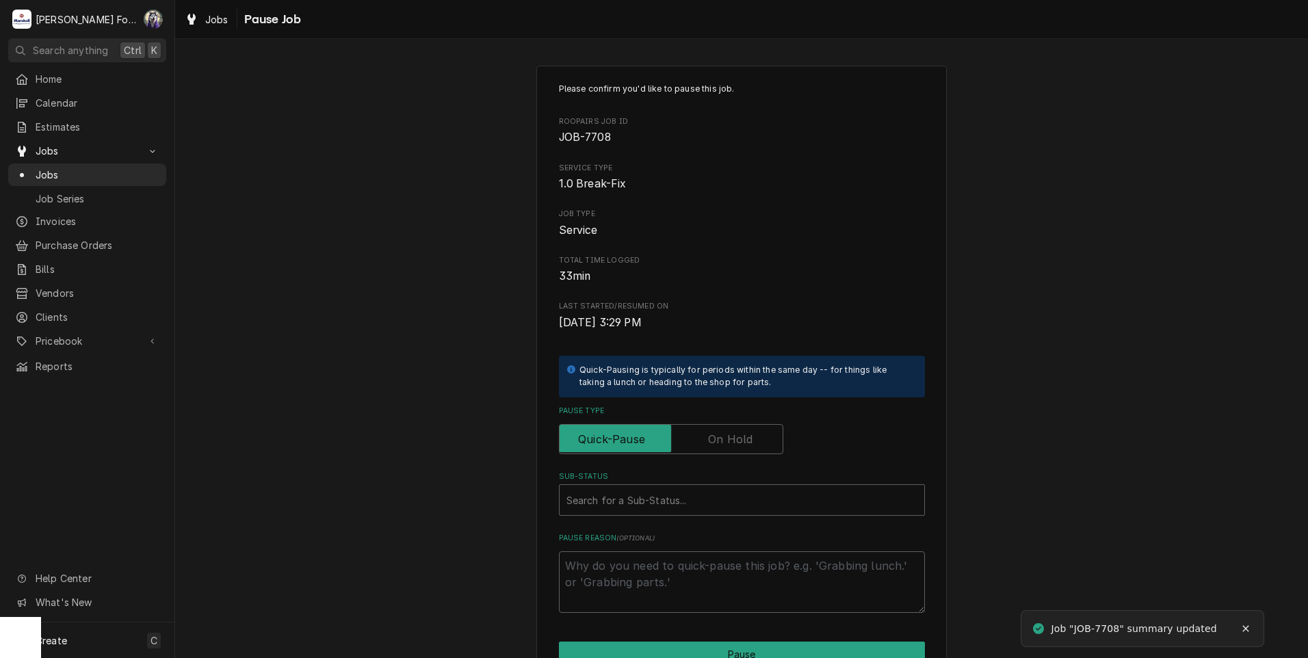
click at [704, 444] on label "Pause Type" at bounding box center [671, 439] width 224 height 30
click at [704, 444] on input "Pause Type" at bounding box center [671, 439] width 212 height 30
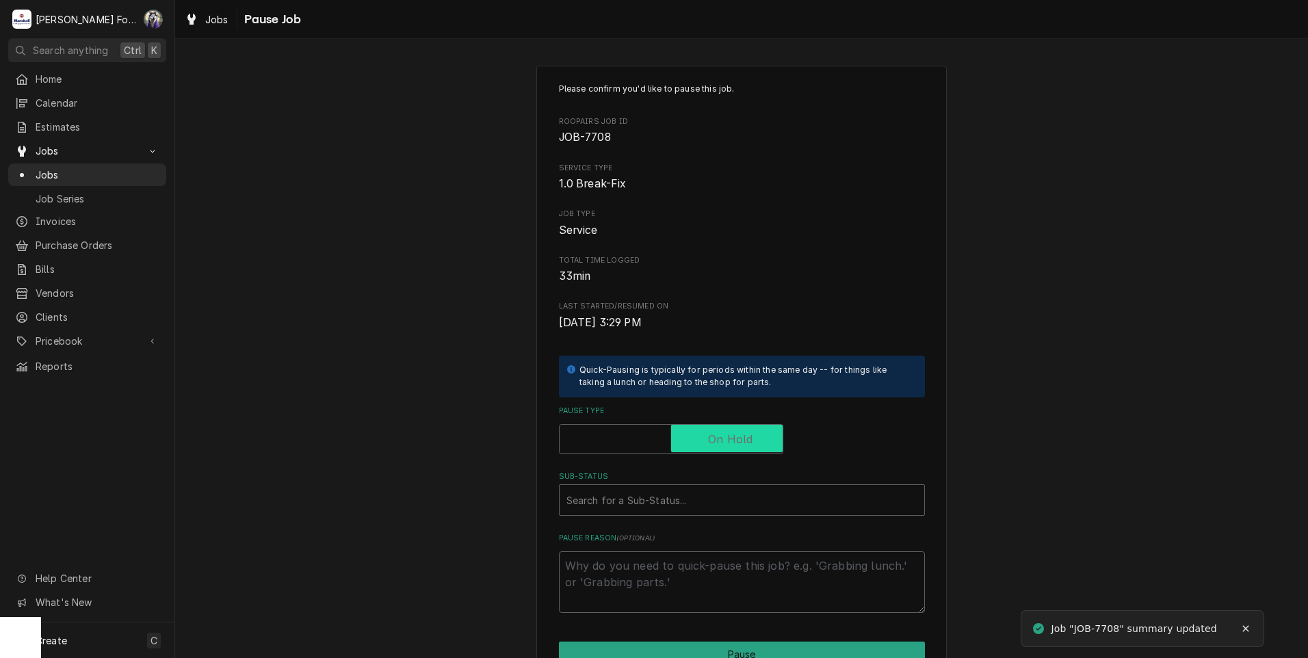
checkbox input "true"
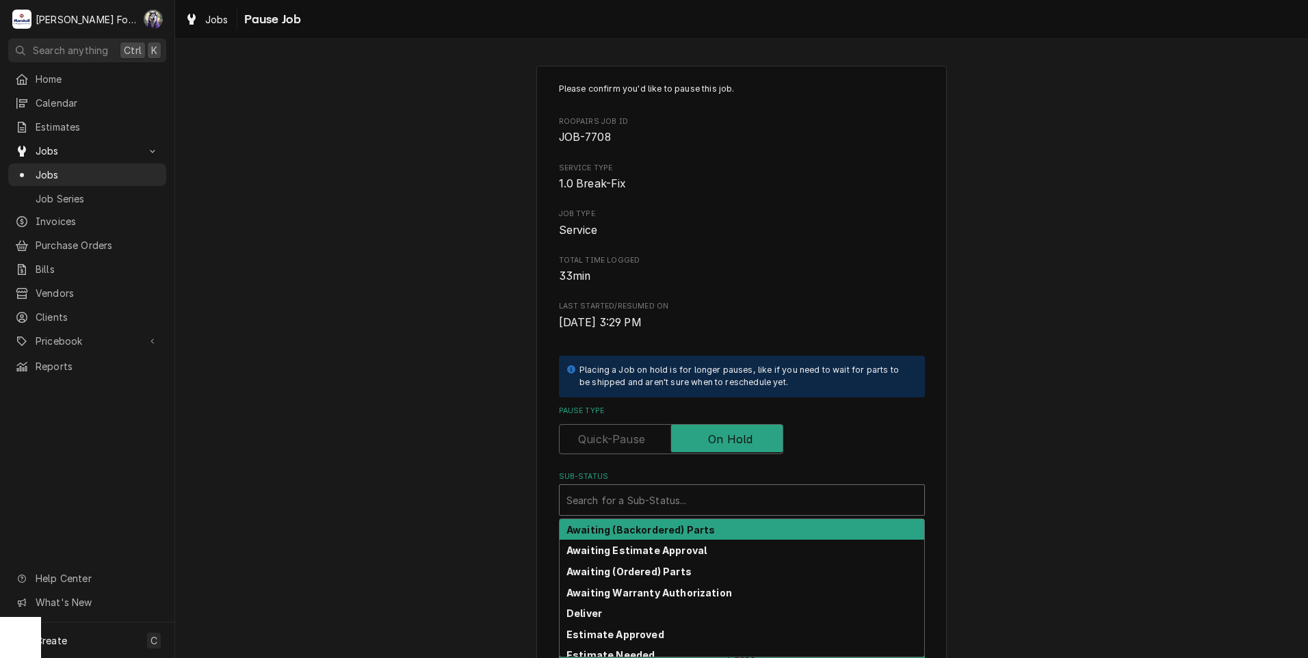
click at [624, 510] on div "Sub-Status" at bounding box center [741, 500] width 351 height 25
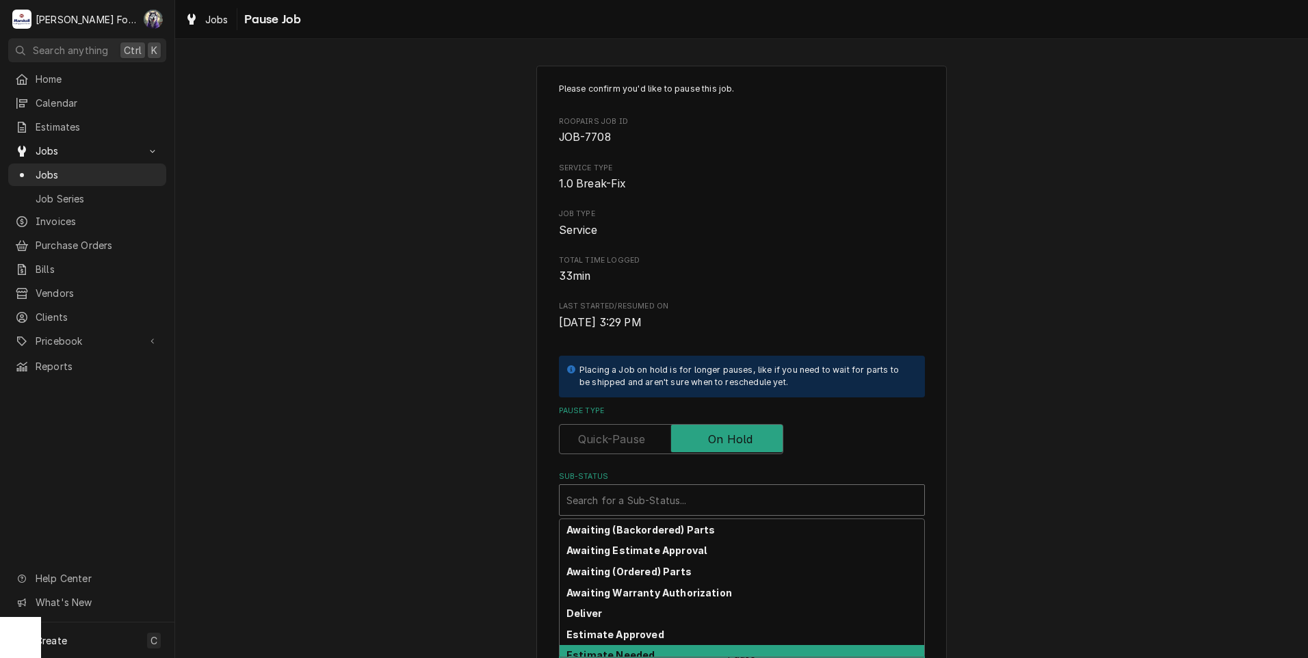
click at [594, 656] on strong "Estimate Needed" at bounding box center [610, 655] width 88 height 12
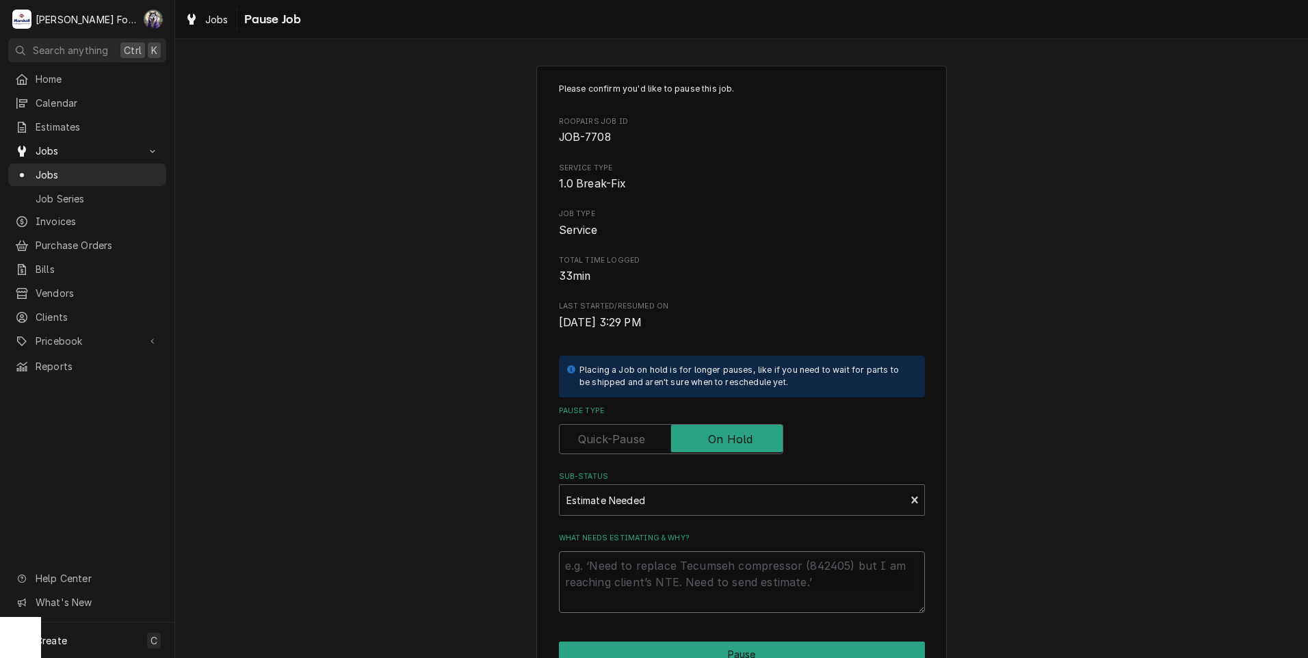
click at [611, 581] on textarea "What needs estimating & why?" at bounding box center [742, 582] width 366 height 62
type textarea "x"
type textarea "P"
type textarea "x"
type textarea "PA"
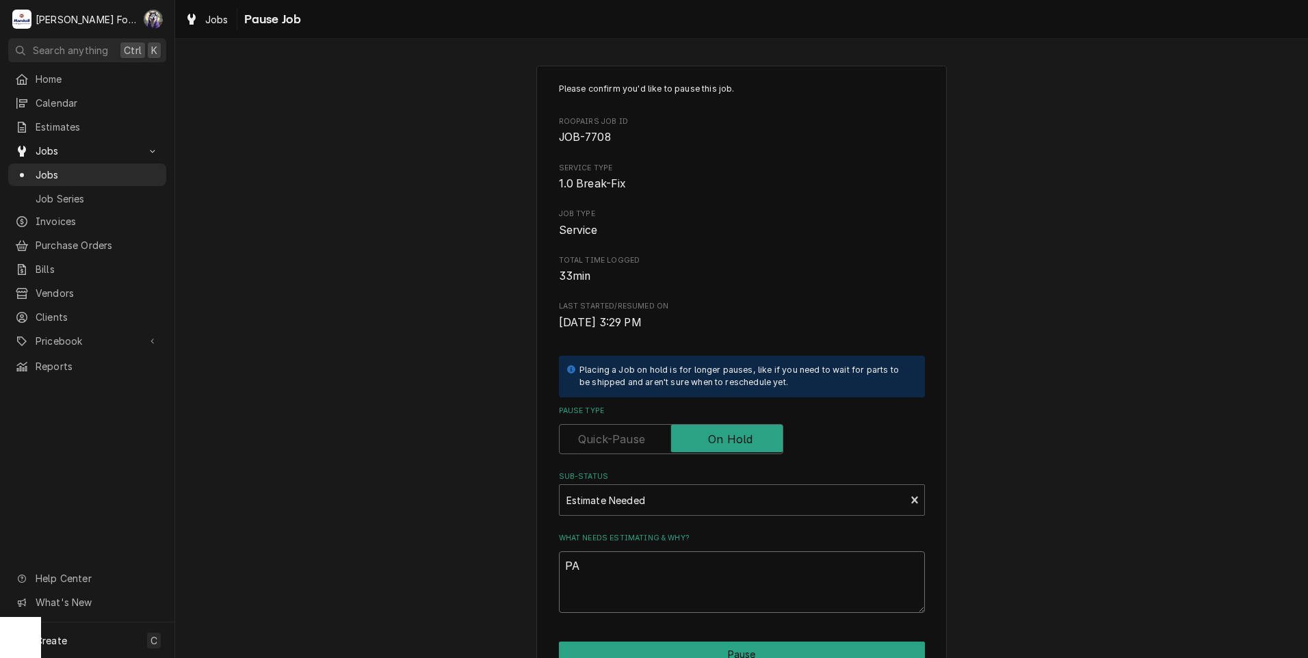
type textarea "x"
type textarea "PAR"
type textarea "x"
type textarea "PART"
type textarea "x"
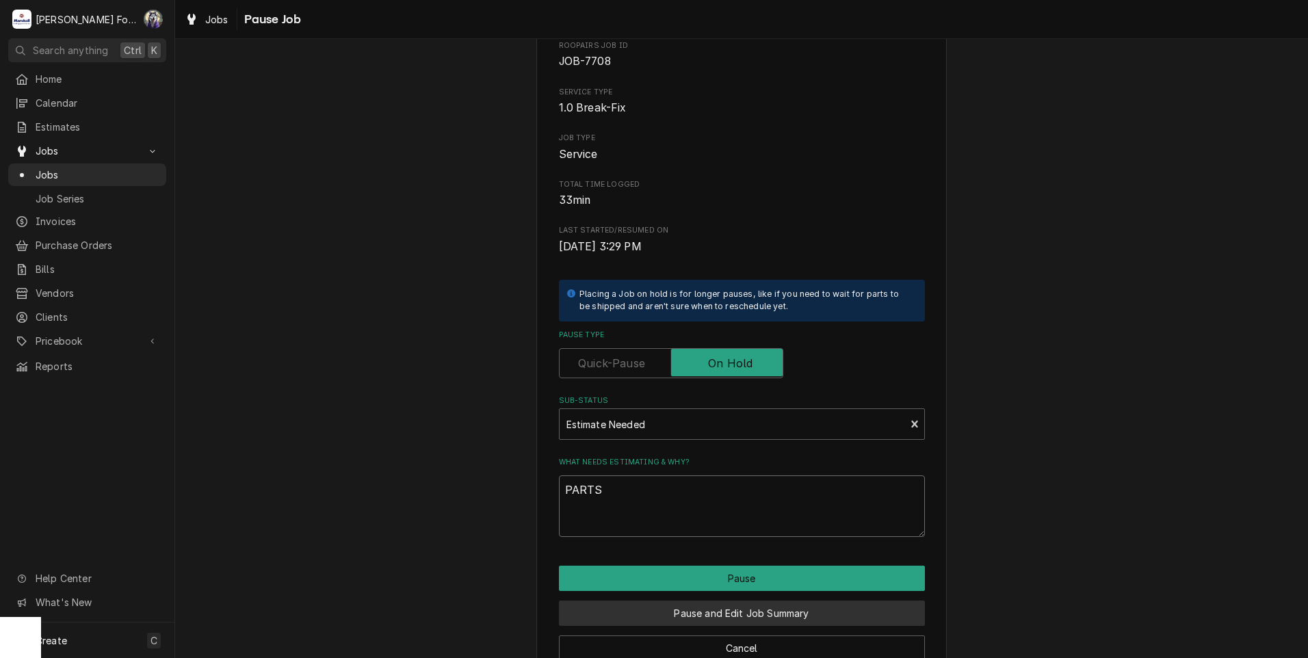
scroll to position [108, 0]
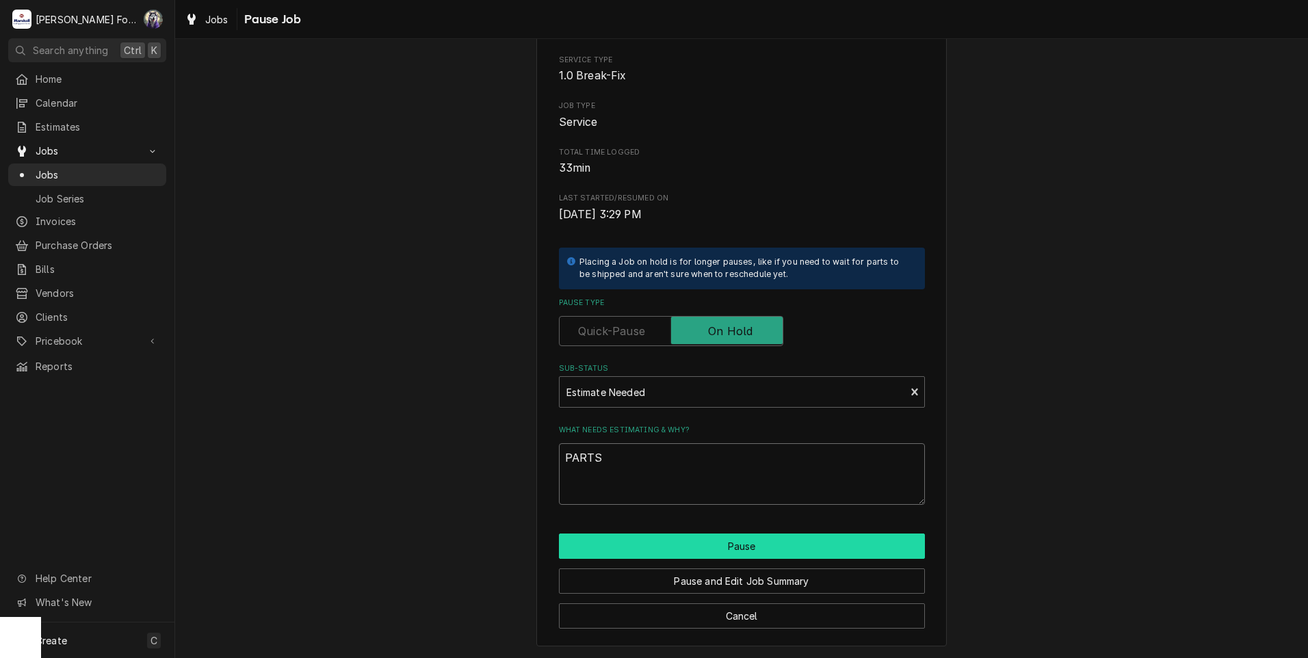
type textarea "PARTS"
click at [626, 553] on button "Pause" at bounding box center [742, 545] width 366 height 25
type textarea "x"
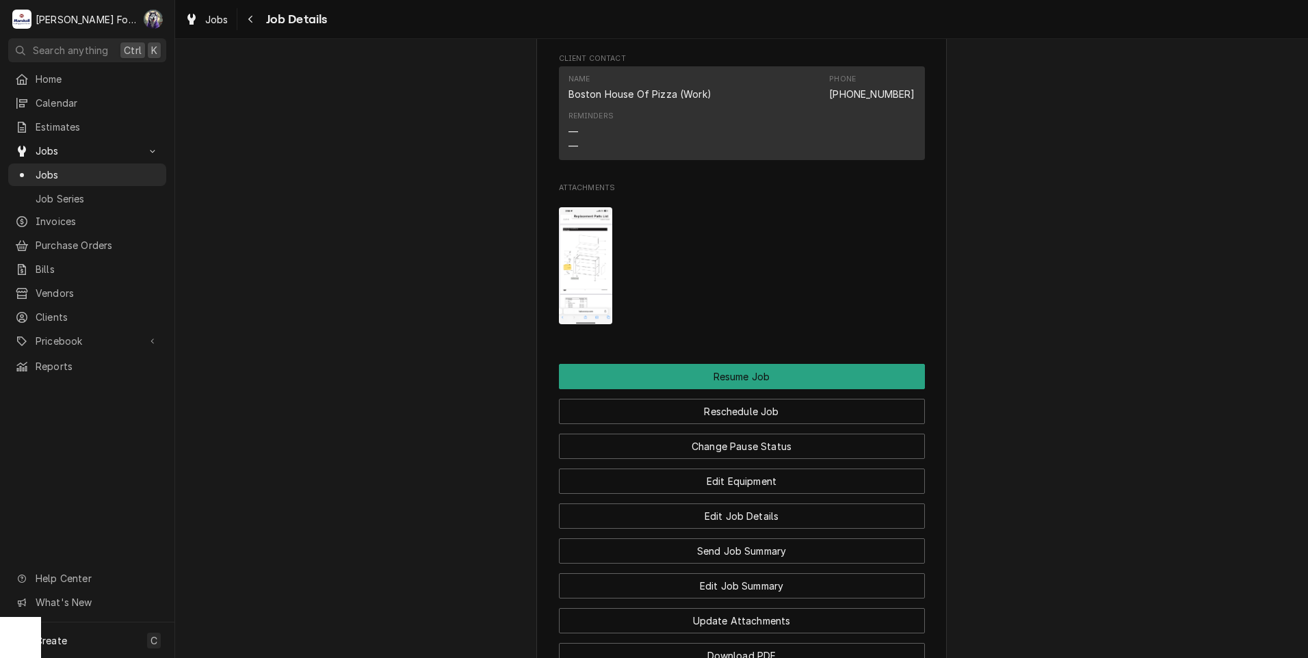
scroll to position [1682, 0]
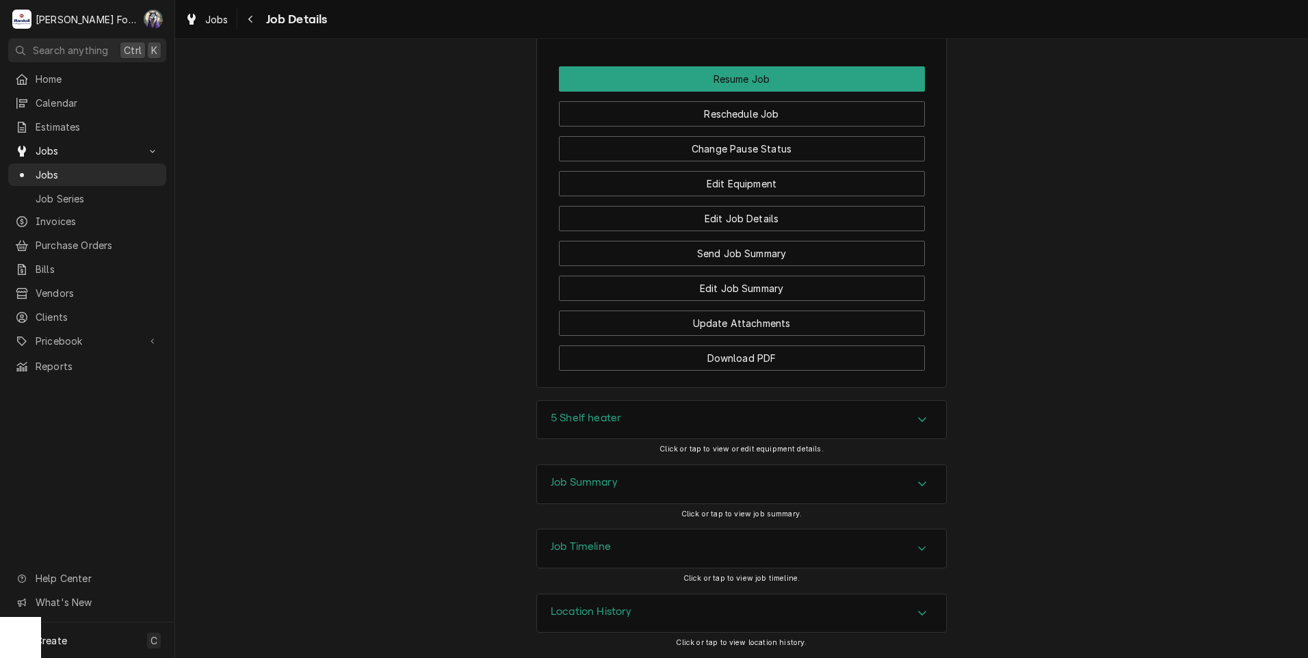
click at [635, 418] on div "5 Shelf heater" at bounding box center [741, 420] width 409 height 38
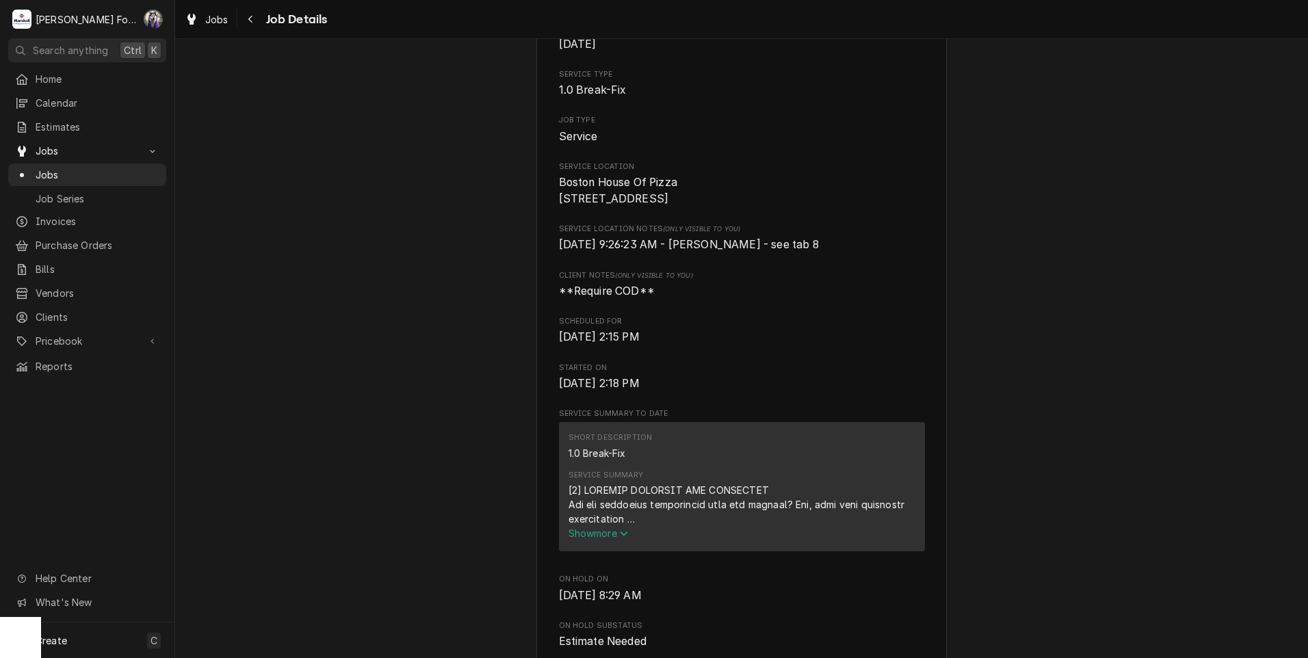
scroll to position [0, 0]
